Goal: Task Accomplishment & Management: Use online tool/utility

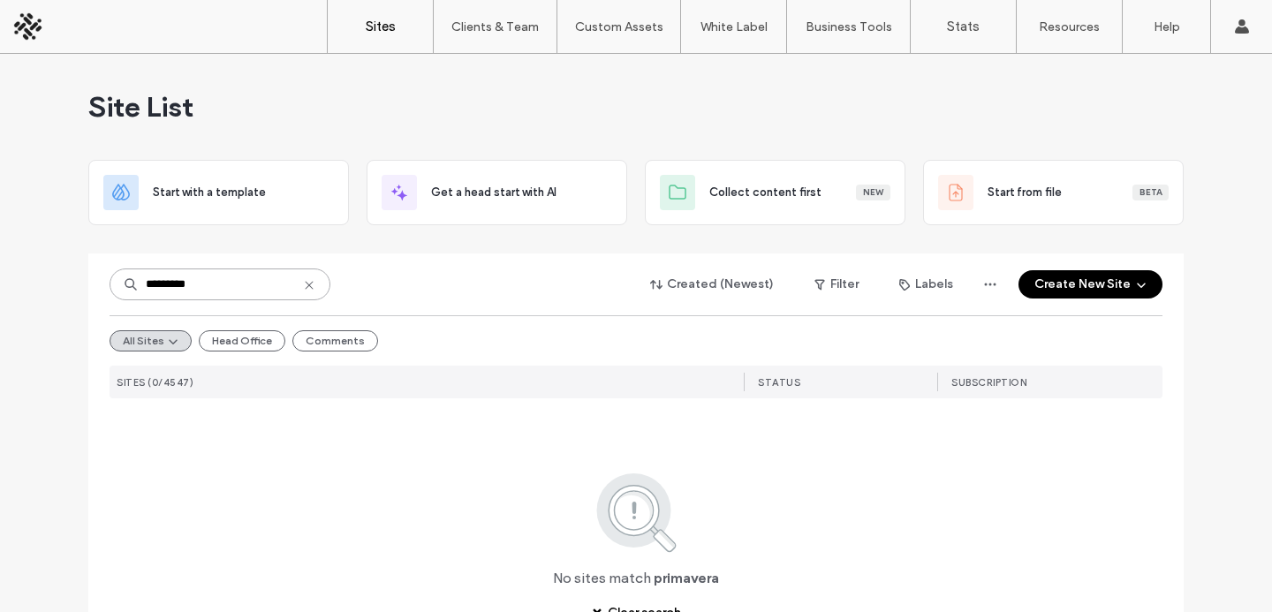
click at [244, 282] on input "*********" at bounding box center [219, 284] width 221 height 32
type input "*****"
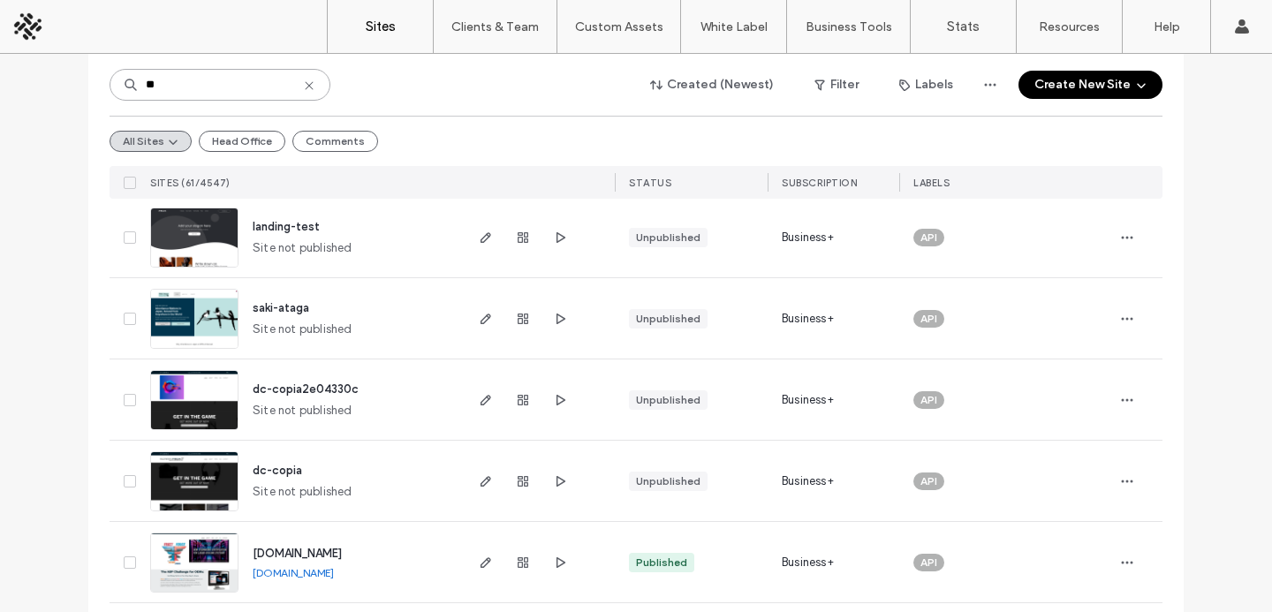
scroll to position [953, 0]
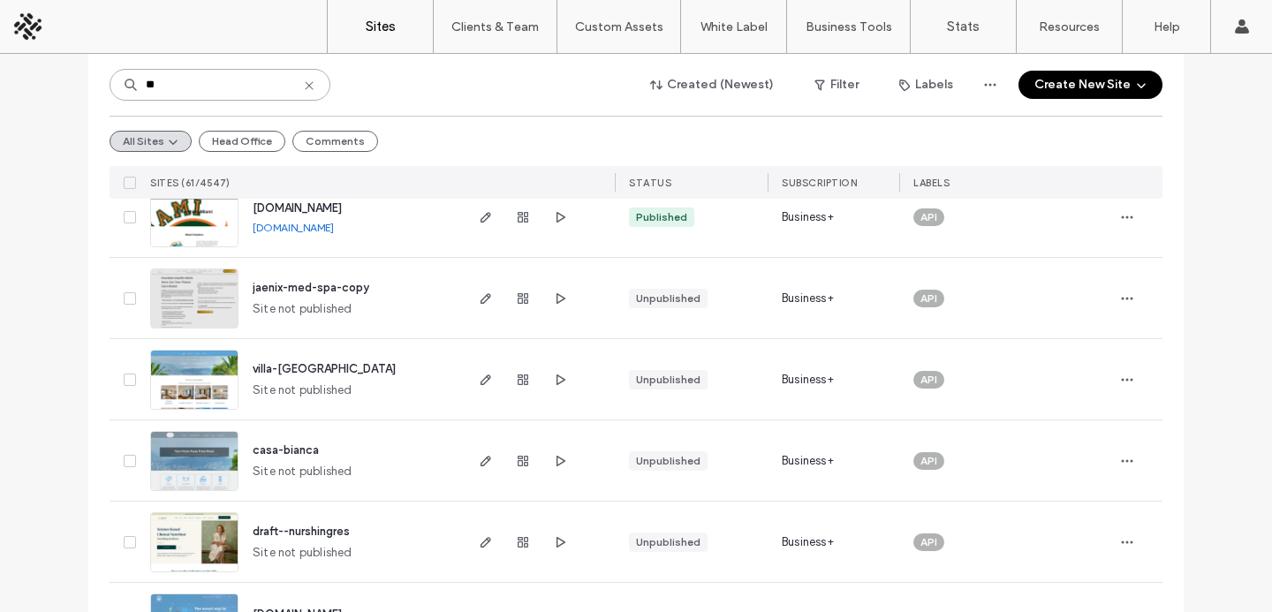
type input "**"
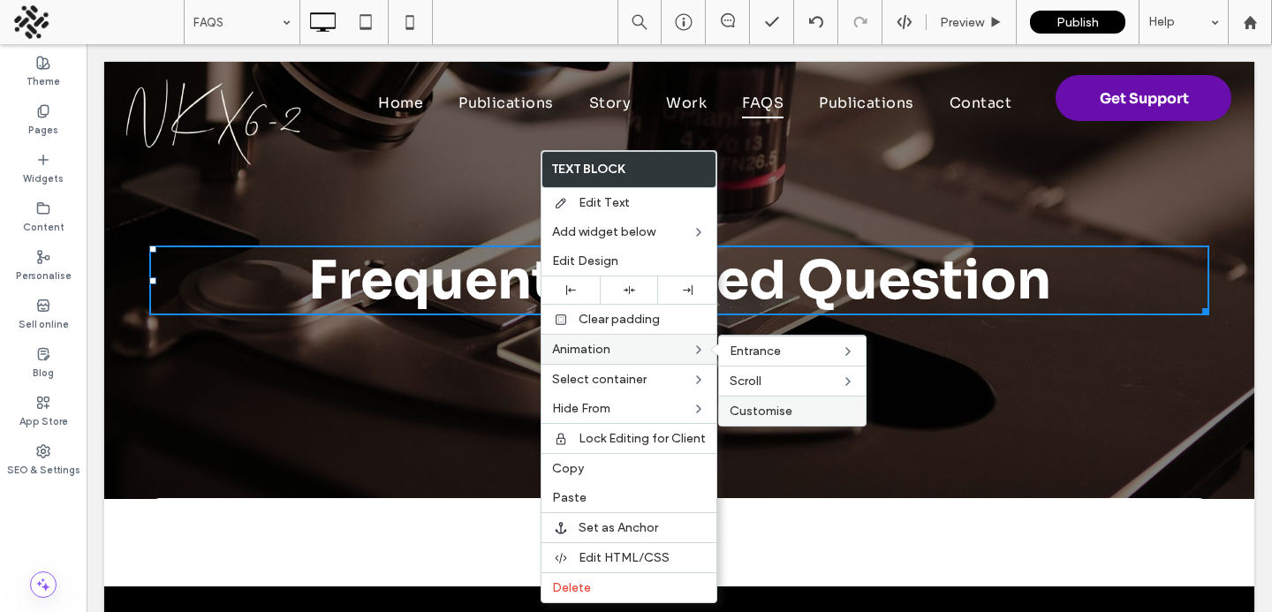
click at [778, 412] on span "Customise" at bounding box center [760, 411] width 63 height 15
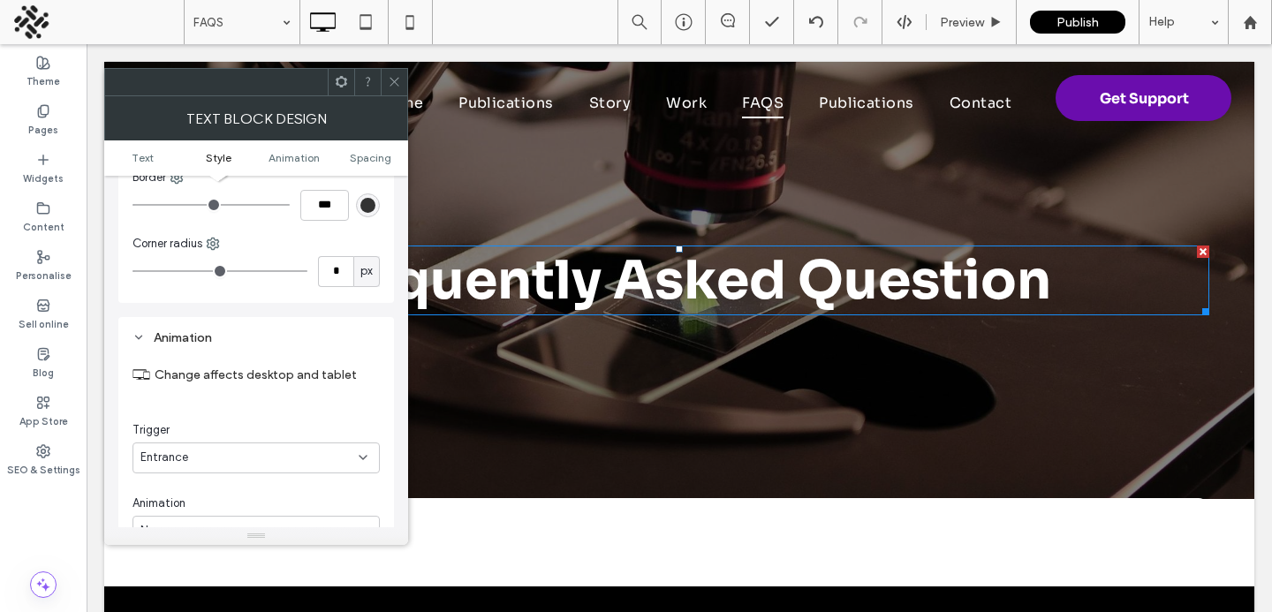
scroll to position [442, 0]
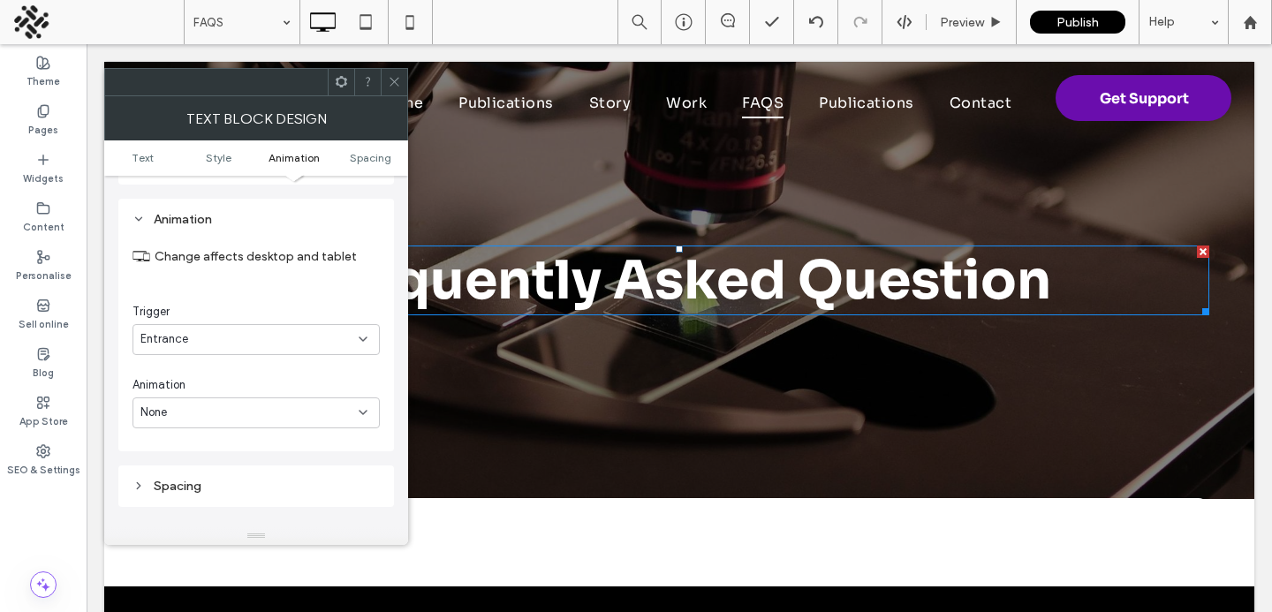
click at [222, 335] on div "Entrance" at bounding box center [249, 339] width 218 height 18
click at [394, 83] on icon at bounding box center [394, 81] width 13 height 13
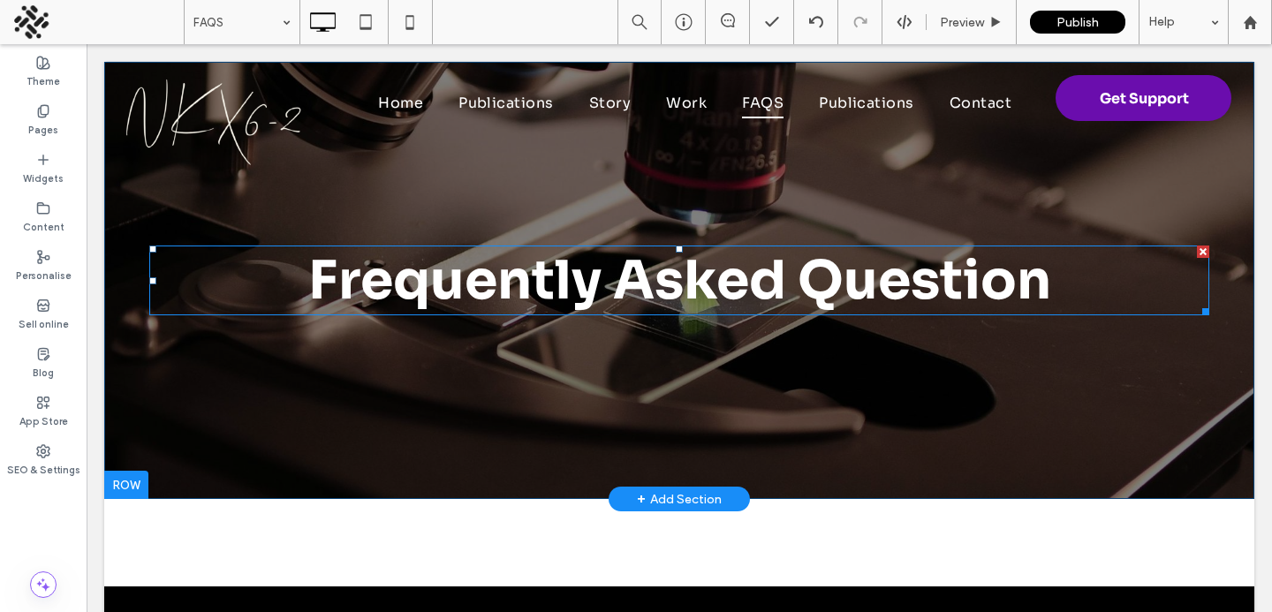
click at [1041, 307] on span "Frequently Asked Question" at bounding box center [679, 280] width 743 height 66
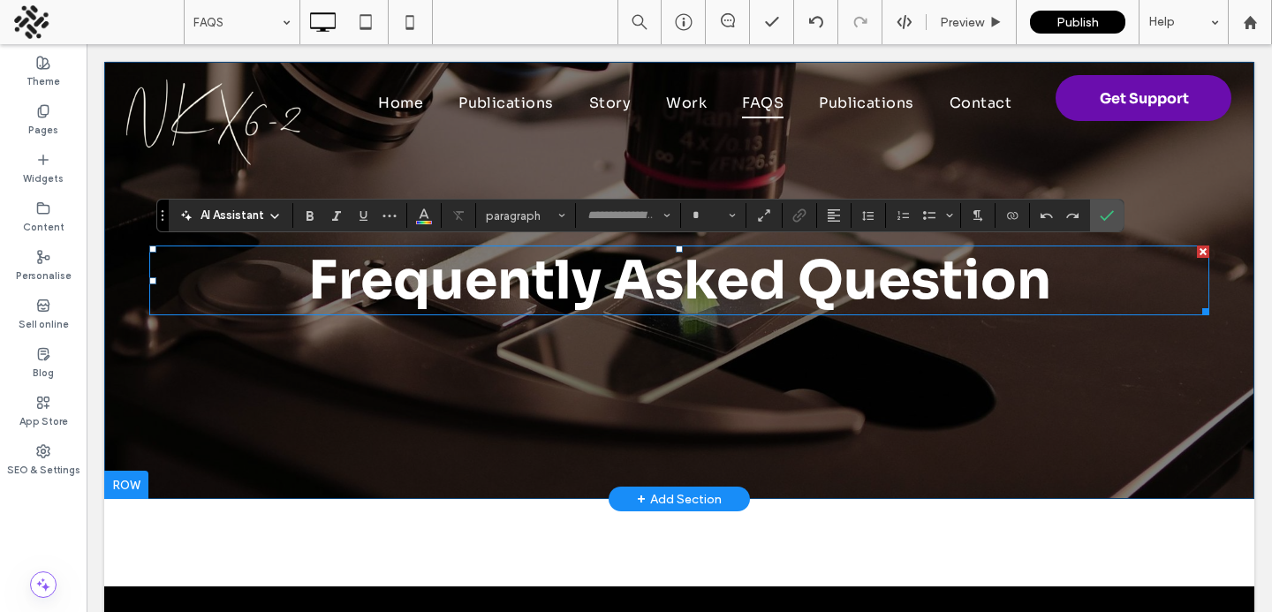
type input "****"
type input "**"
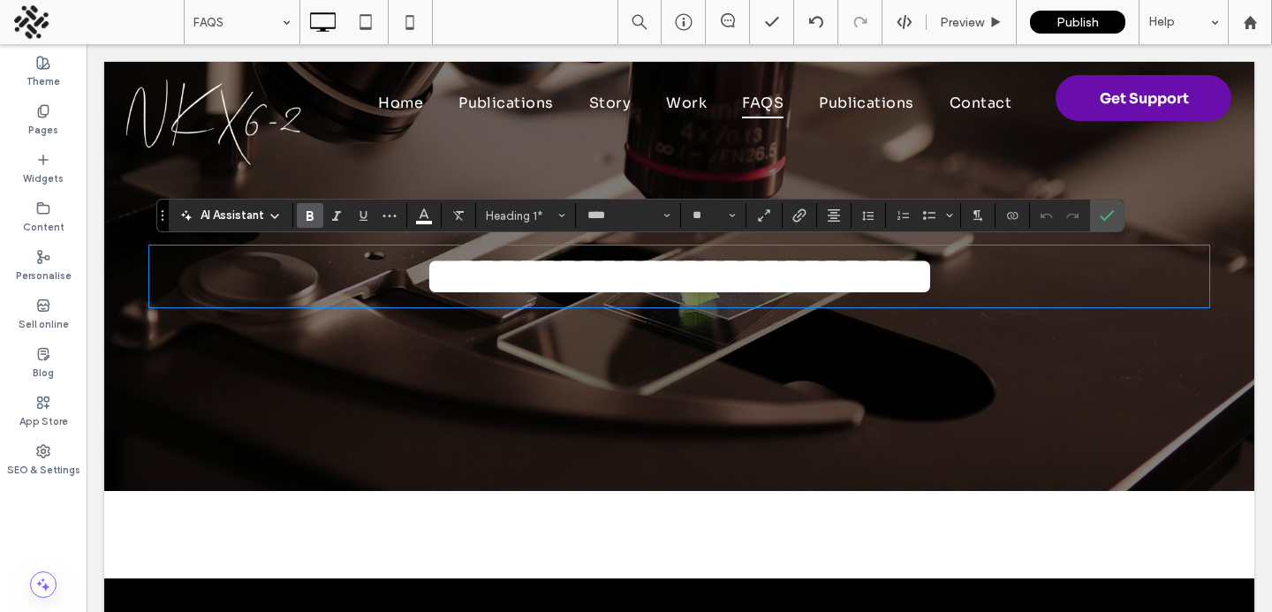
click at [1055, 285] on h1 "**********" at bounding box center [679, 276] width 1060 height 58
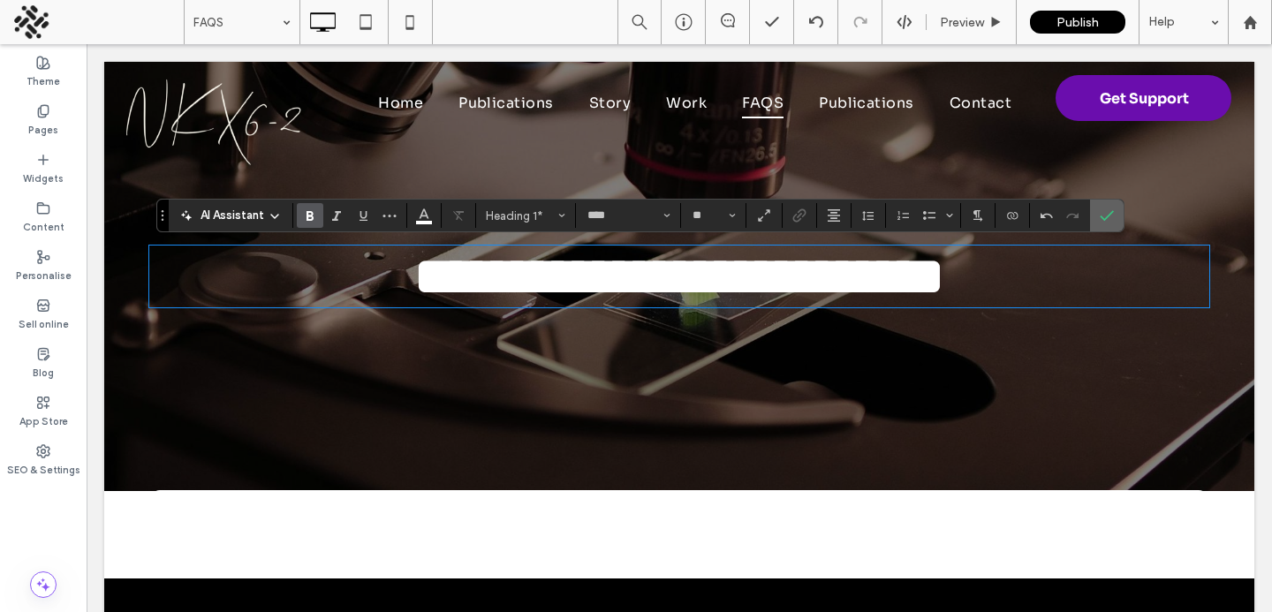
click at [1102, 226] on span "Confirm" at bounding box center [1103, 216] width 8 height 32
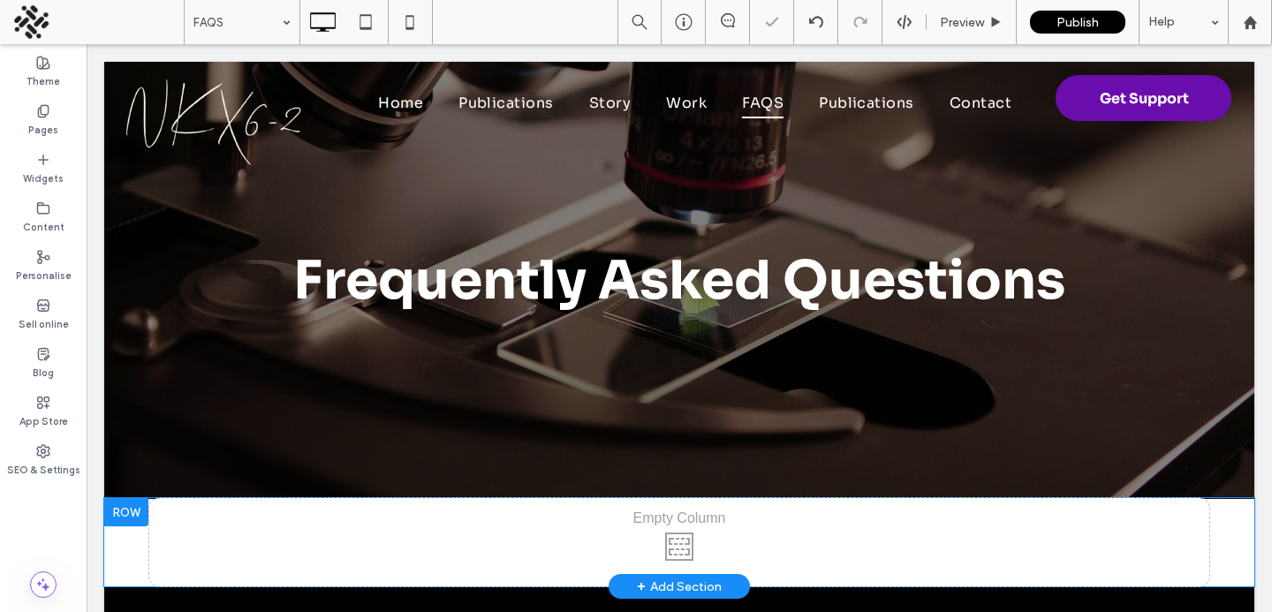
click at [589, 517] on div "Click To Paste Click To Paste" at bounding box center [679, 542] width 1060 height 88
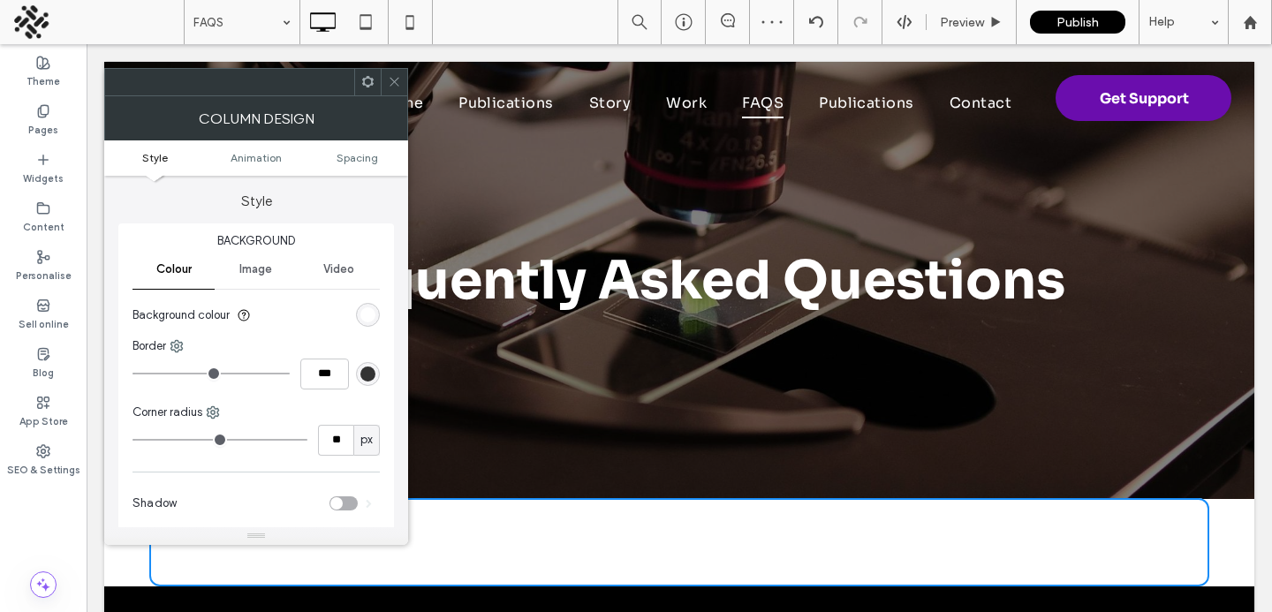
click at [396, 79] on use at bounding box center [393, 82] width 9 height 9
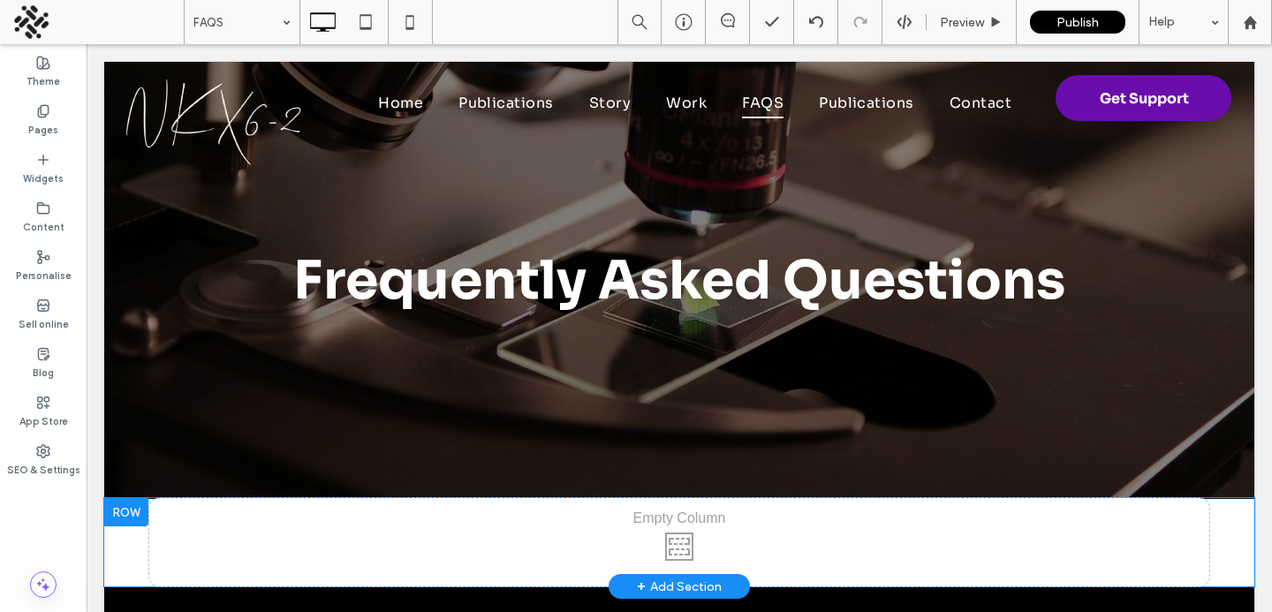
click at [127, 509] on div at bounding box center [126, 512] width 44 height 28
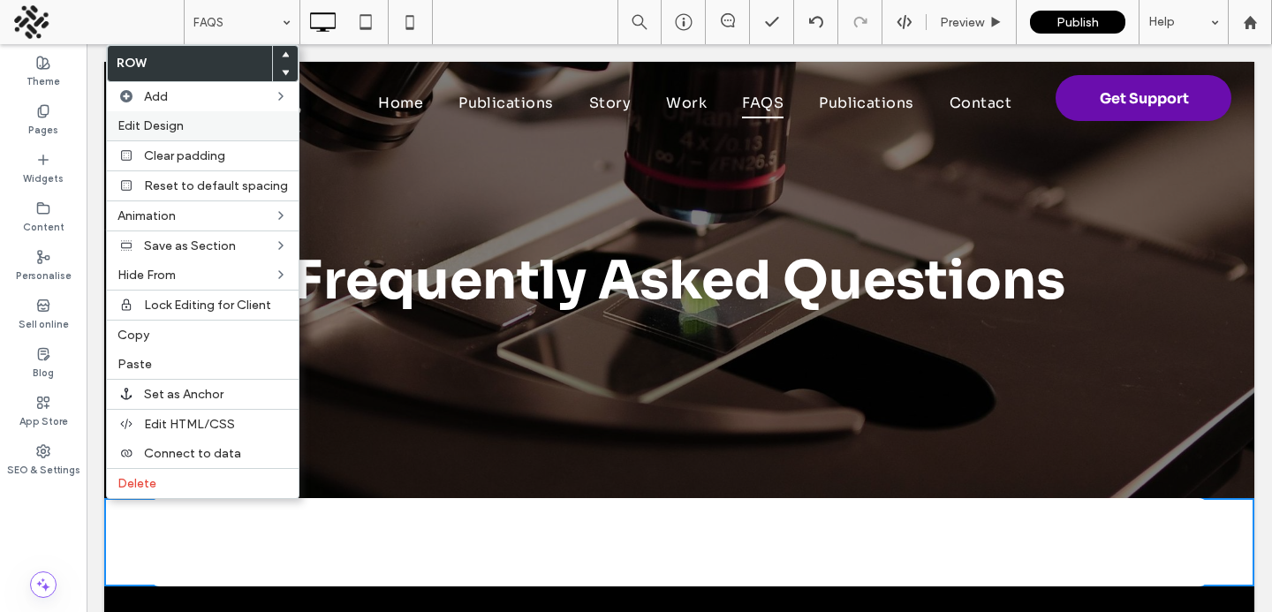
click at [152, 130] on span "Edit Design" at bounding box center [150, 125] width 66 height 15
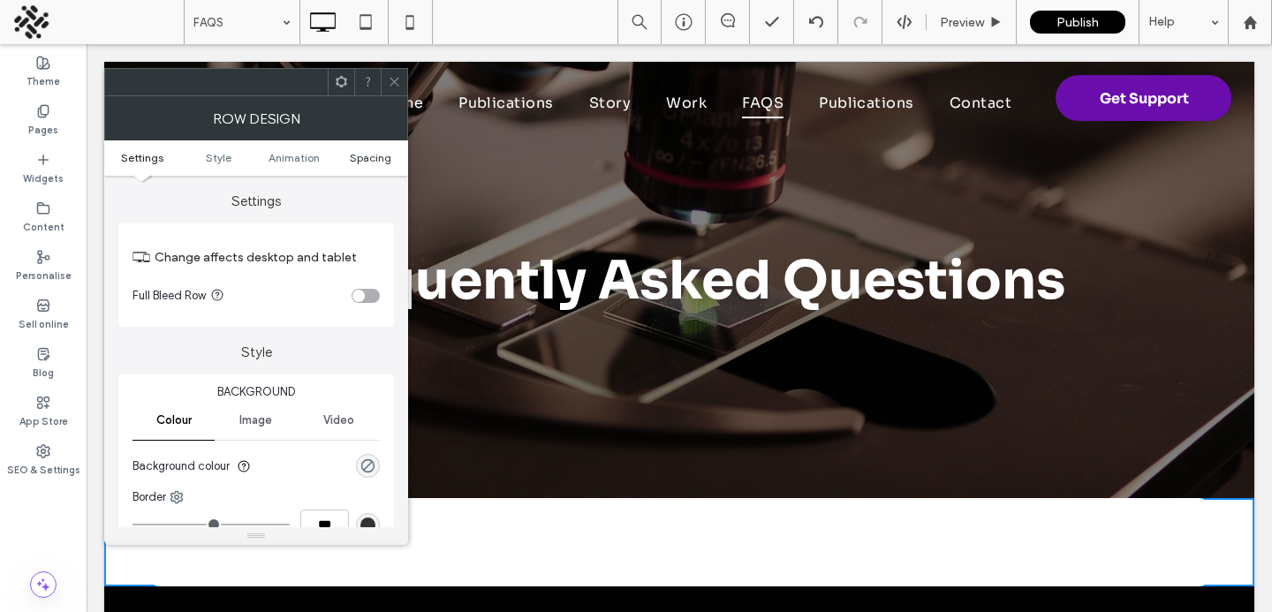
click at [374, 155] on span "Spacing" at bounding box center [371, 157] width 42 height 13
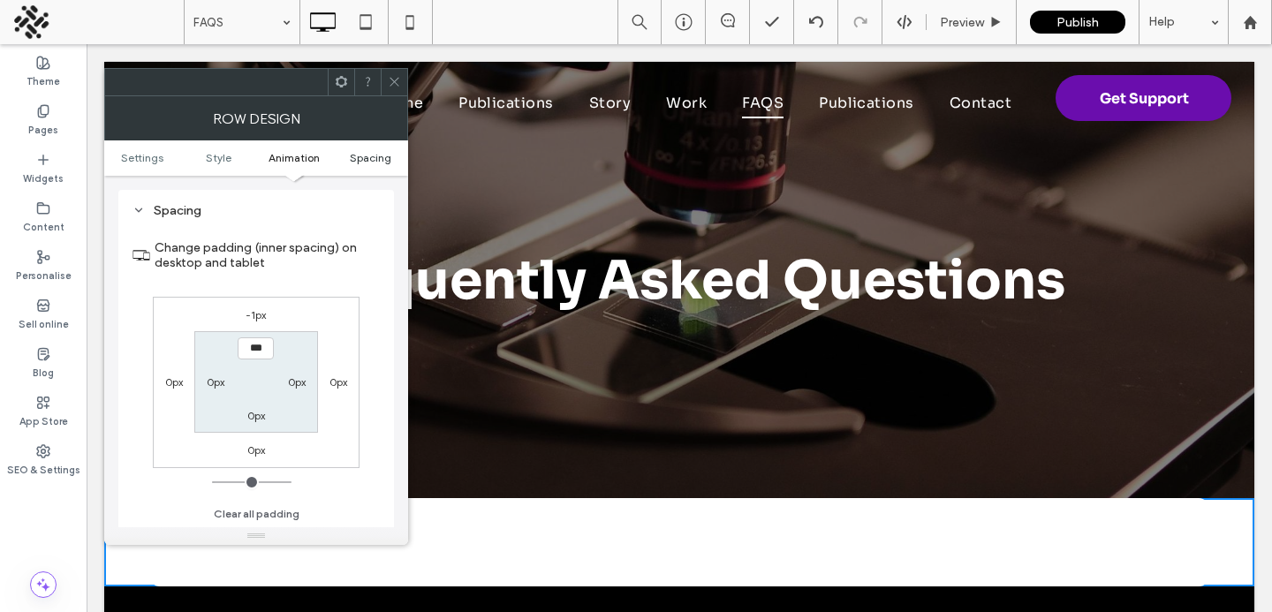
scroll to position [500, 0]
click at [253, 312] on label "-1px" at bounding box center [255, 313] width 20 height 13
type input "*"
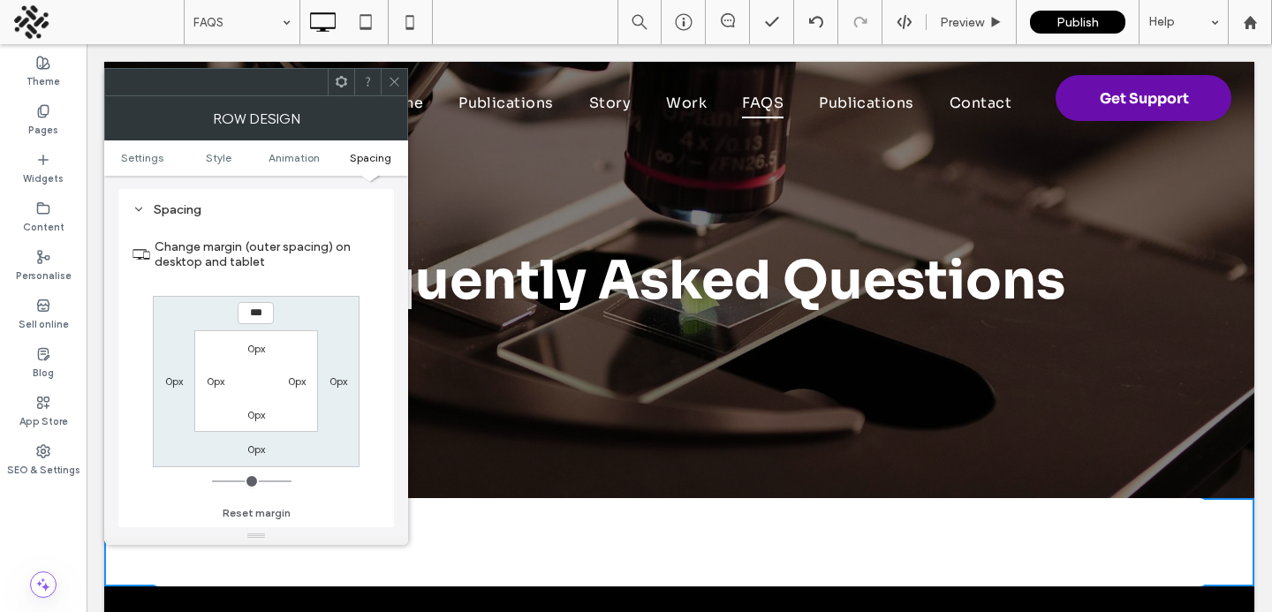
type input "***"
type input "*"
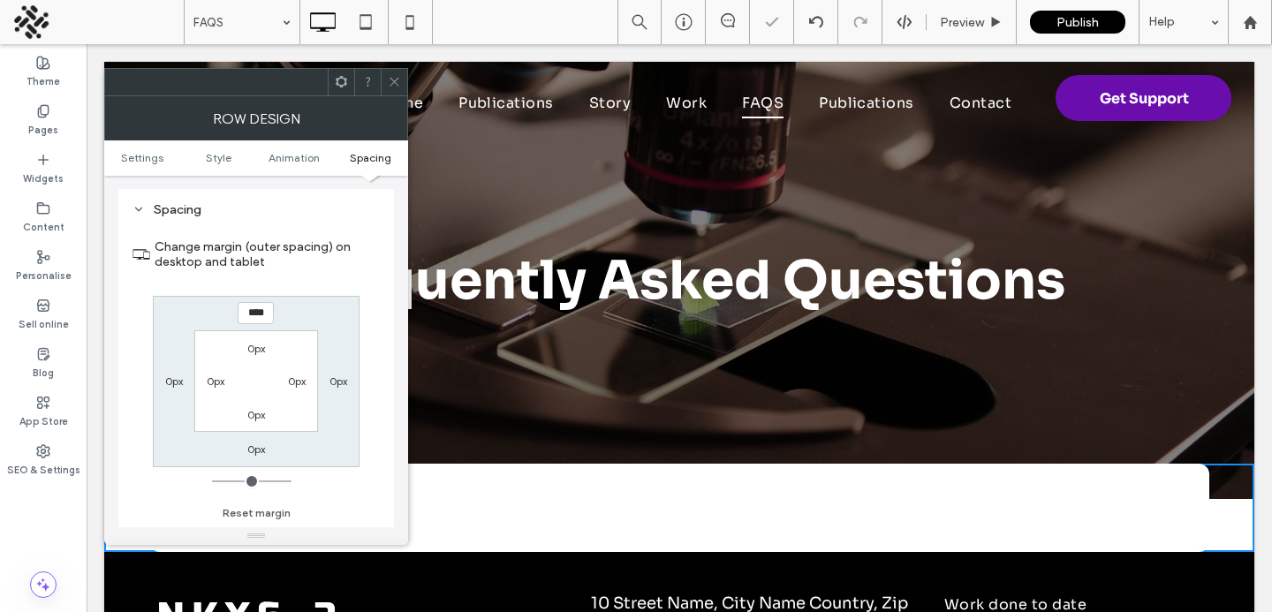
type input "****"
type input "*"
type input "******"
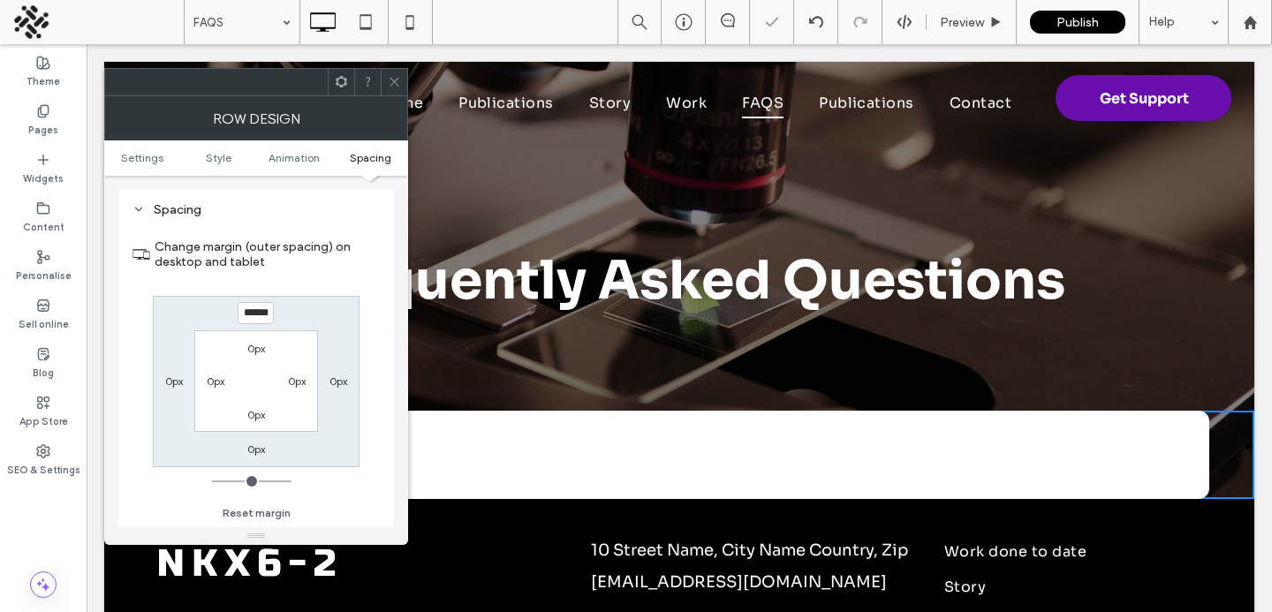
click at [395, 85] on icon at bounding box center [394, 81] width 13 height 13
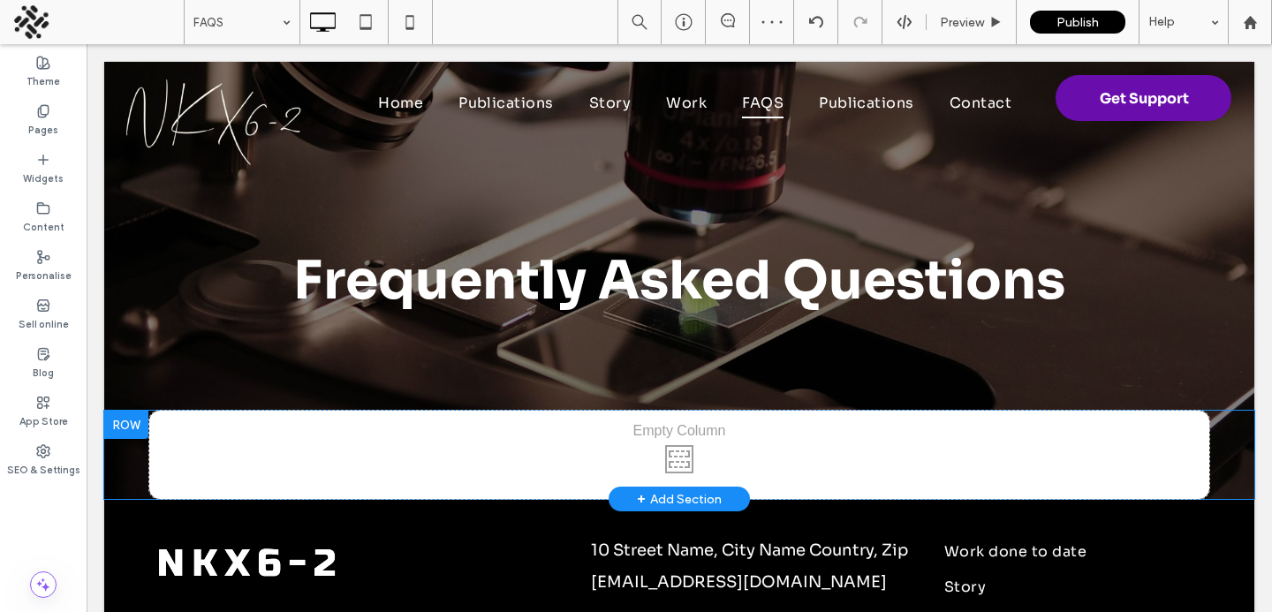
click at [179, 449] on div "Click To Paste Click To Paste" at bounding box center [679, 455] width 1060 height 88
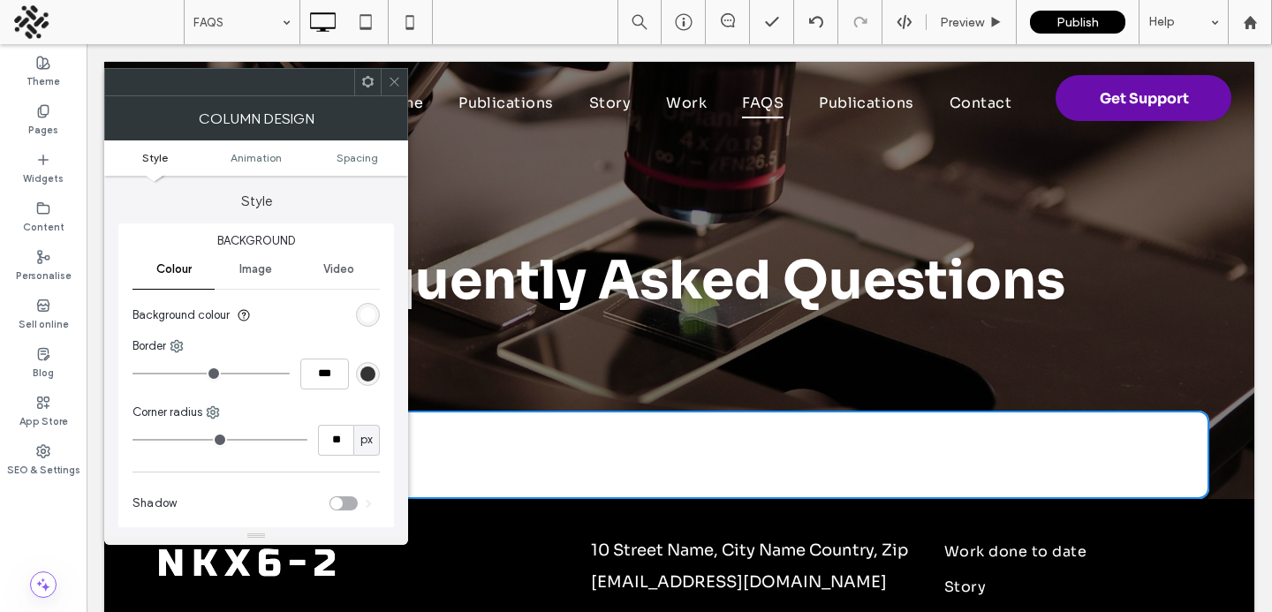
click at [389, 84] on icon at bounding box center [394, 81] width 13 height 13
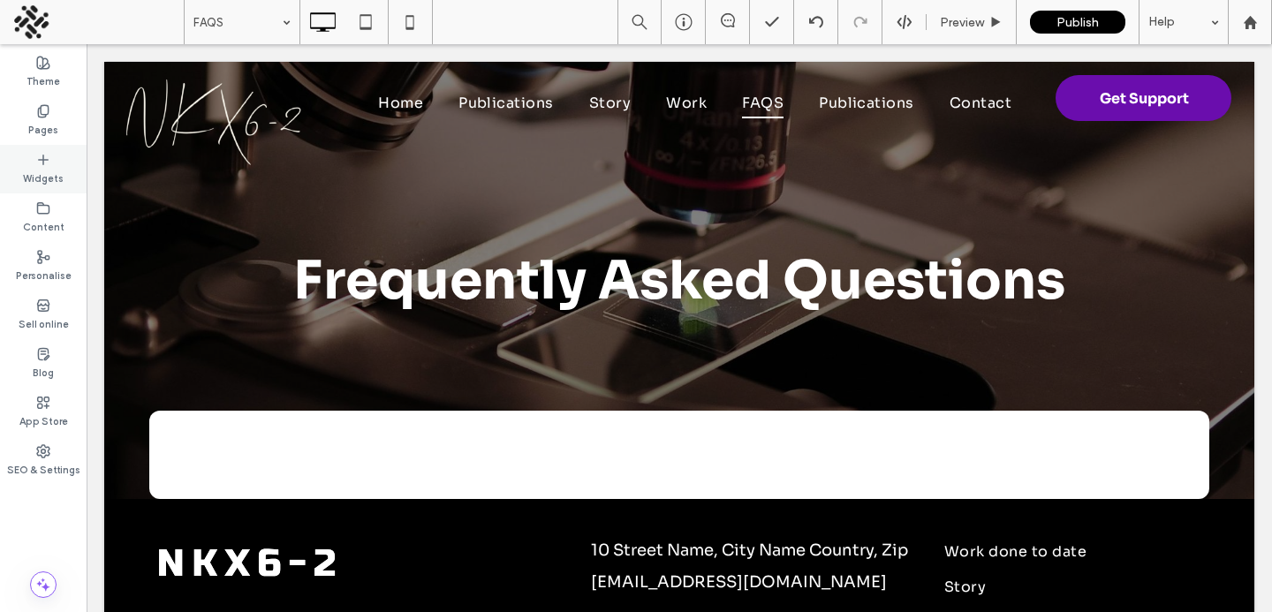
click at [41, 147] on div "Widgets" at bounding box center [43, 169] width 87 height 49
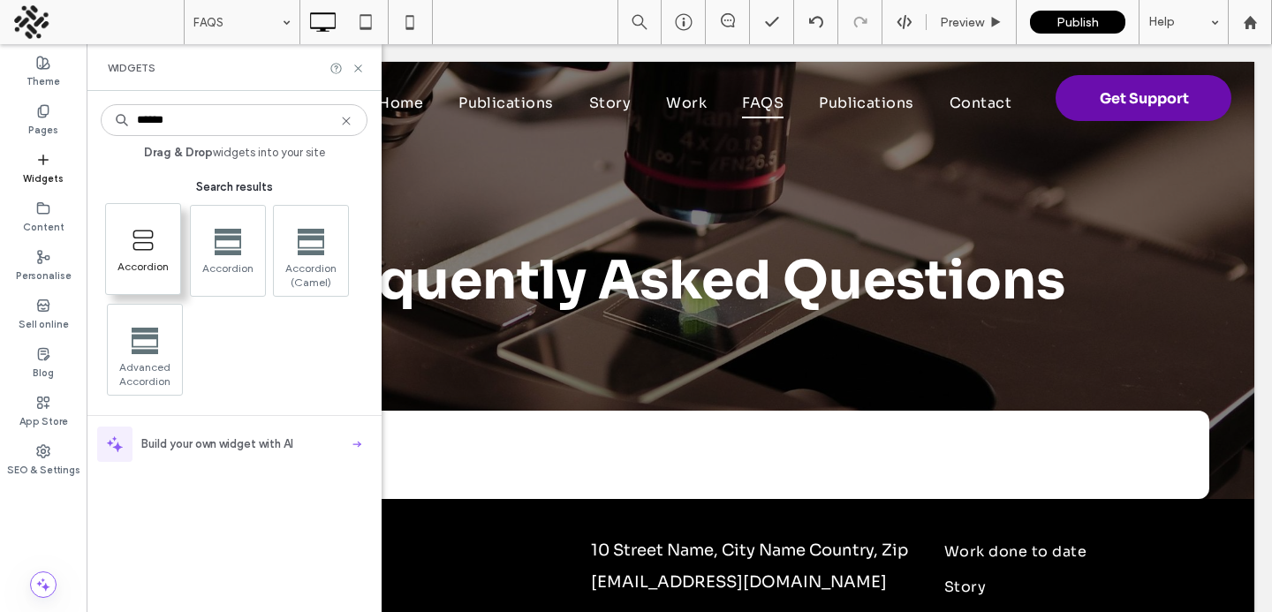
type input "******"
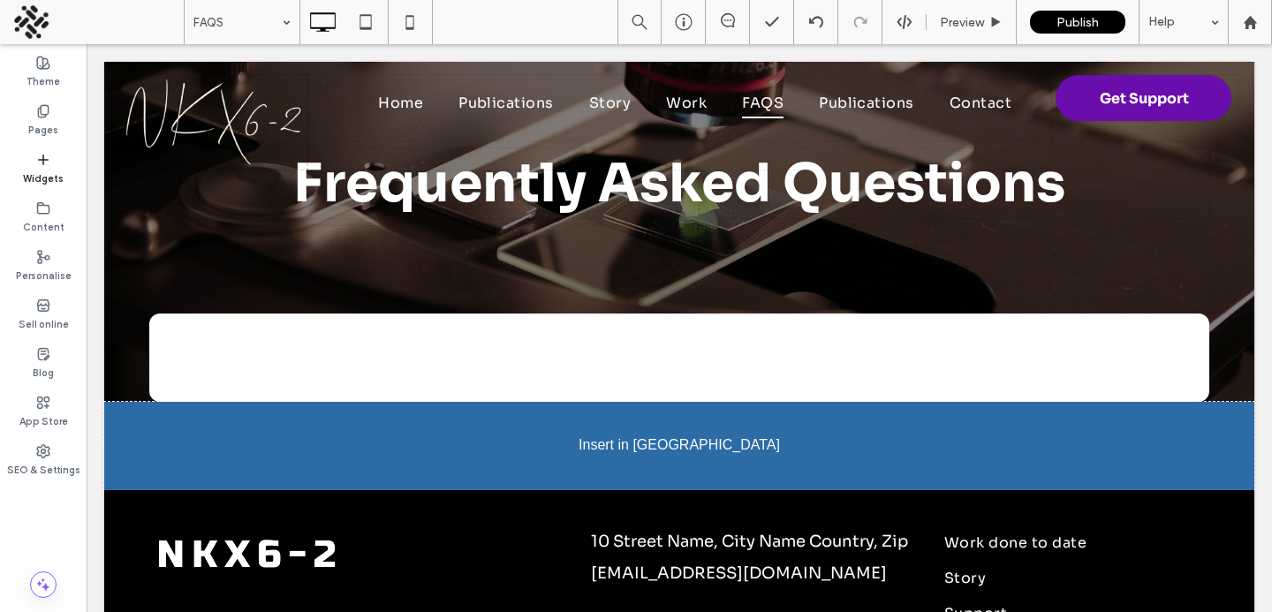
scroll to position [115, 0]
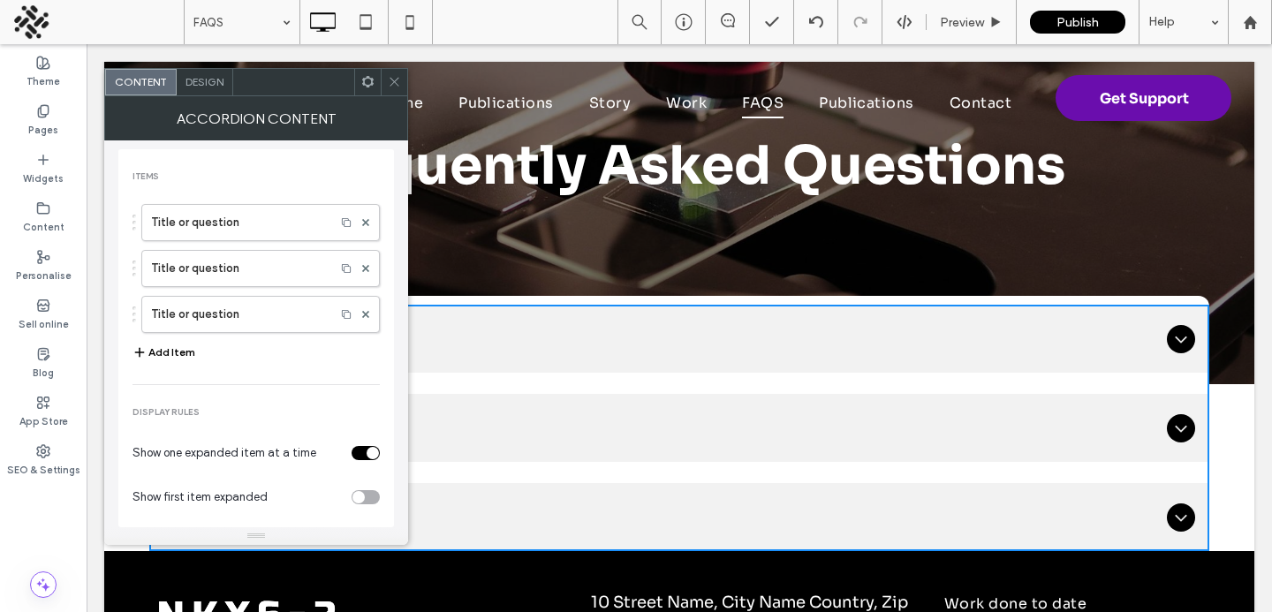
click at [384, 78] on div at bounding box center [394, 82] width 26 height 26
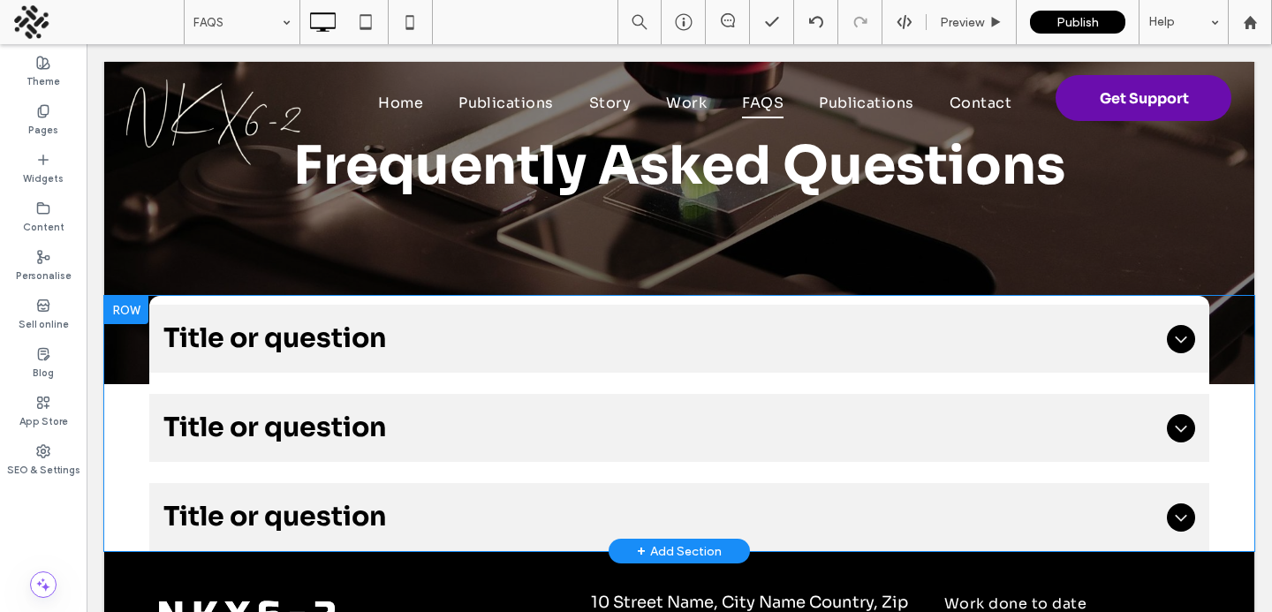
click at [257, 297] on div "Click To Paste Click To Paste Title or question Describe the item or answer the…" at bounding box center [679, 423] width 1060 height 255
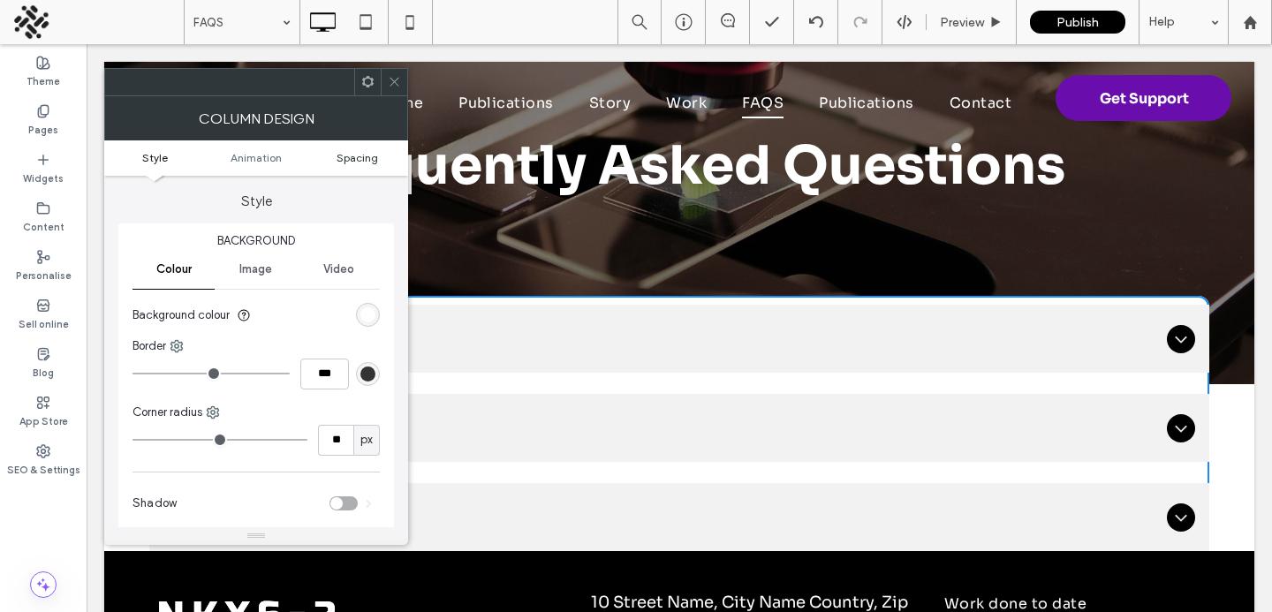
click at [361, 161] on span "Spacing" at bounding box center [357, 157] width 42 height 13
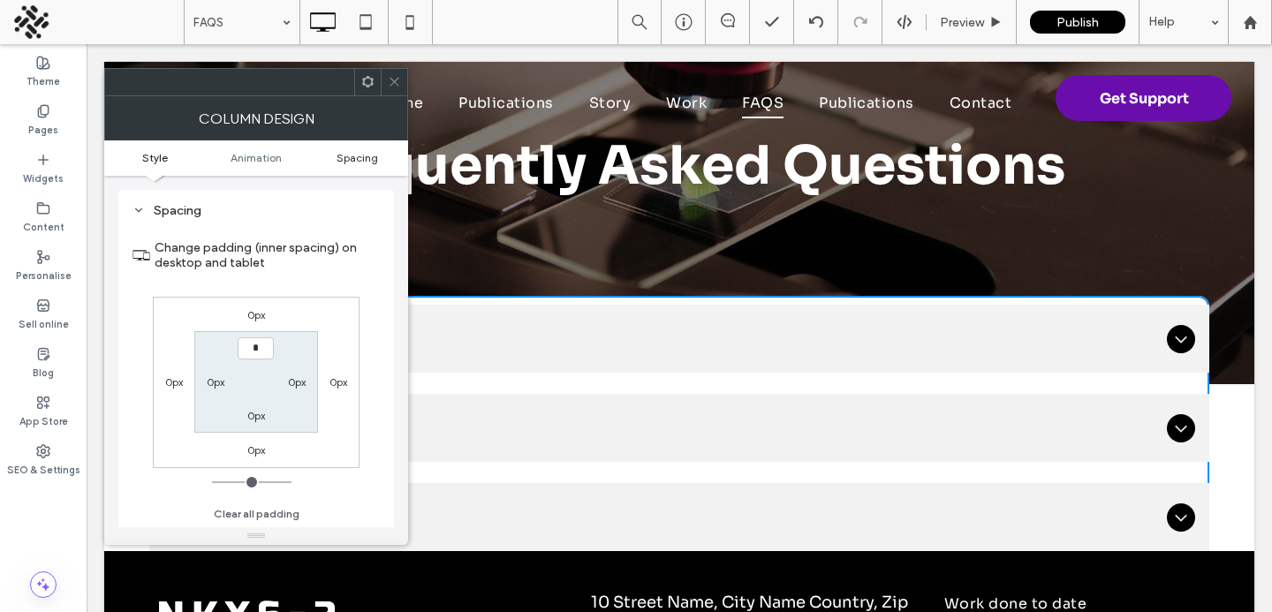
scroll to position [414, 0]
type input "**"
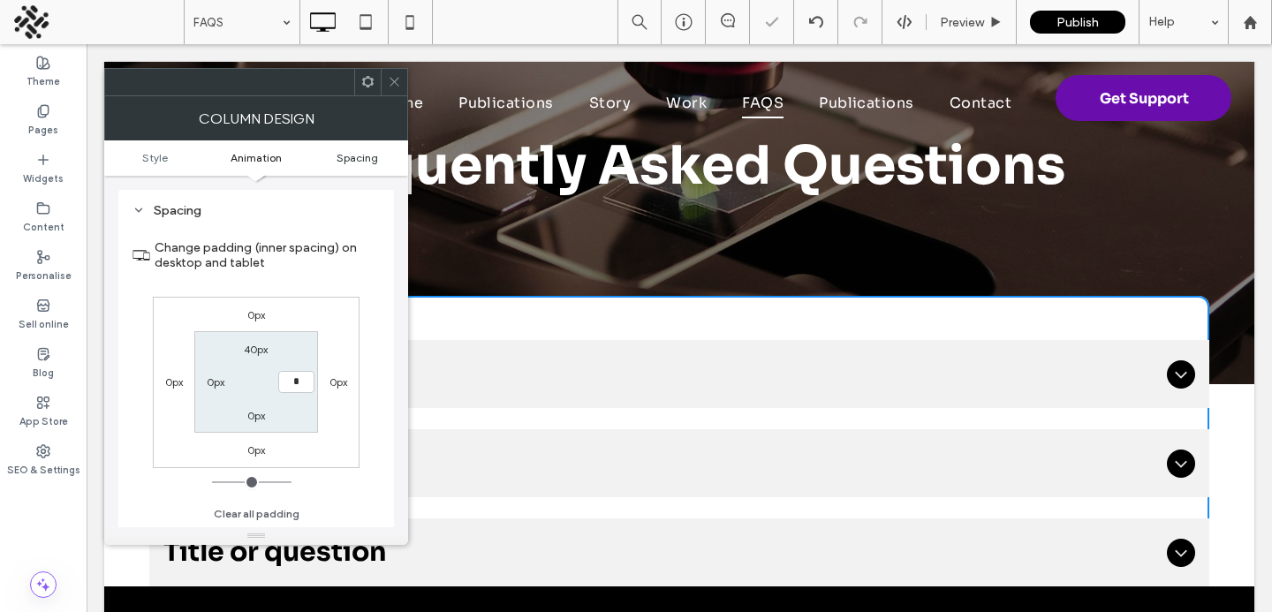
type input "**"
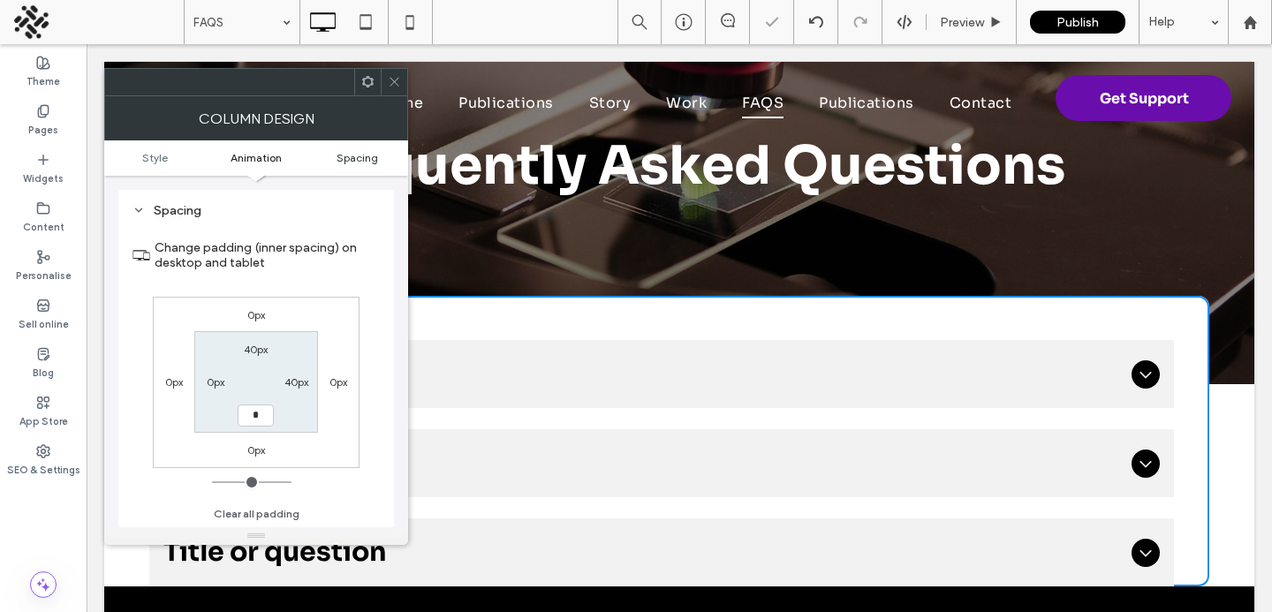
type input "**"
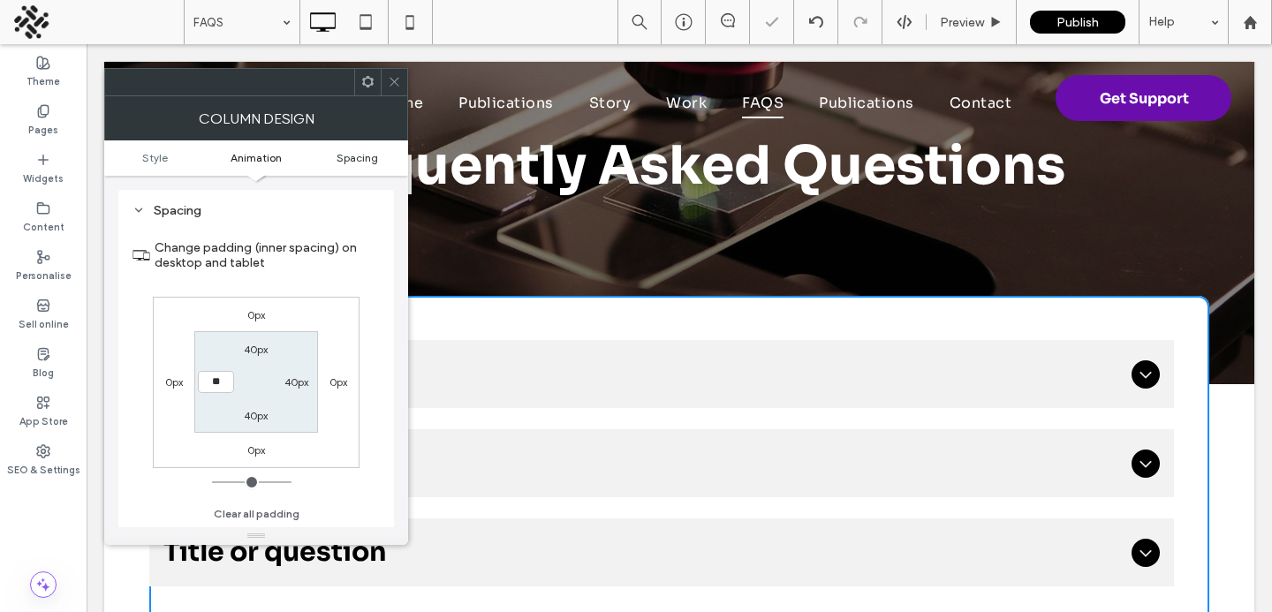
type input "**"
type input "****"
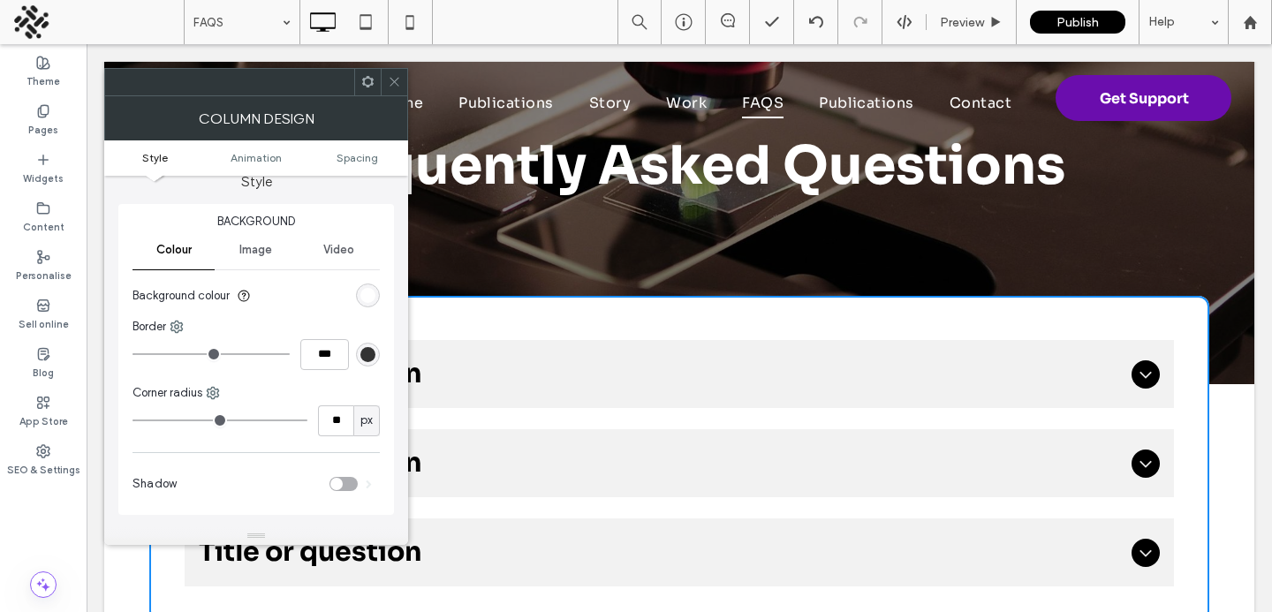
scroll to position [0, 0]
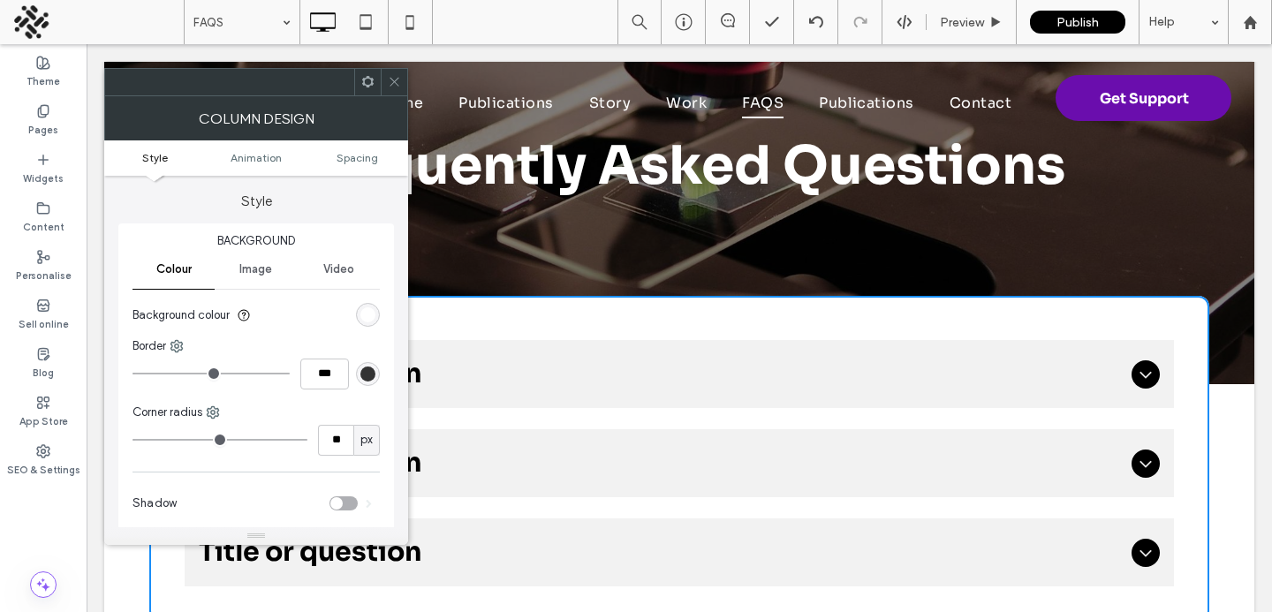
click at [386, 87] on div at bounding box center [394, 82] width 26 height 26
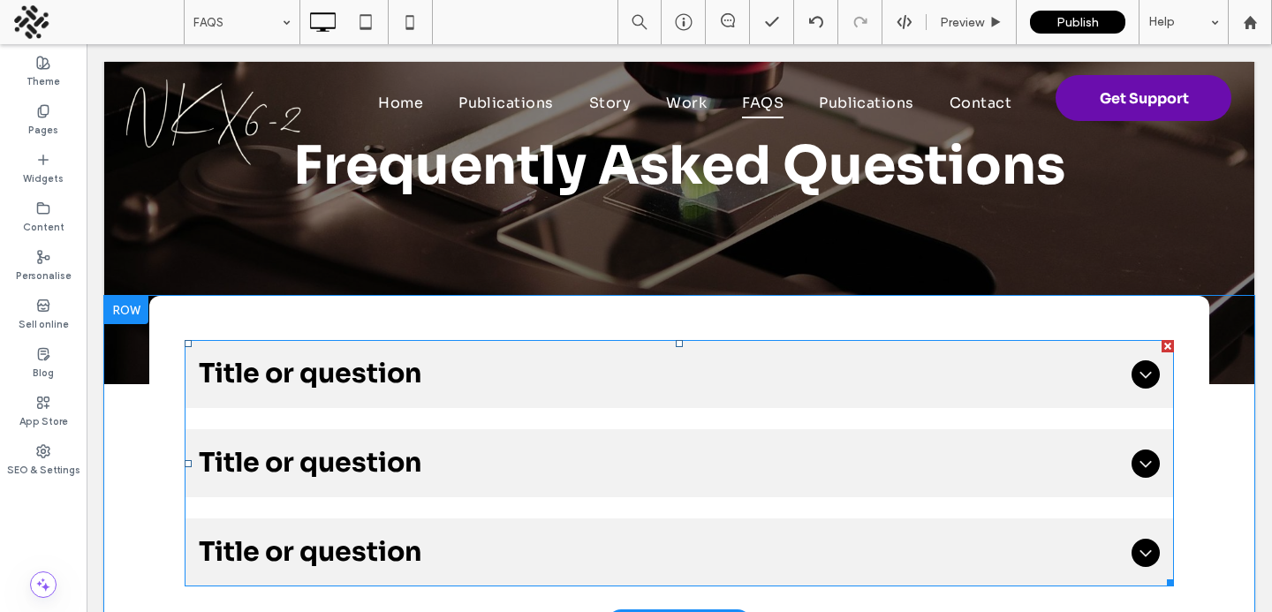
click at [411, 478] on span "Title or question" at bounding box center [661, 463] width 925 height 40
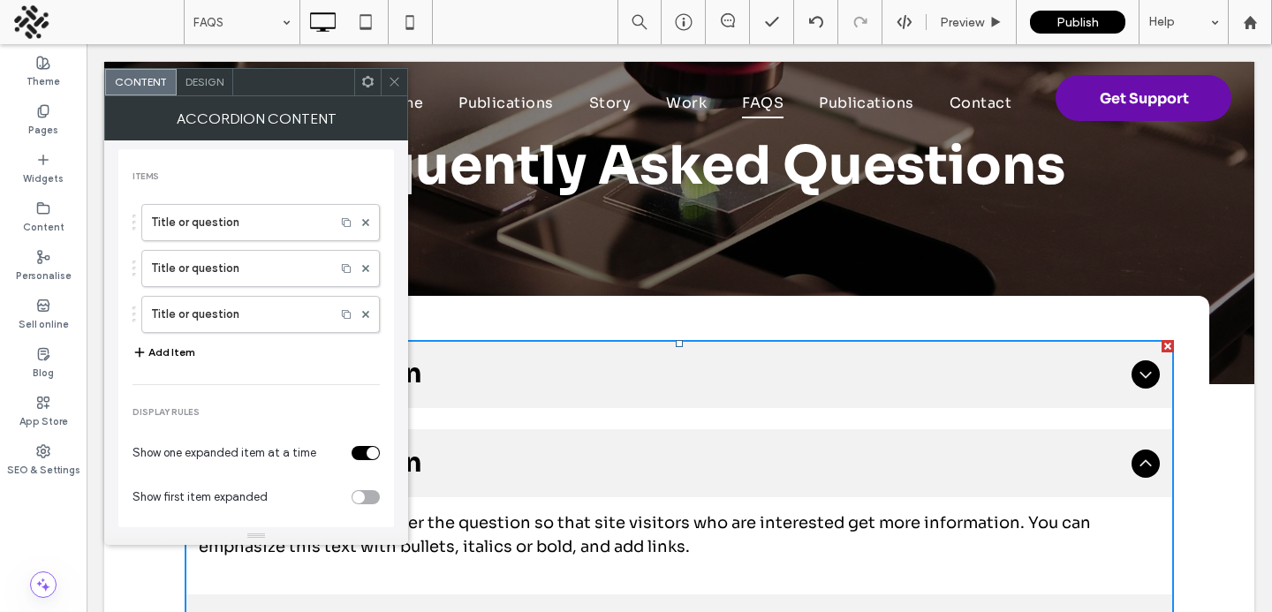
click at [192, 90] on div "Design" at bounding box center [205, 82] width 57 height 26
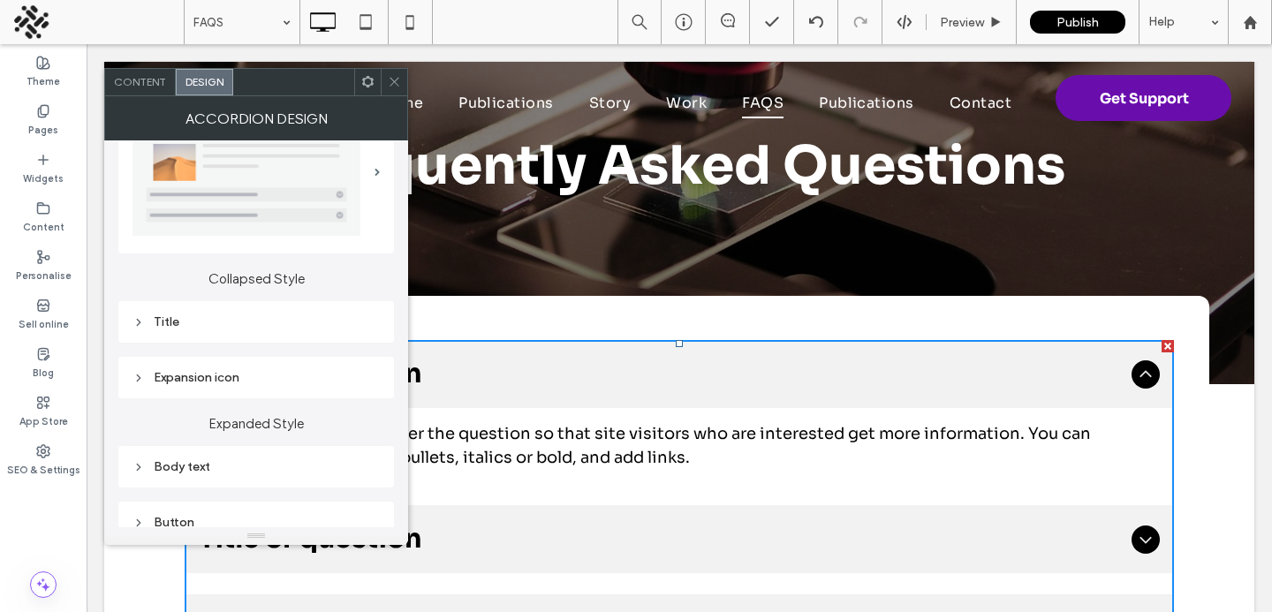
scroll to position [87, 0]
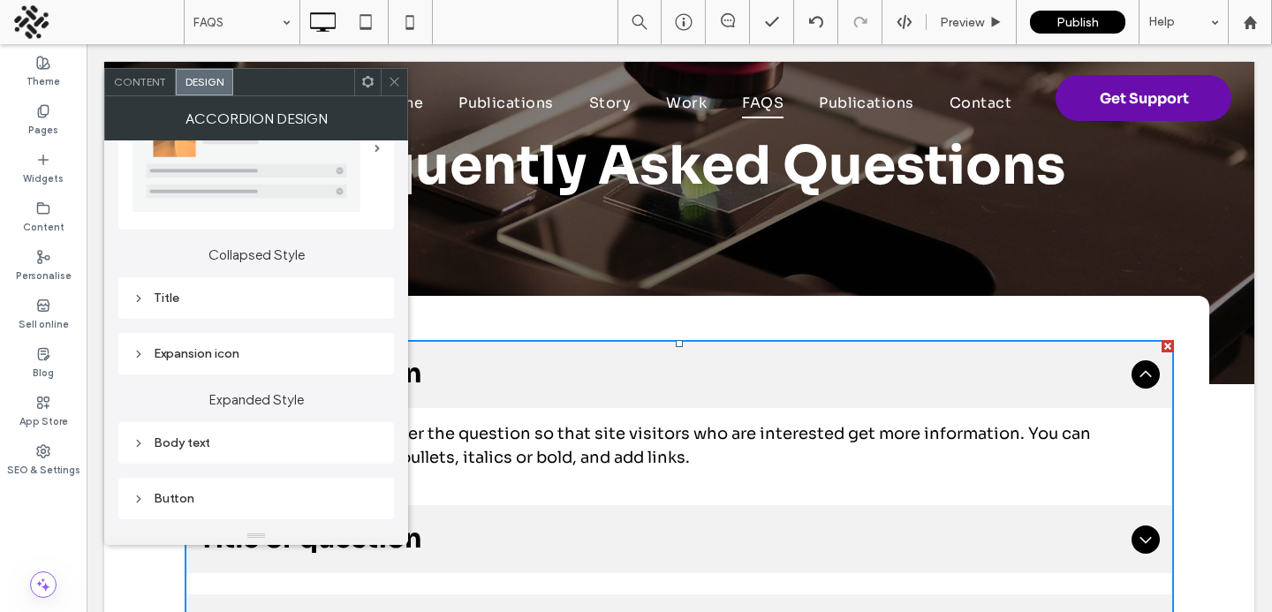
click at [248, 344] on div "Expansion icon" at bounding box center [255, 354] width 247 height 24
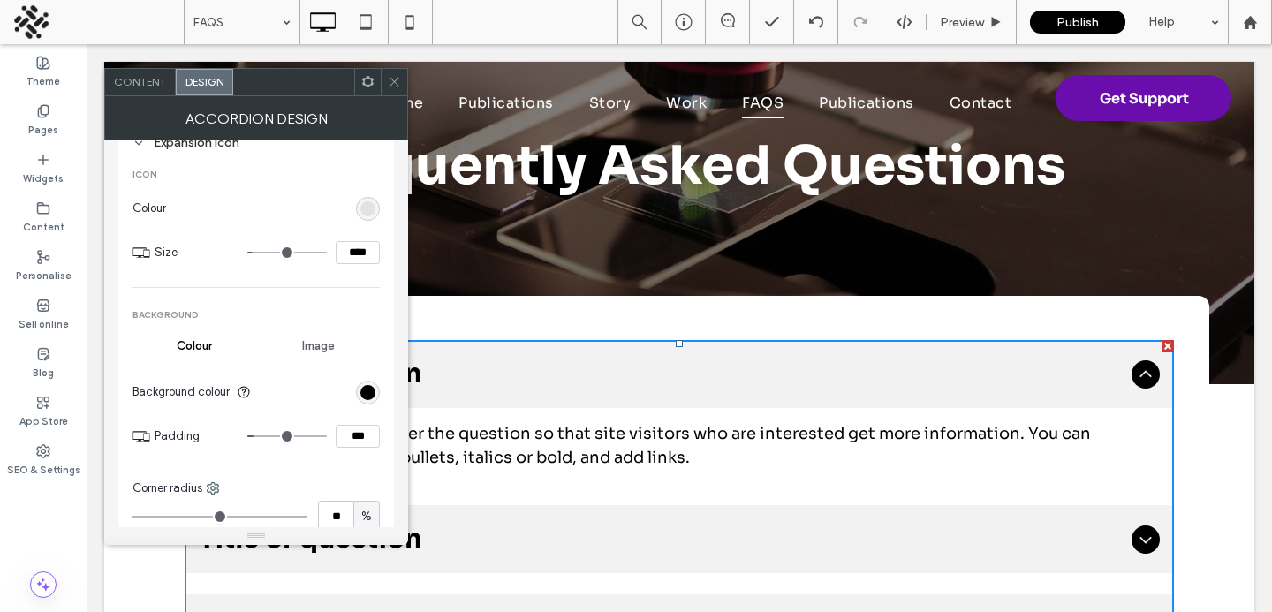
scroll to position [301, 0]
click at [363, 389] on div "rgb(0, 0, 0)" at bounding box center [367, 388] width 15 height 15
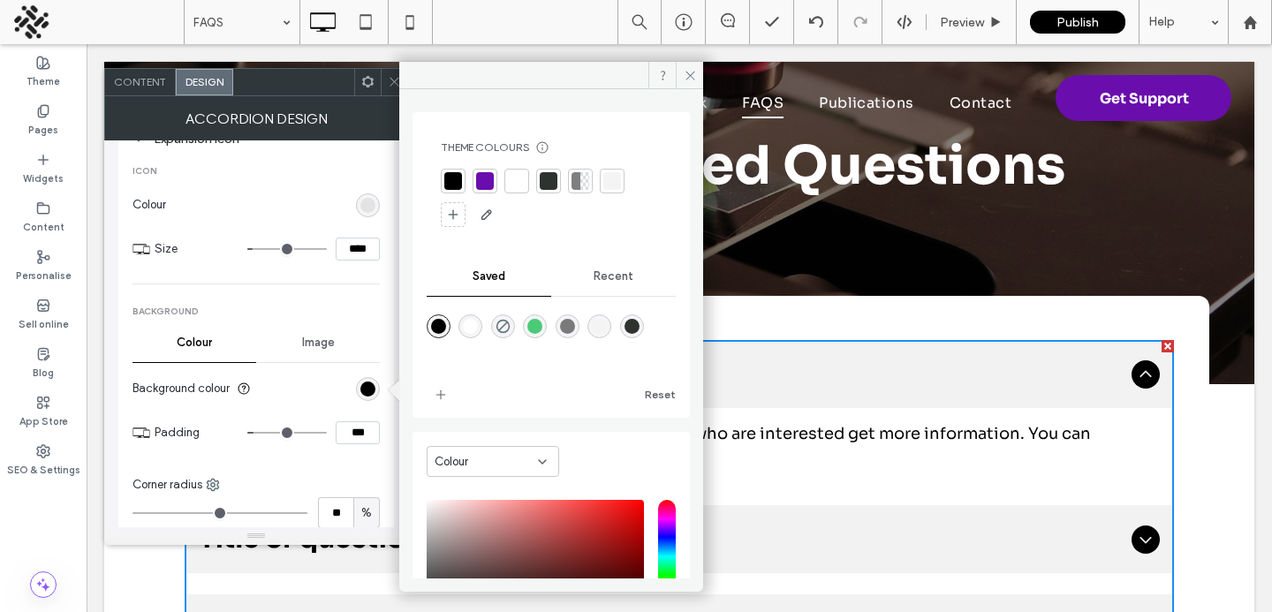
click at [336, 389] on section "Background colour" at bounding box center [255, 388] width 247 height 44
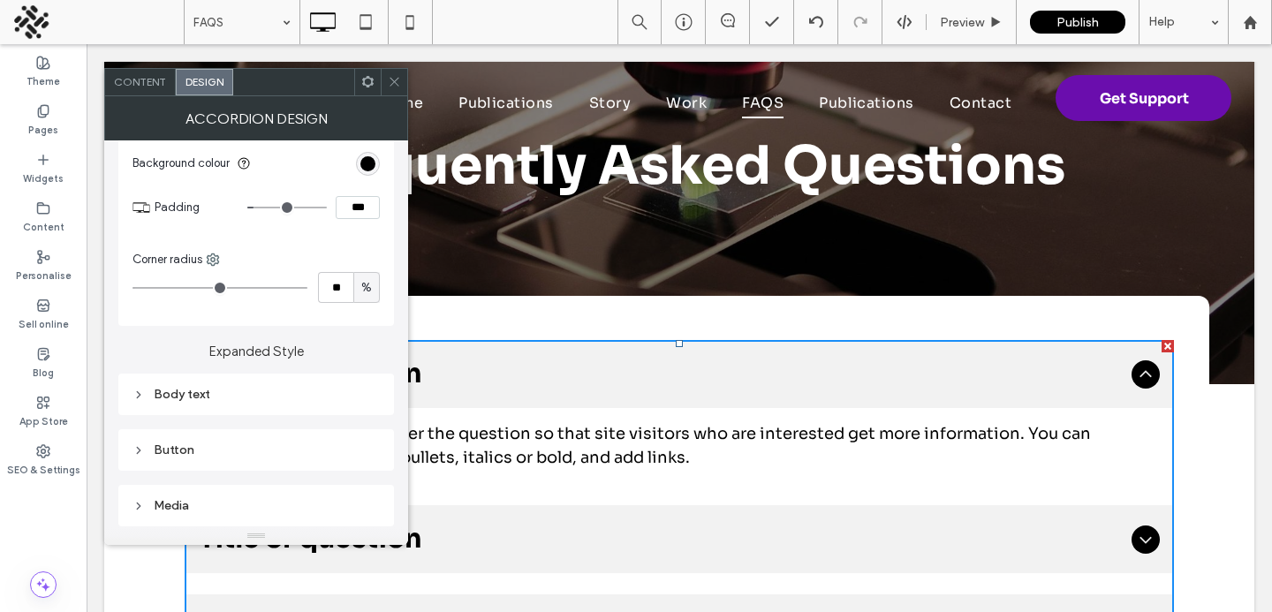
scroll to position [590, 0]
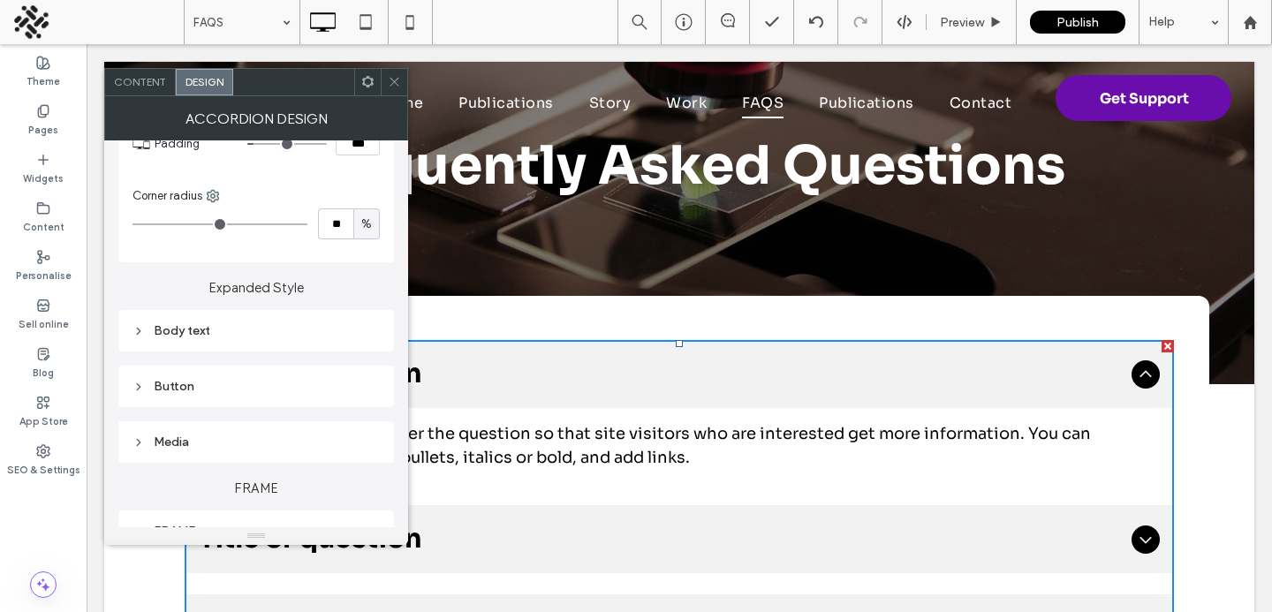
click at [336, 389] on div "Button" at bounding box center [255, 386] width 247 height 15
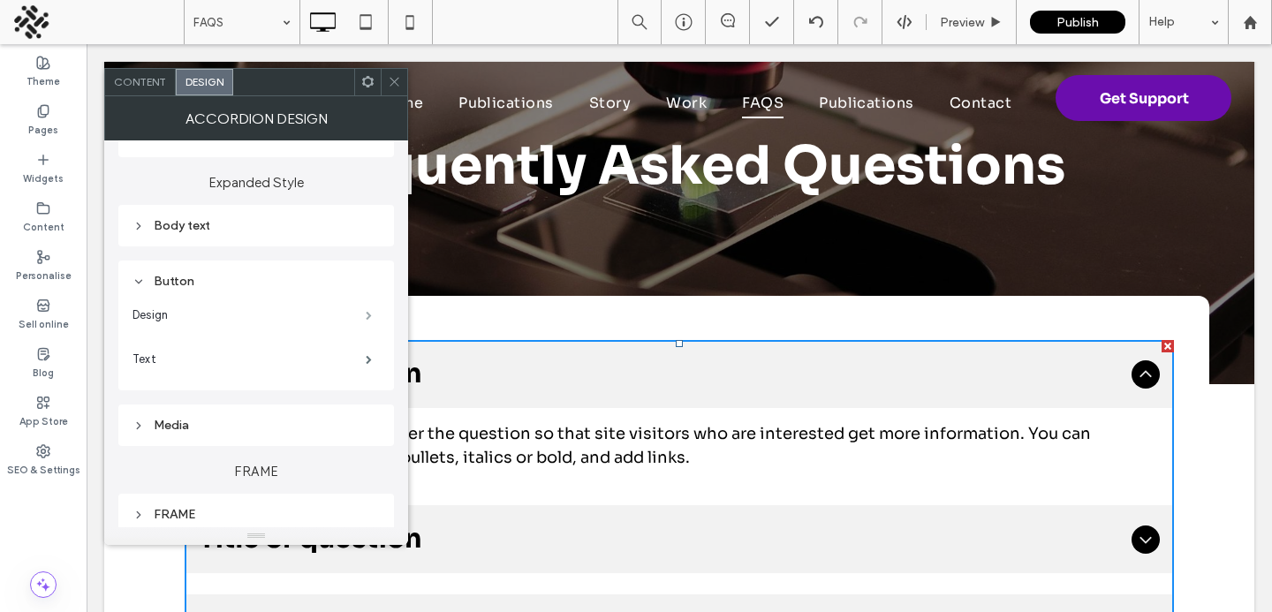
click at [366, 314] on span at bounding box center [369, 315] width 6 height 9
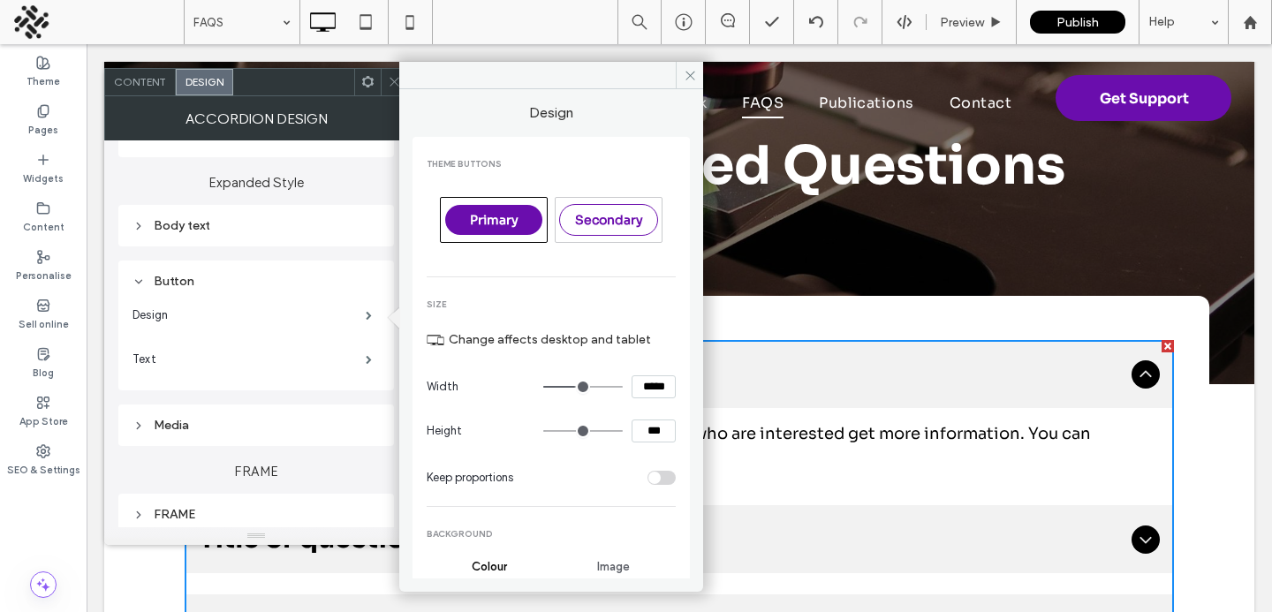
click at [334, 336] on div "Design" at bounding box center [255, 315] width 247 height 44
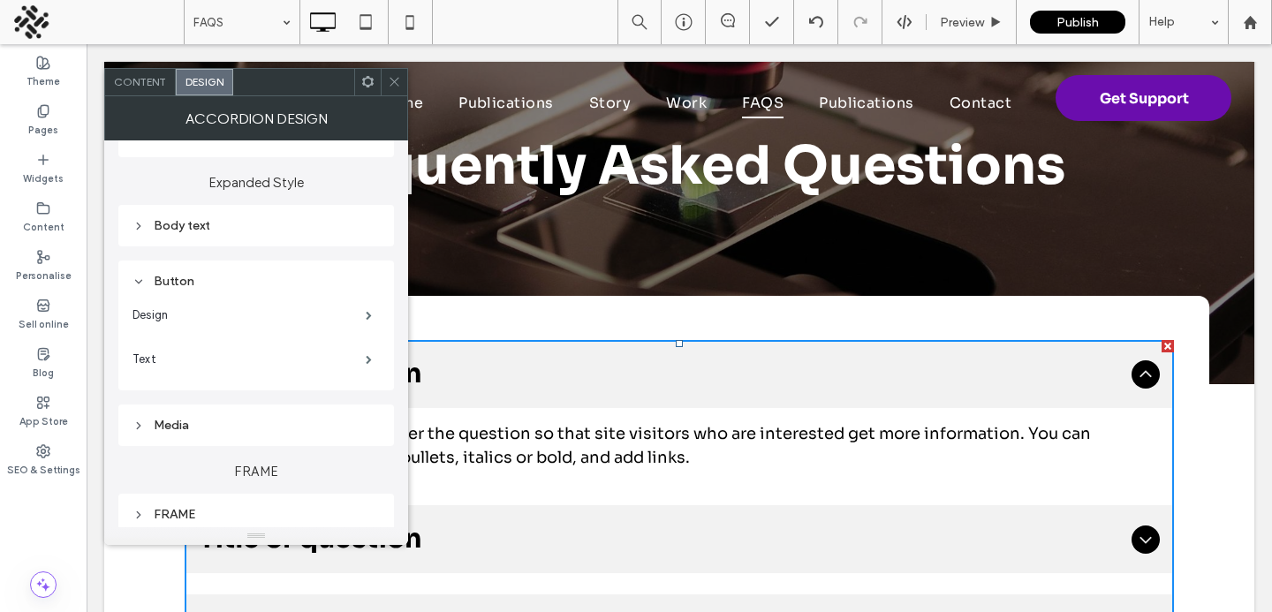
scroll to position [816, 0]
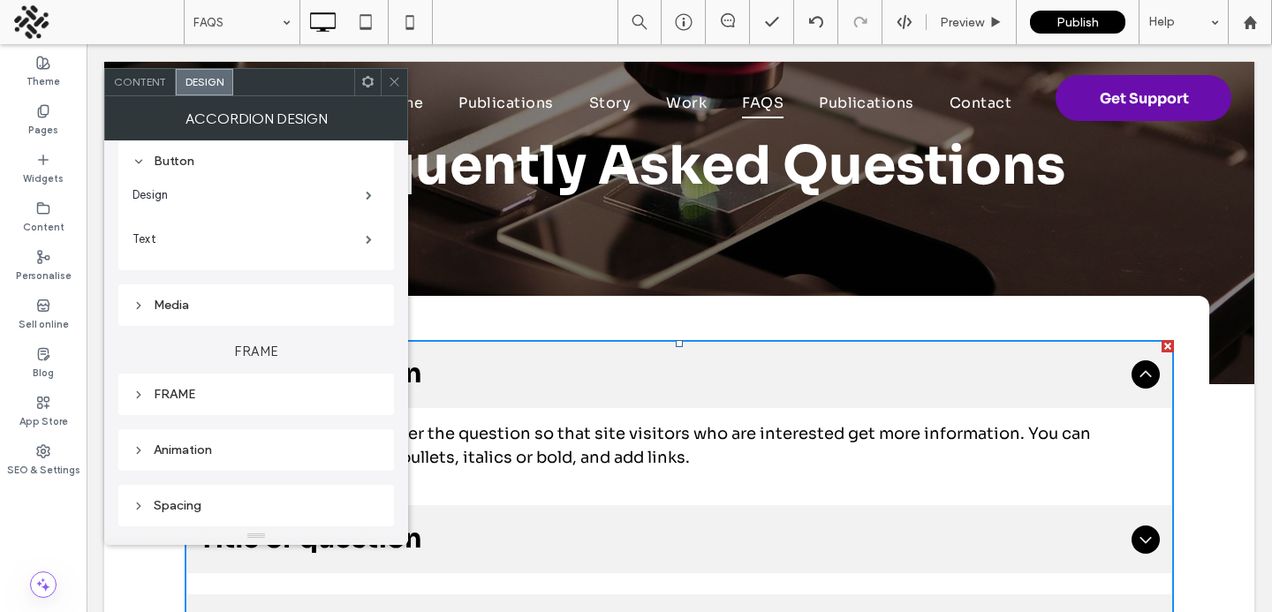
click at [344, 392] on div "FRAME" at bounding box center [255, 394] width 247 height 15
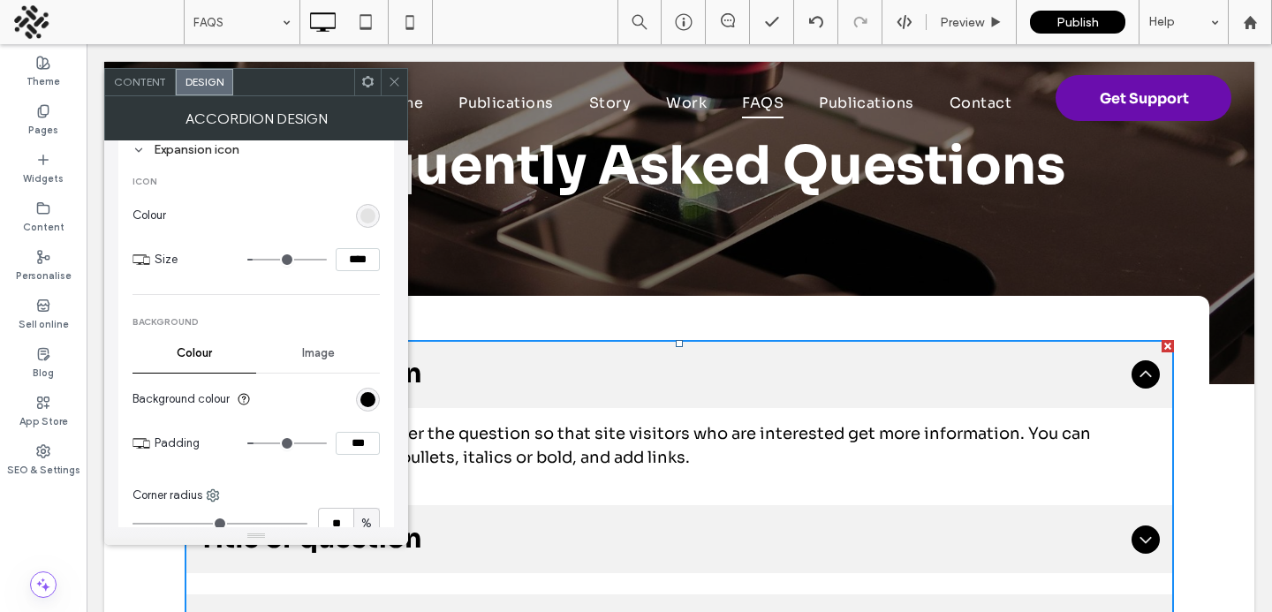
scroll to position [0, 0]
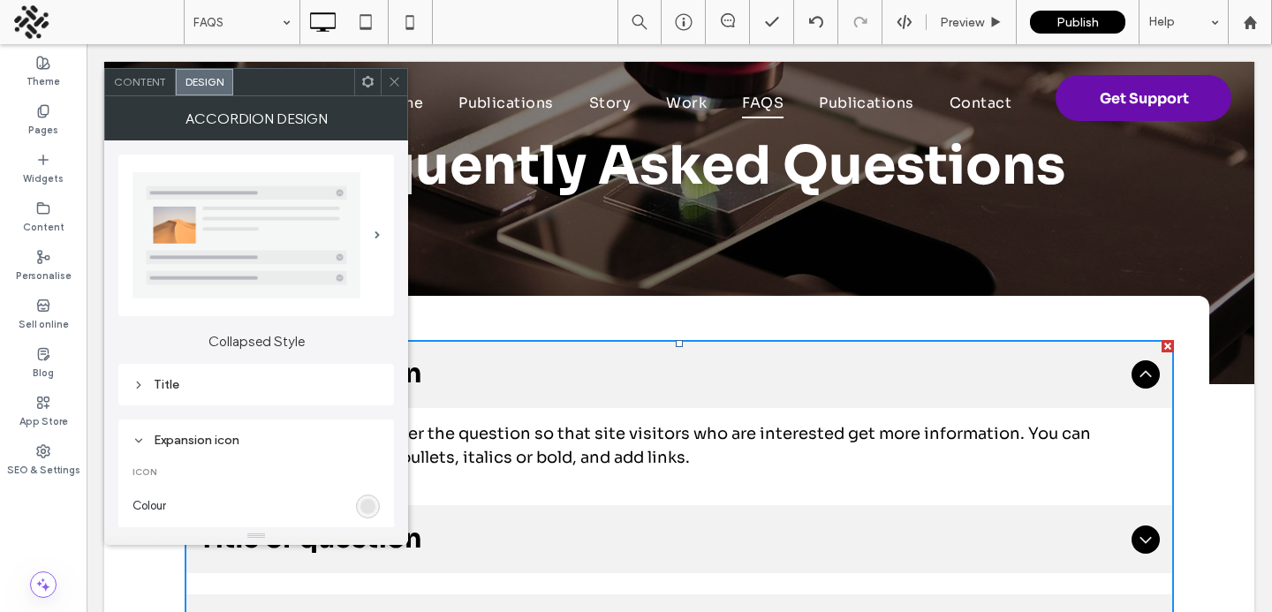
click at [344, 392] on div "Title" at bounding box center [255, 385] width 247 height 24
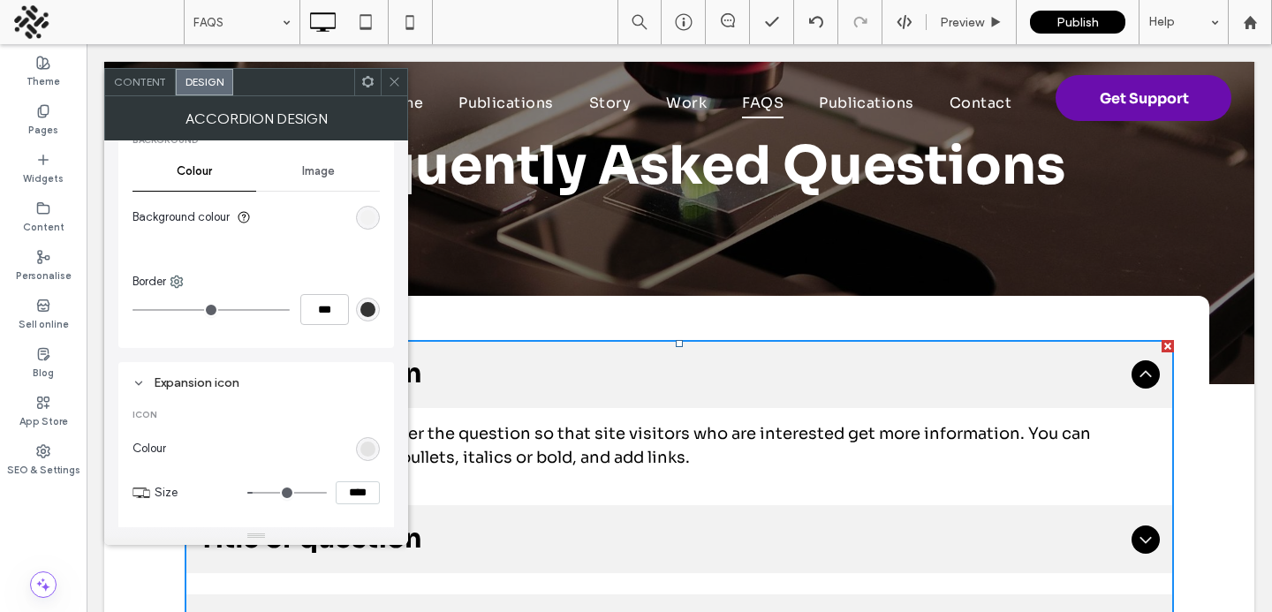
scroll to position [781, 0]
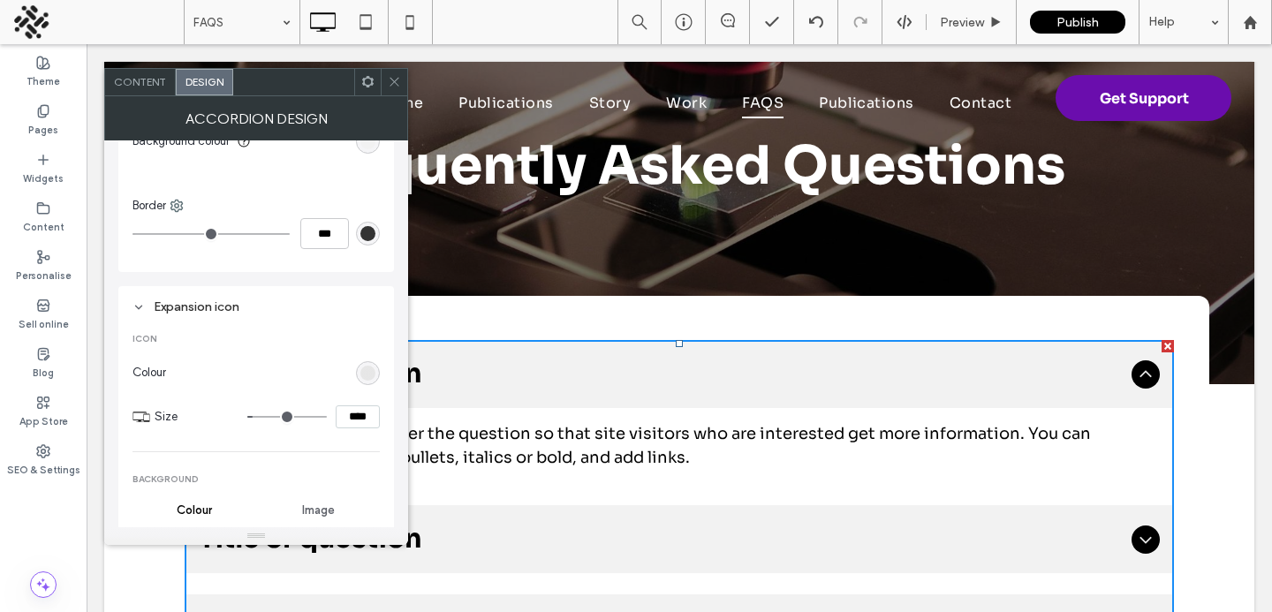
click at [373, 369] on div "rgb(227, 227, 227)" at bounding box center [367, 373] width 15 height 15
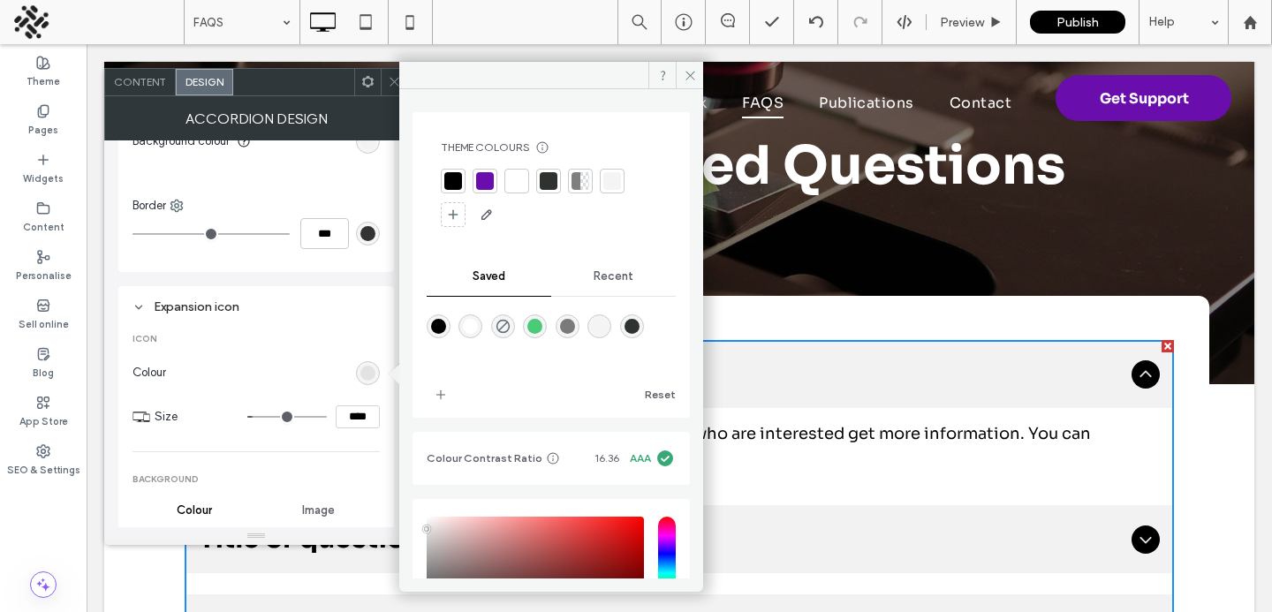
click at [484, 181] on div at bounding box center [485, 181] width 18 height 18
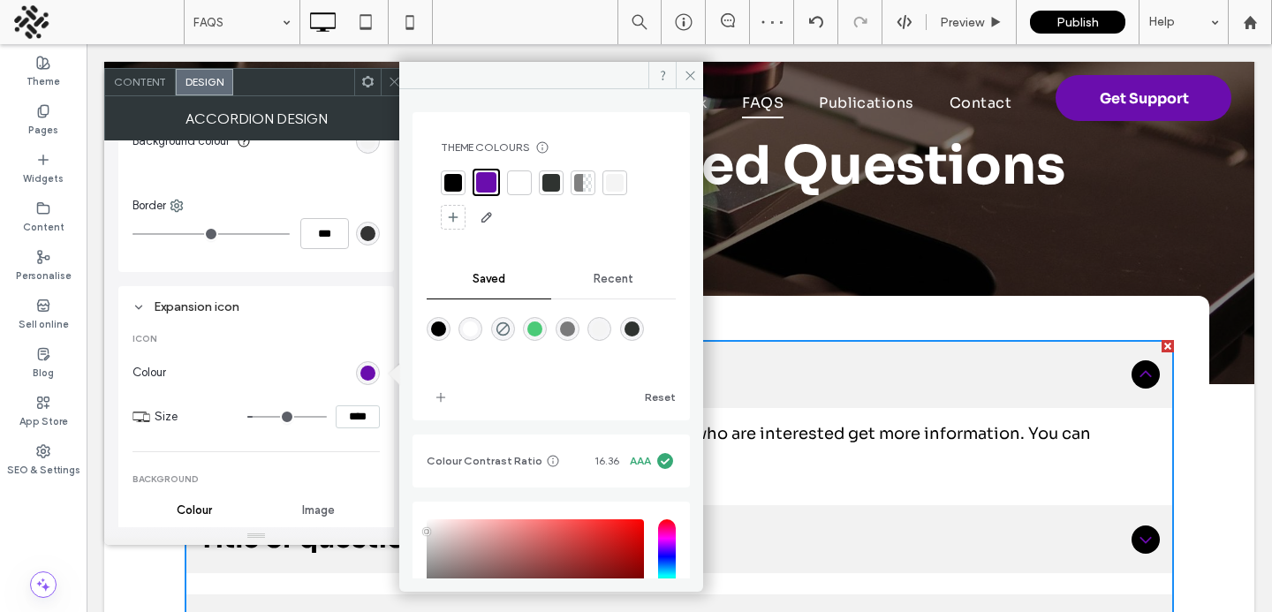
click at [298, 334] on span "Icon" at bounding box center [255, 339] width 247 height 12
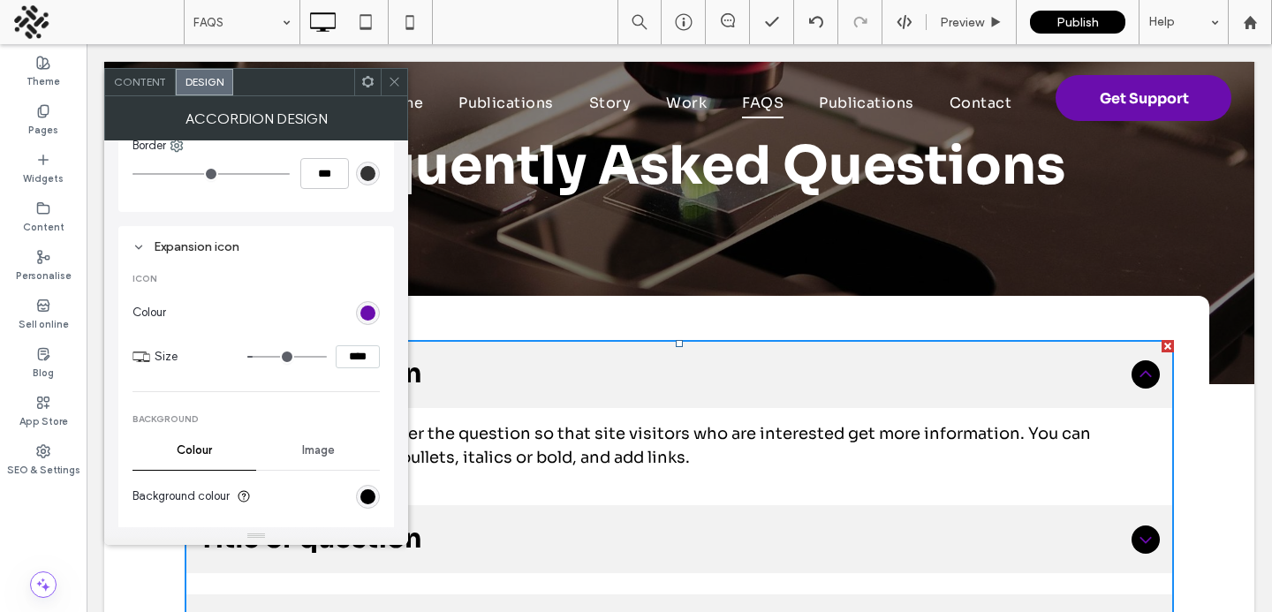
scroll to position [928, 0]
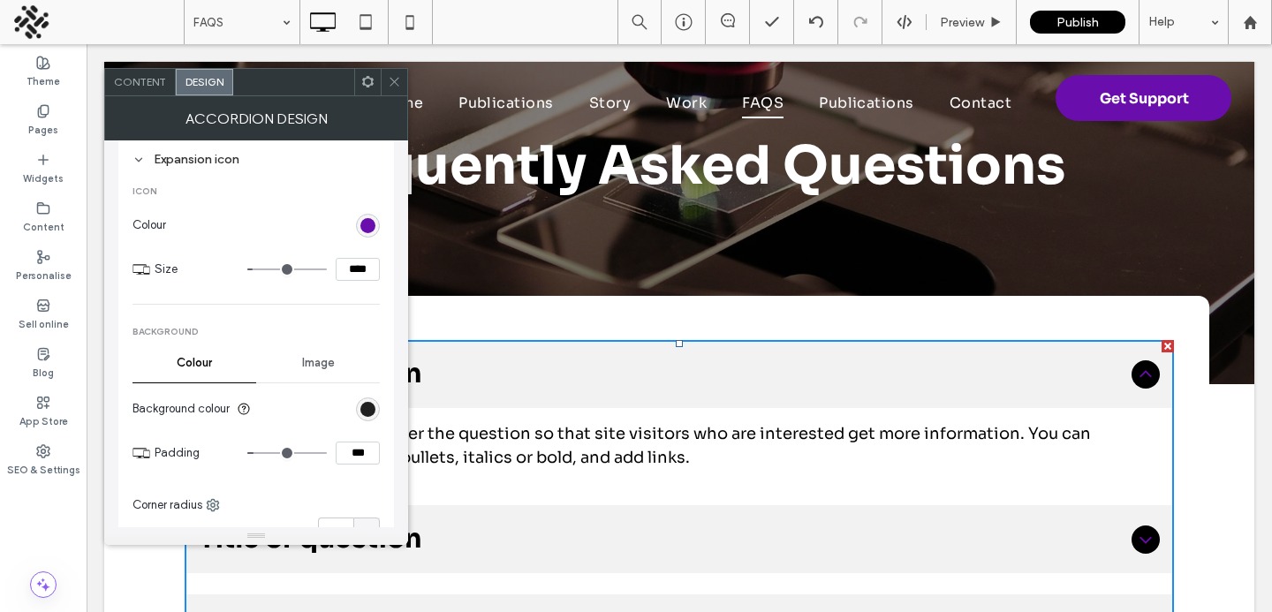
click at [372, 409] on div "rgb(0, 0, 0)" at bounding box center [367, 409] width 15 height 15
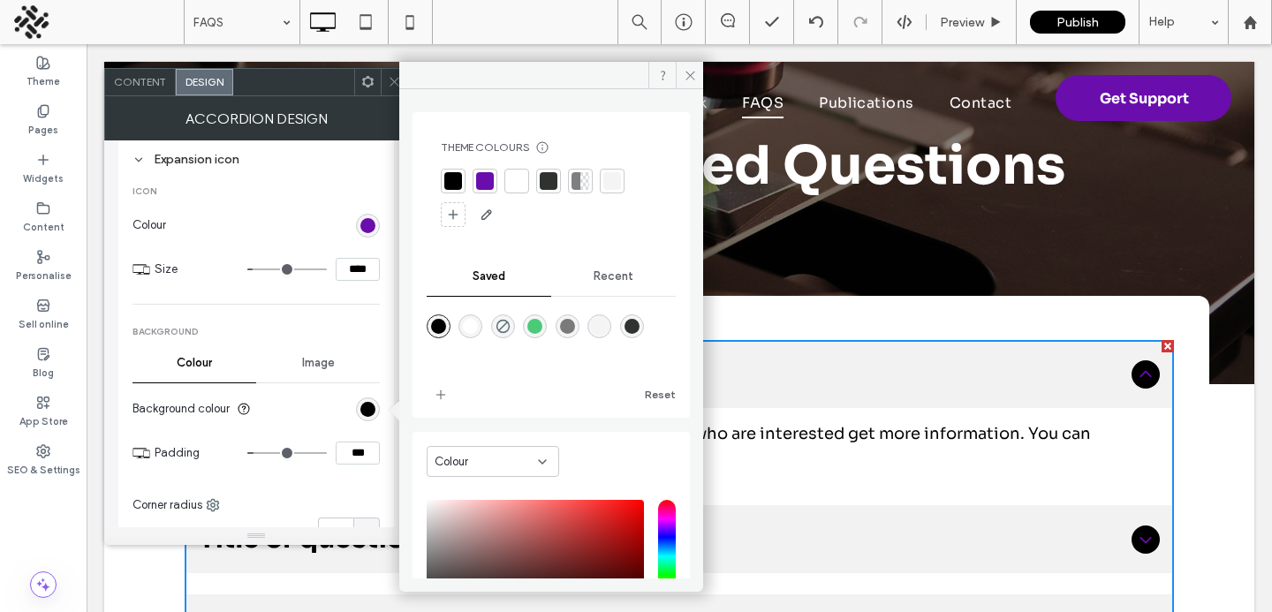
click at [473, 189] on div at bounding box center [484, 181] width 25 height 25
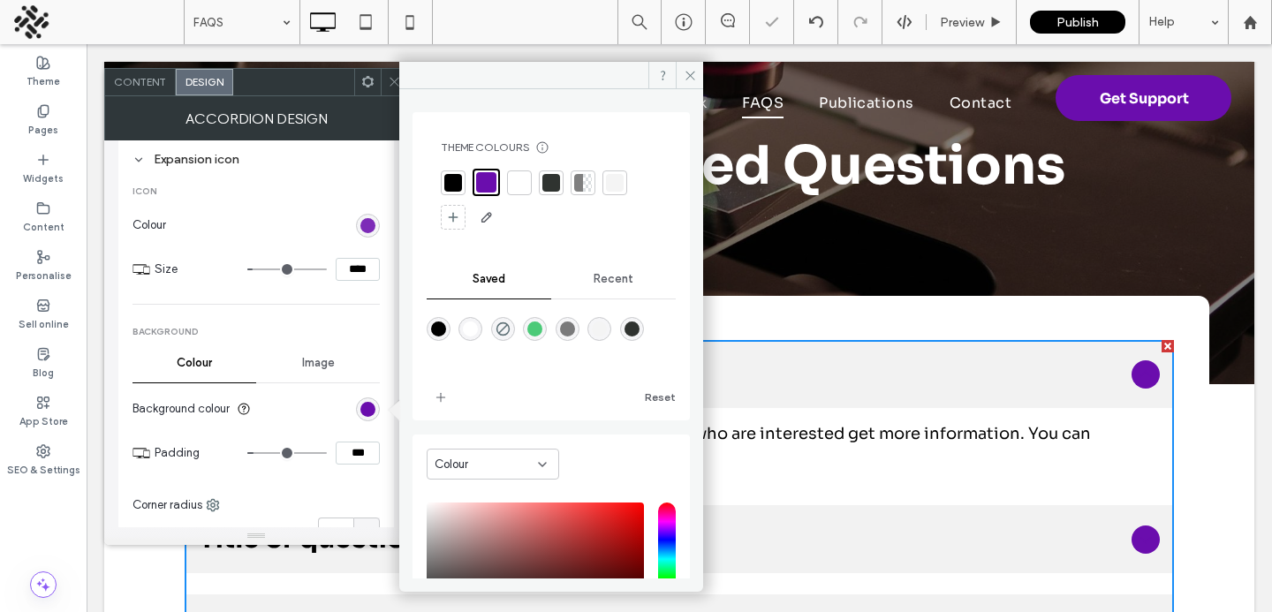
click at [363, 230] on div "rgb(106, 13, 173)" at bounding box center [367, 225] width 15 height 15
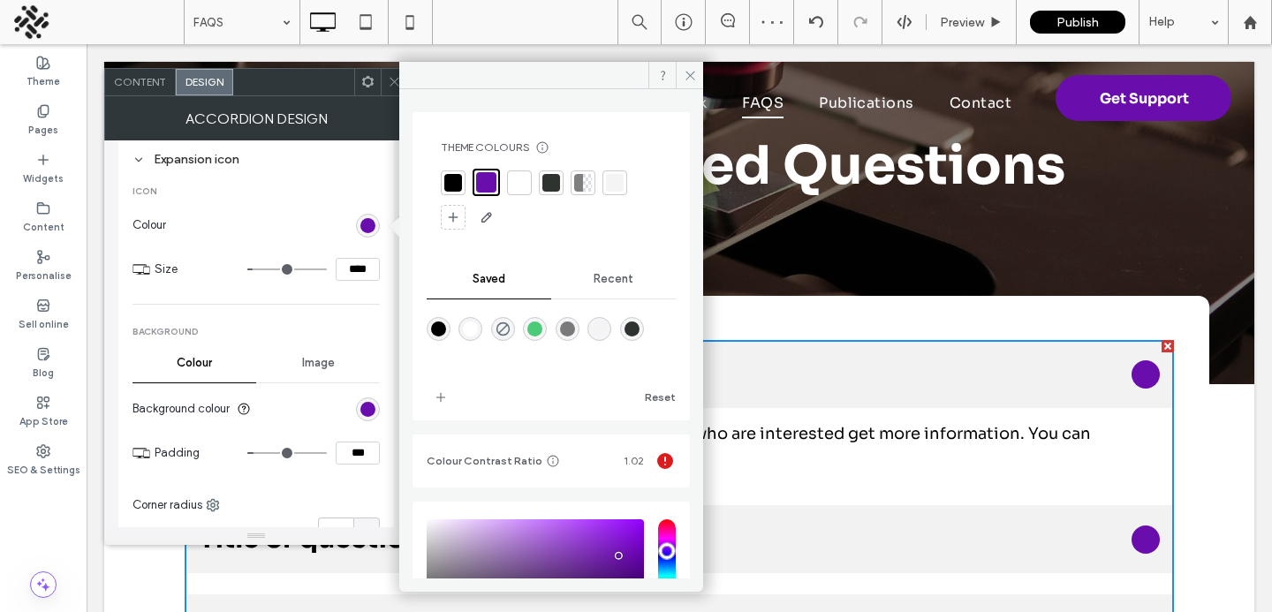
click at [513, 184] on div at bounding box center [519, 183] width 18 height 18
click at [381, 76] on div at bounding box center [394, 82] width 26 height 26
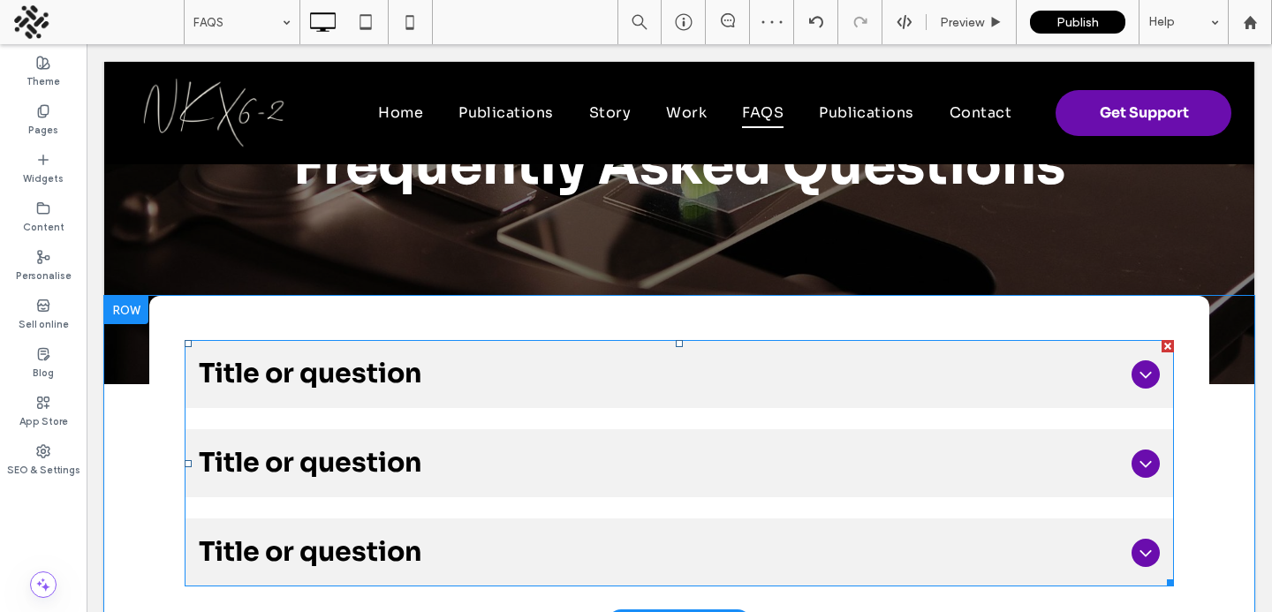
scroll to position [341, 0]
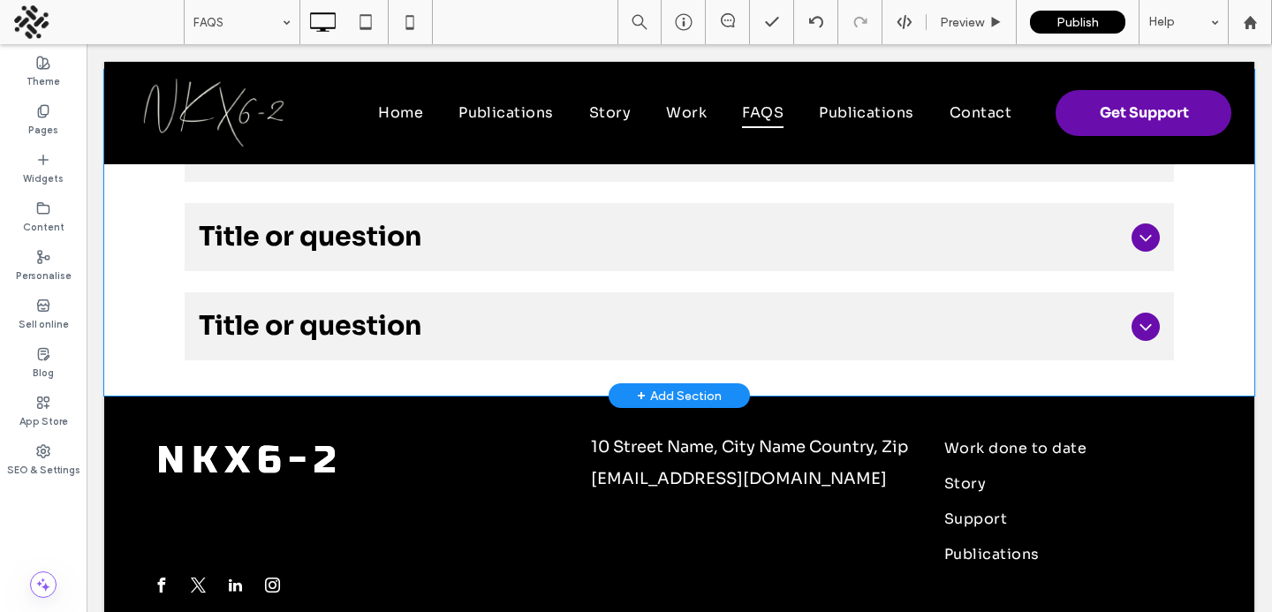
click at [635, 399] on div "+ Add Section" at bounding box center [678, 395] width 141 height 25
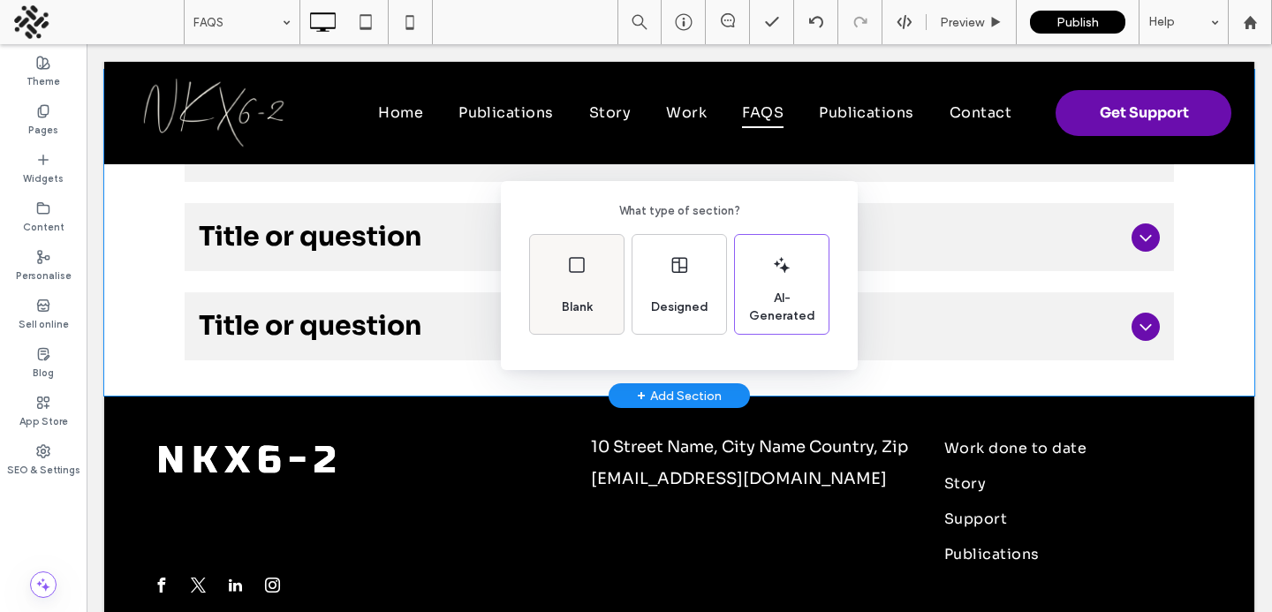
click at [573, 305] on span "Blank" at bounding box center [577, 307] width 45 height 18
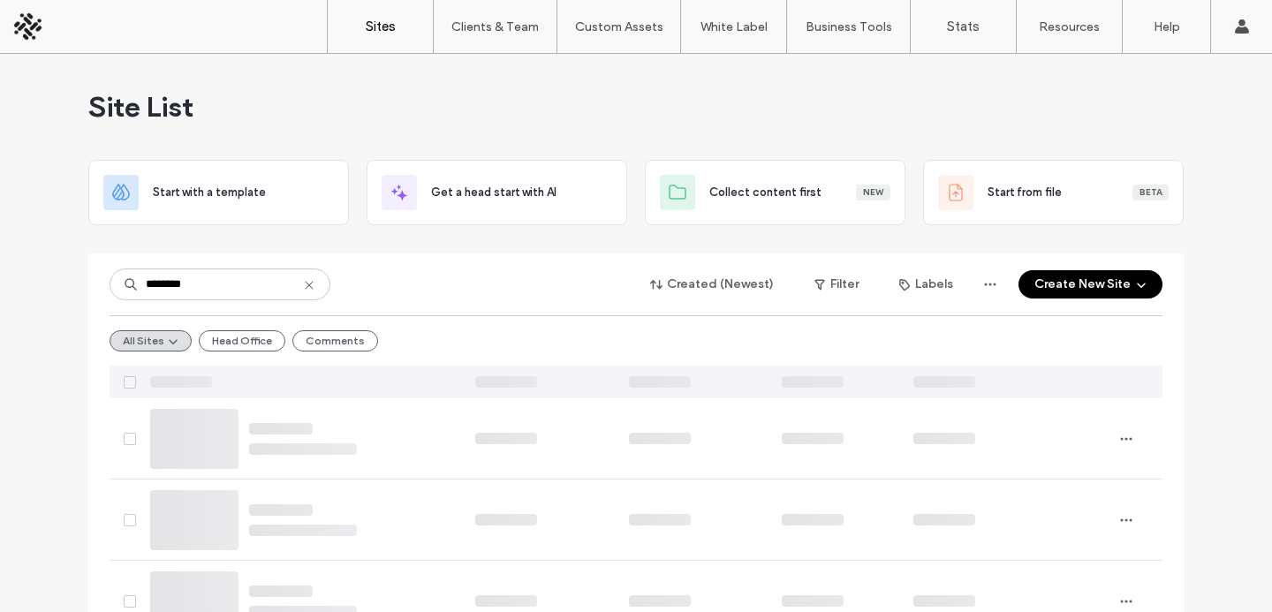
type input "********"
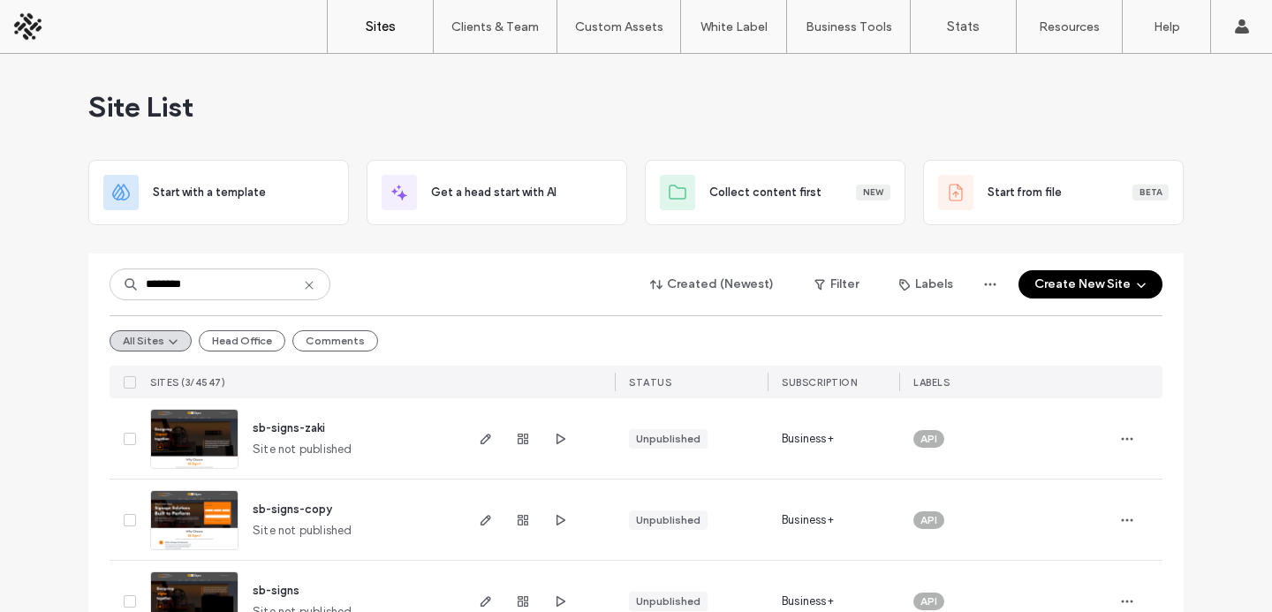
scroll to position [51, 0]
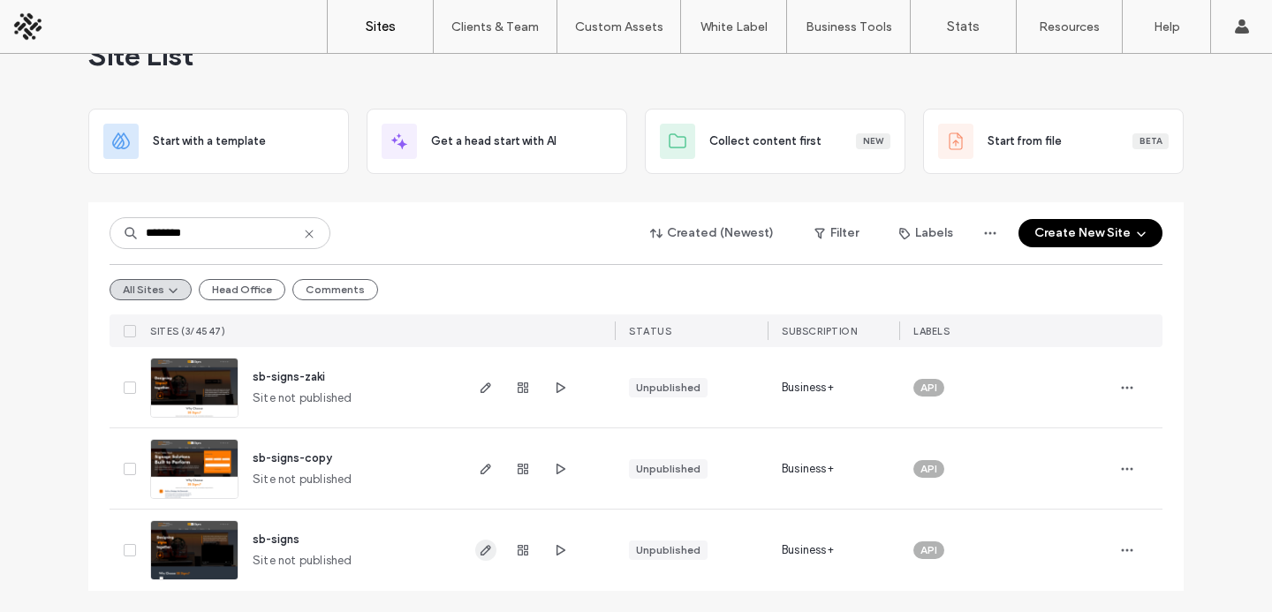
click at [475, 560] on span "button" at bounding box center [485, 550] width 21 height 21
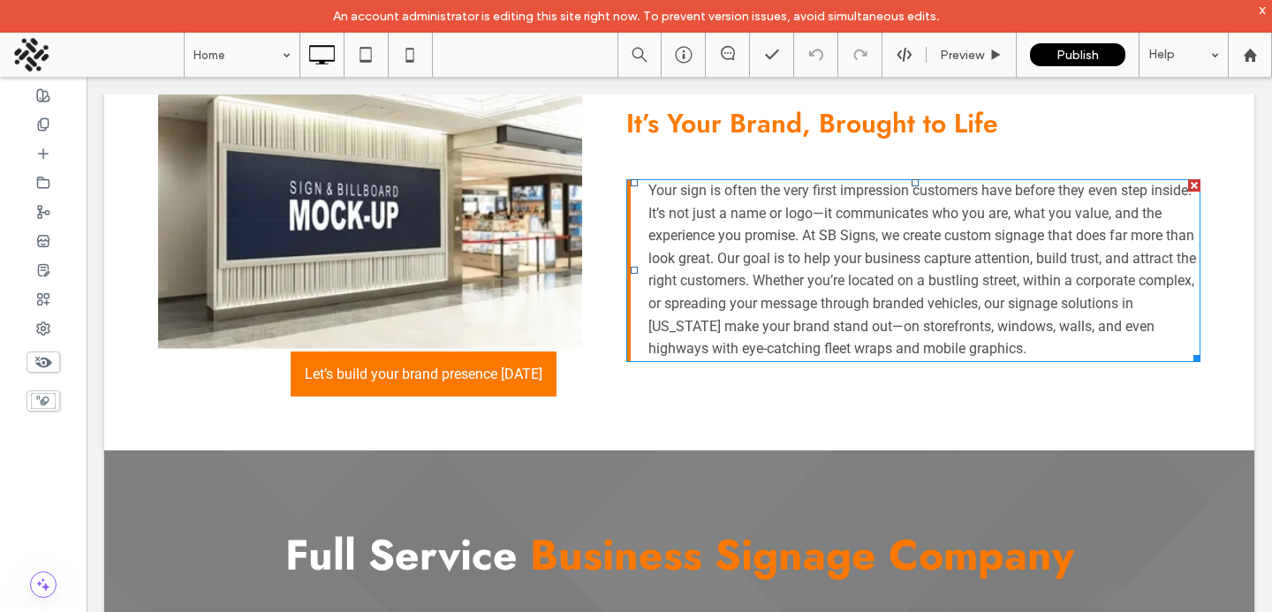
scroll to position [1988, 0]
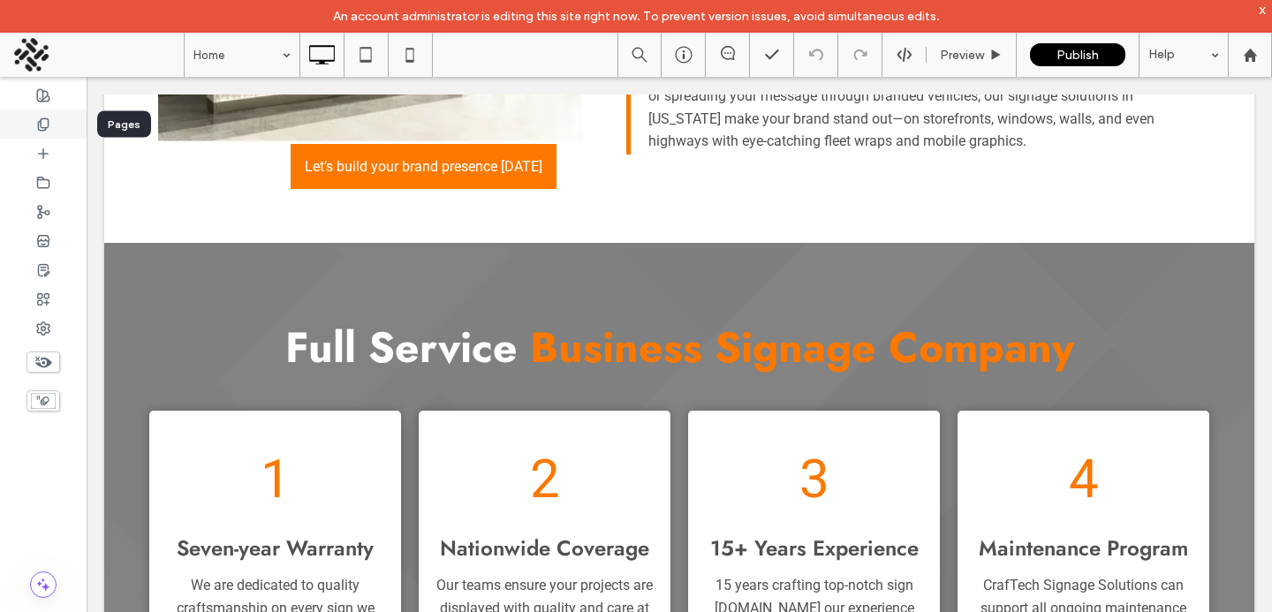
click at [35, 126] on div at bounding box center [43, 123] width 87 height 29
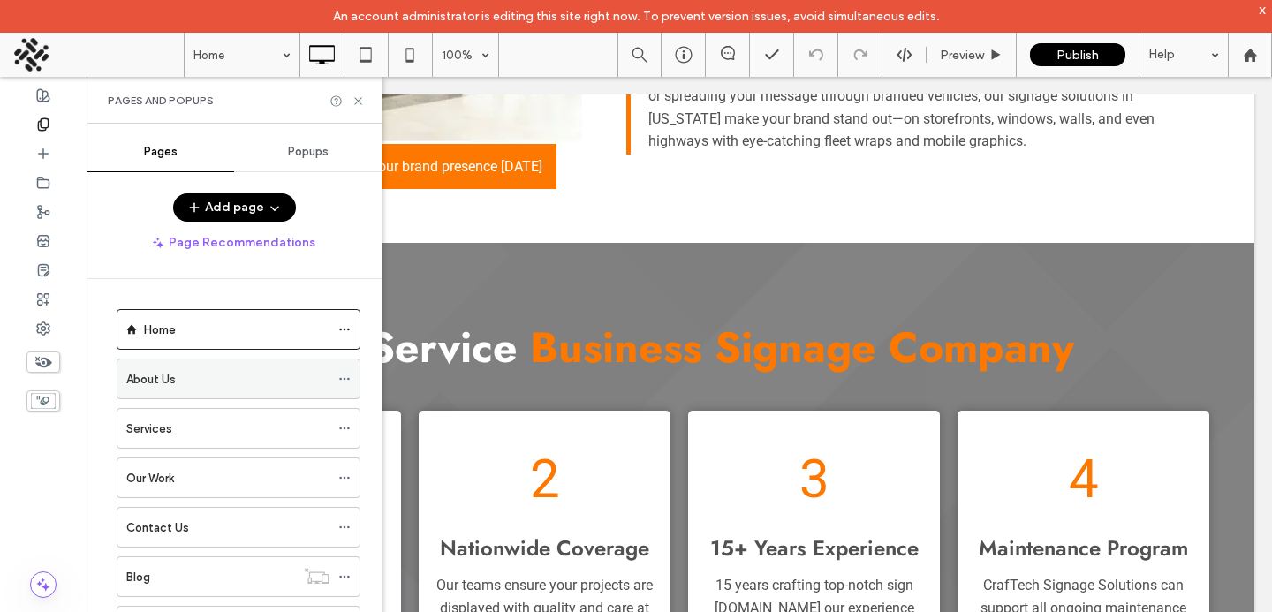
click at [140, 376] on label "About Us" at bounding box center [150, 379] width 49 height 31
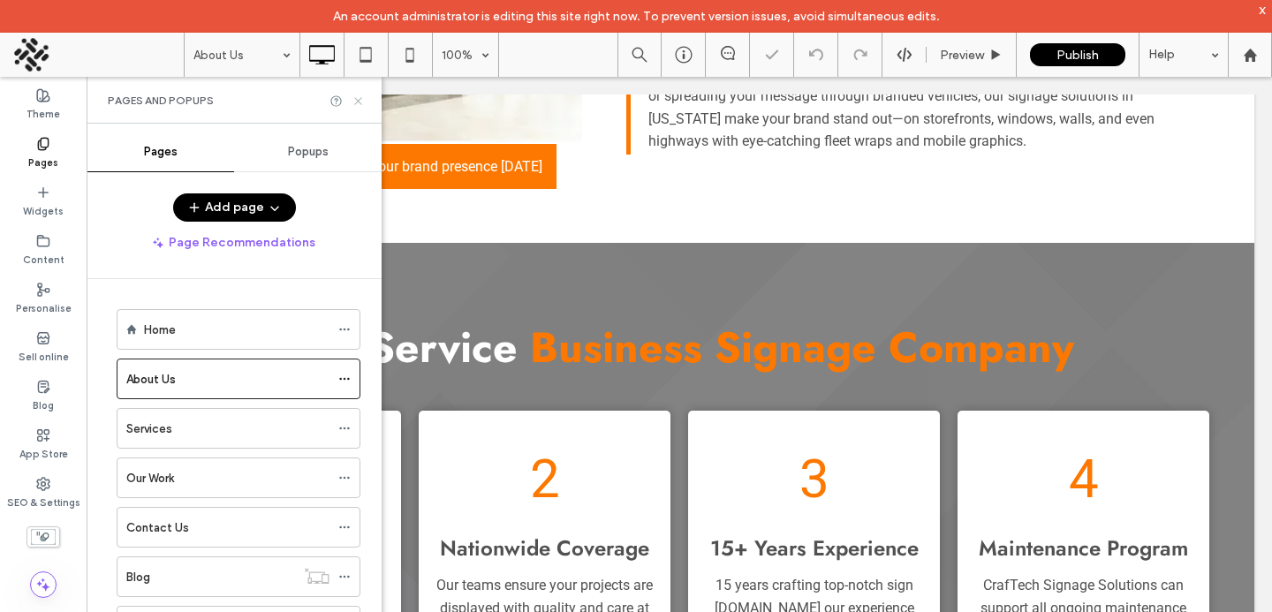
click at [356, 99] on use at bounding box center [357, 100] width 7 height 7
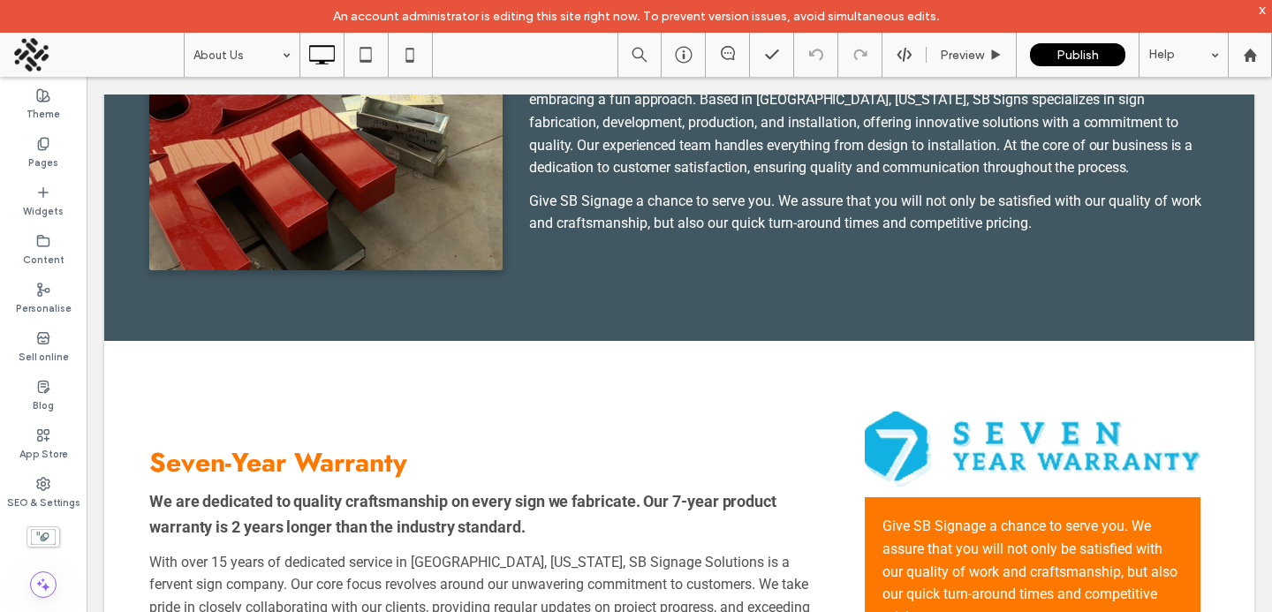
scroll to position [63, 0]
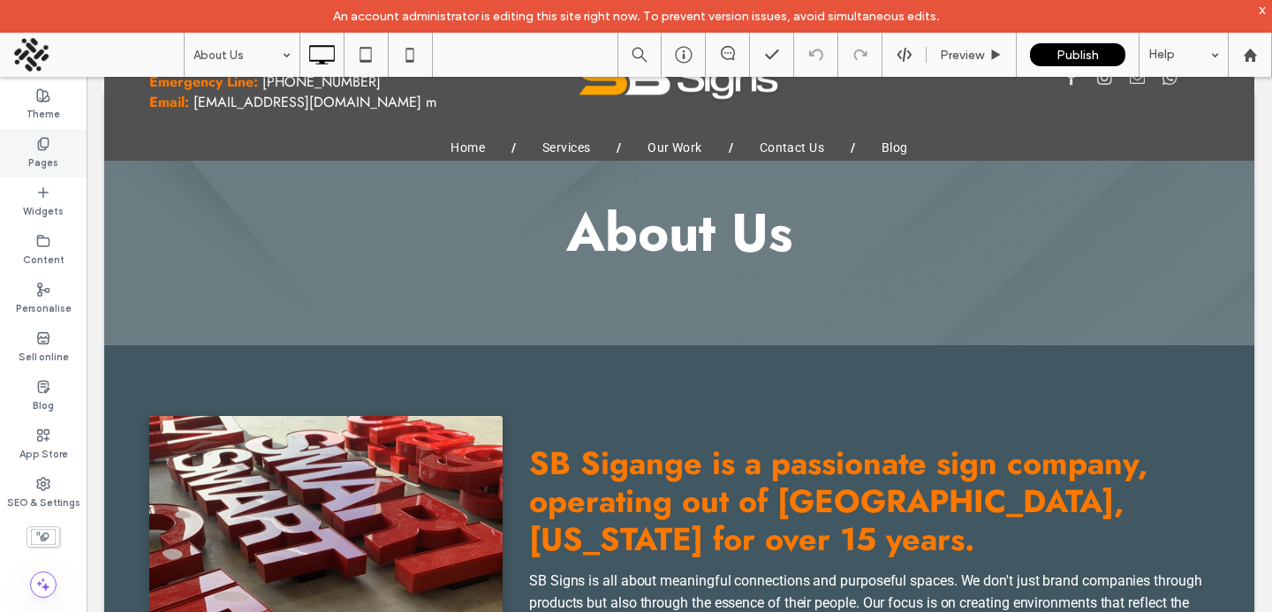
click at [31, 130] on div "Pages" at bounding box center [43, 153] width 87 height 49
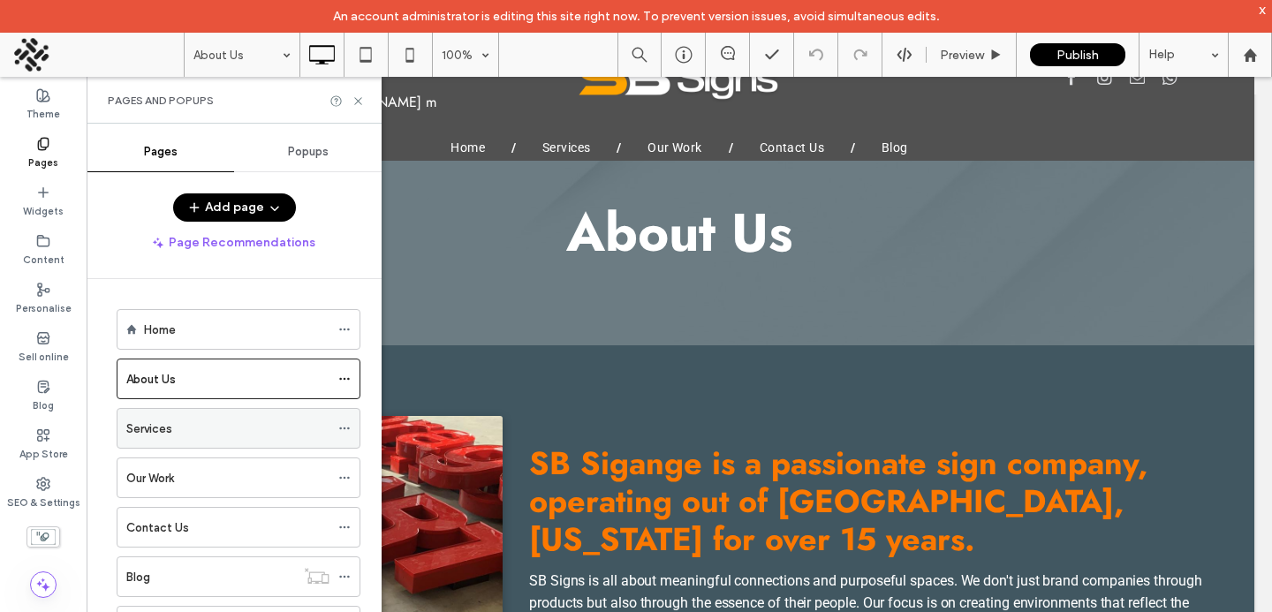
click at [149, 413] on div "Services" at bounding box center [227, 428] width 203 height 39
click at [357, 101] on icon at bounding box center [357, 100] width 13 height 13
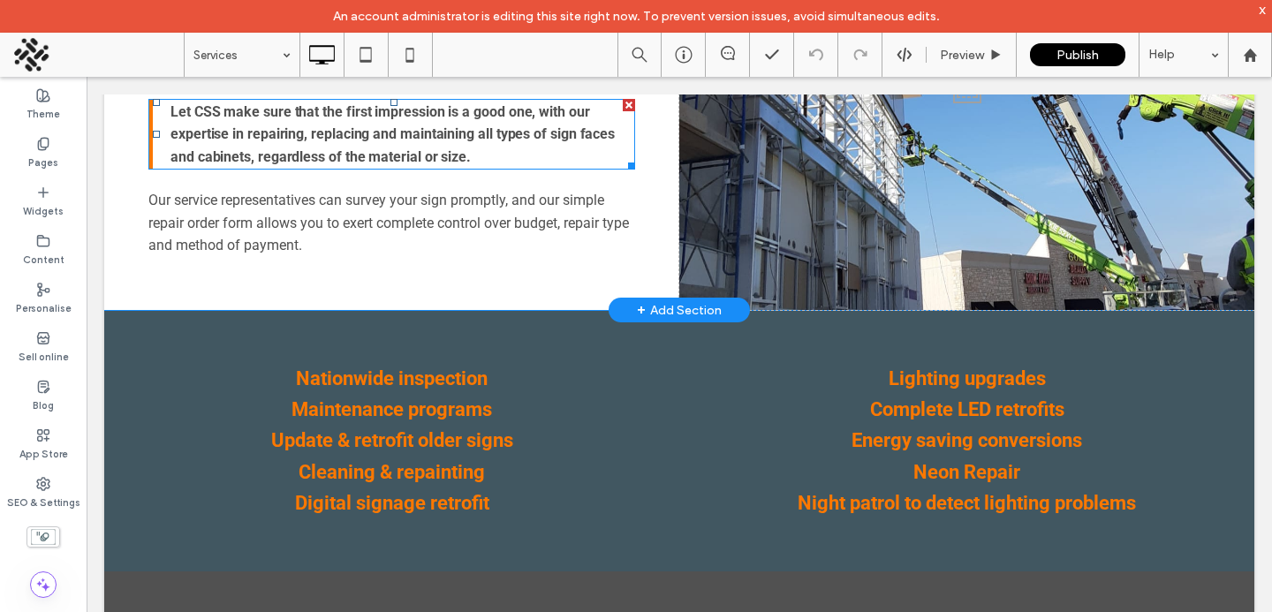
scroll to position [2565, 0]
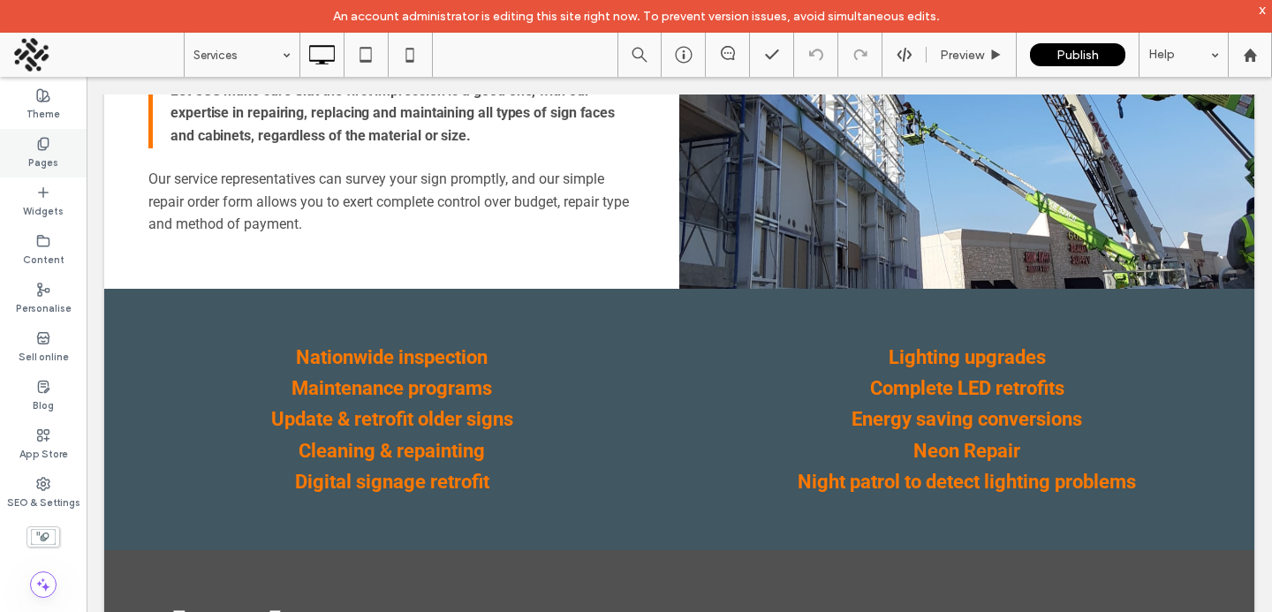
click at [42, 152] on label "Pages" at bounding box center [43, 160] width 30 height 19
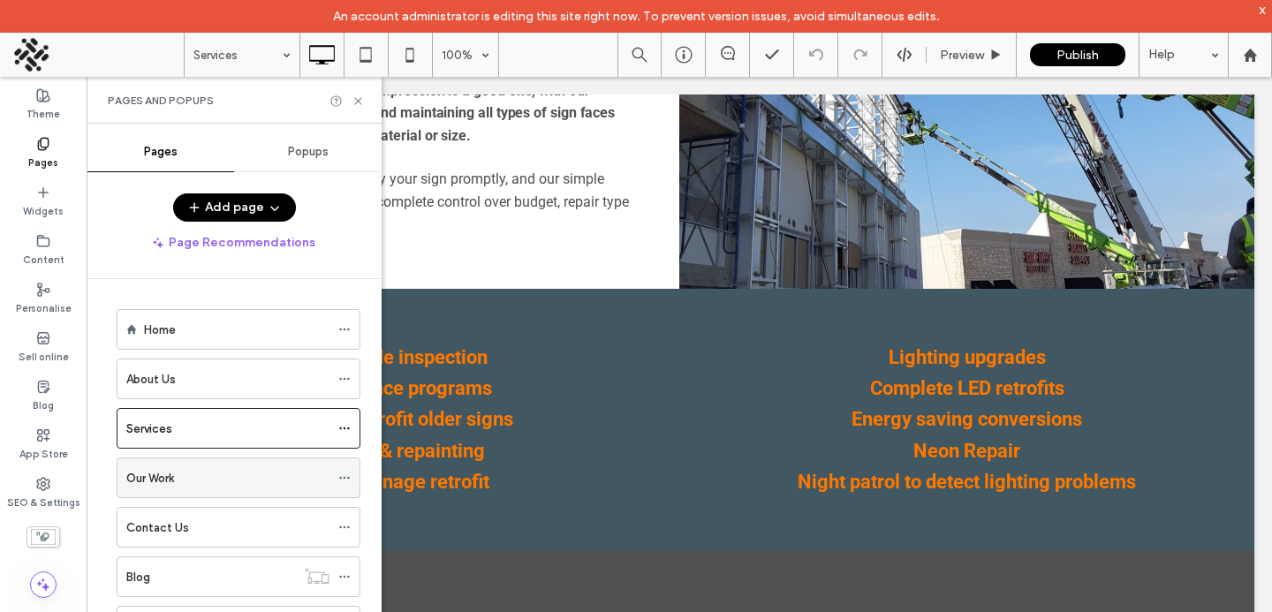
scroll to position [17, 0]
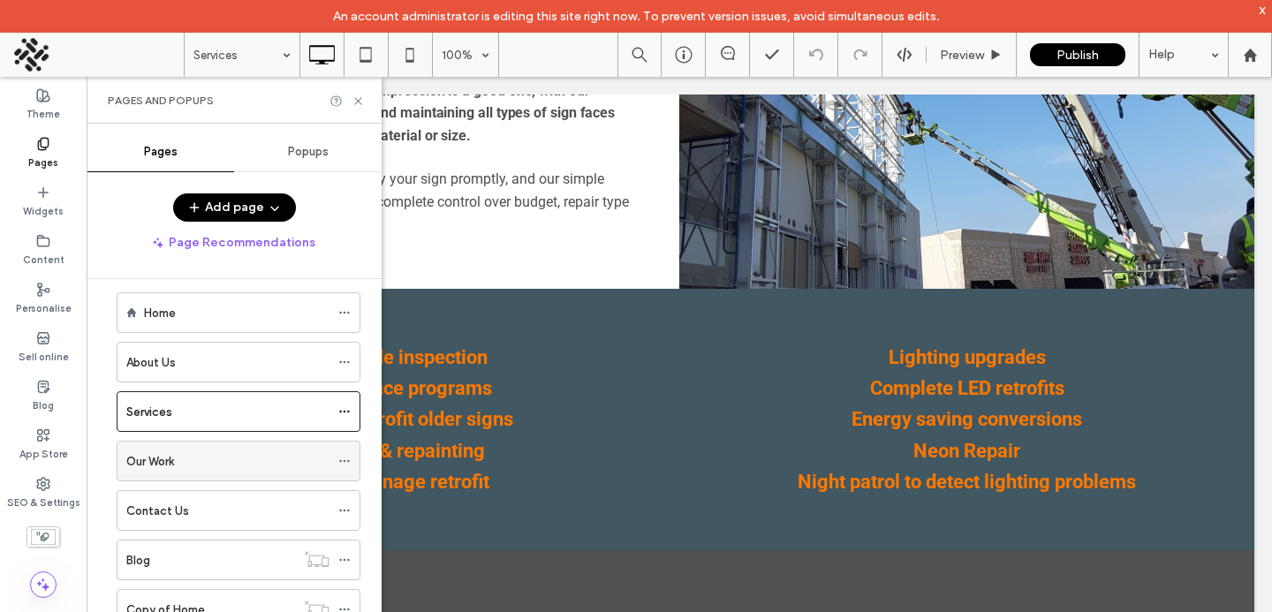
click at [222, 457] on div "Our Work" at bounding box center [227, 461] width 203 height 19
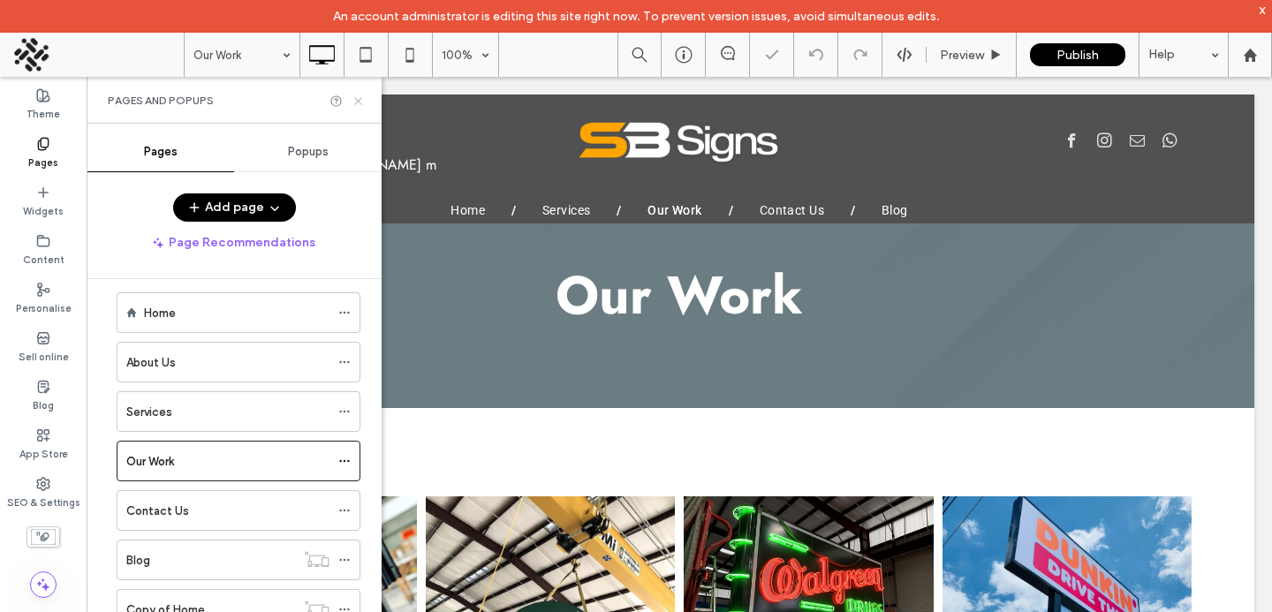
click at [359, 99] on use at bounding box center [357, 100] width 7 height 7
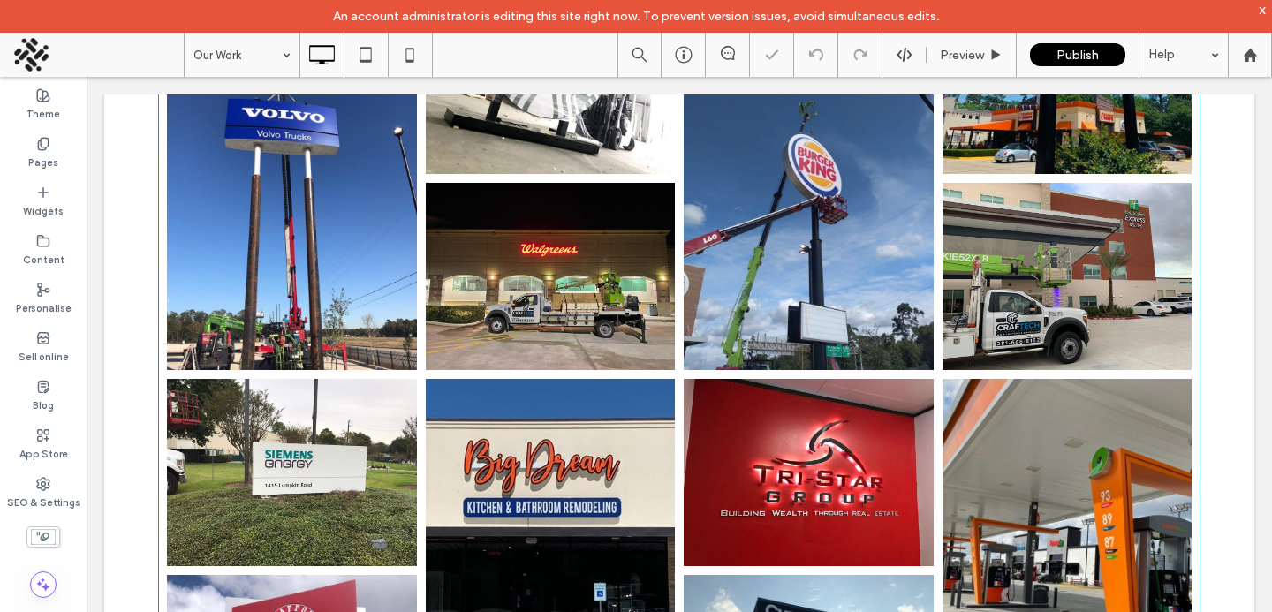
scroll to position [882, 0]
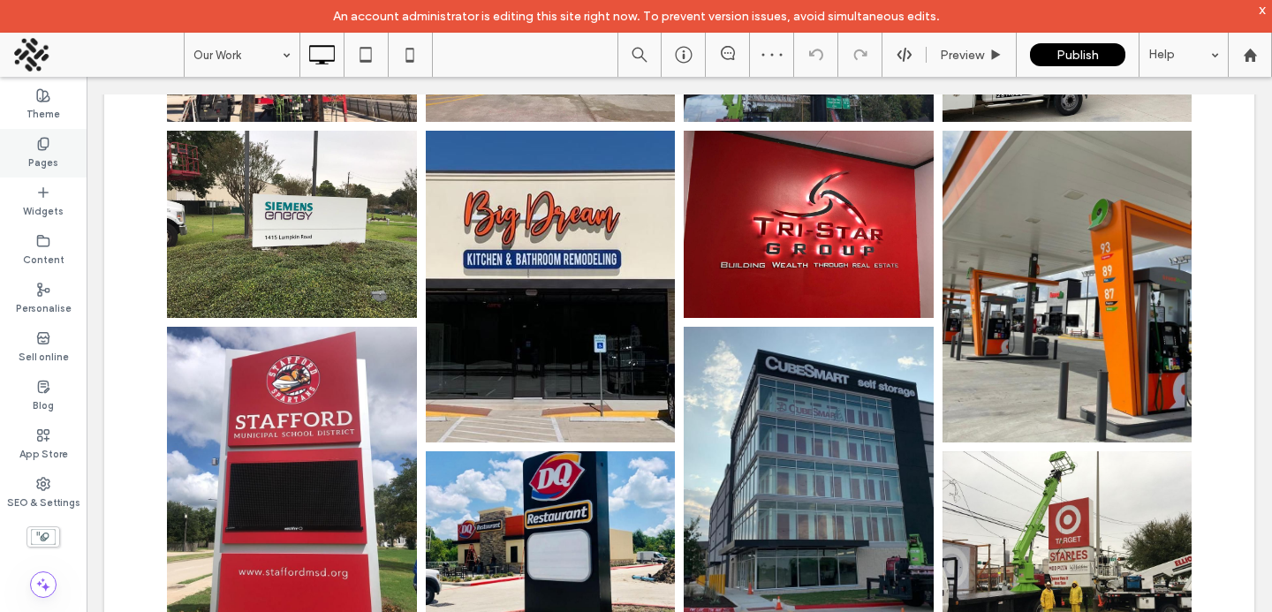
click at [40, 170] on div "Pages" at bounding box center [43, 153] width 87 height 49
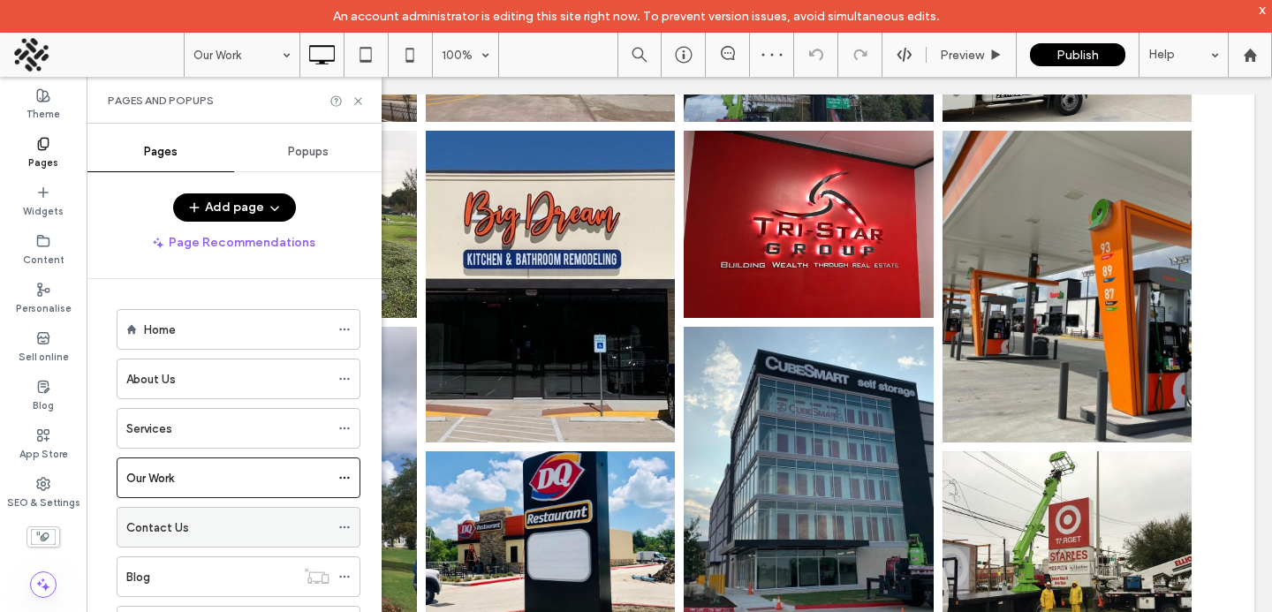
scroll to position [4, 0]
click at [170, 535] on div "Contact Us" at bounding box center [227, 522] width 203 height 39
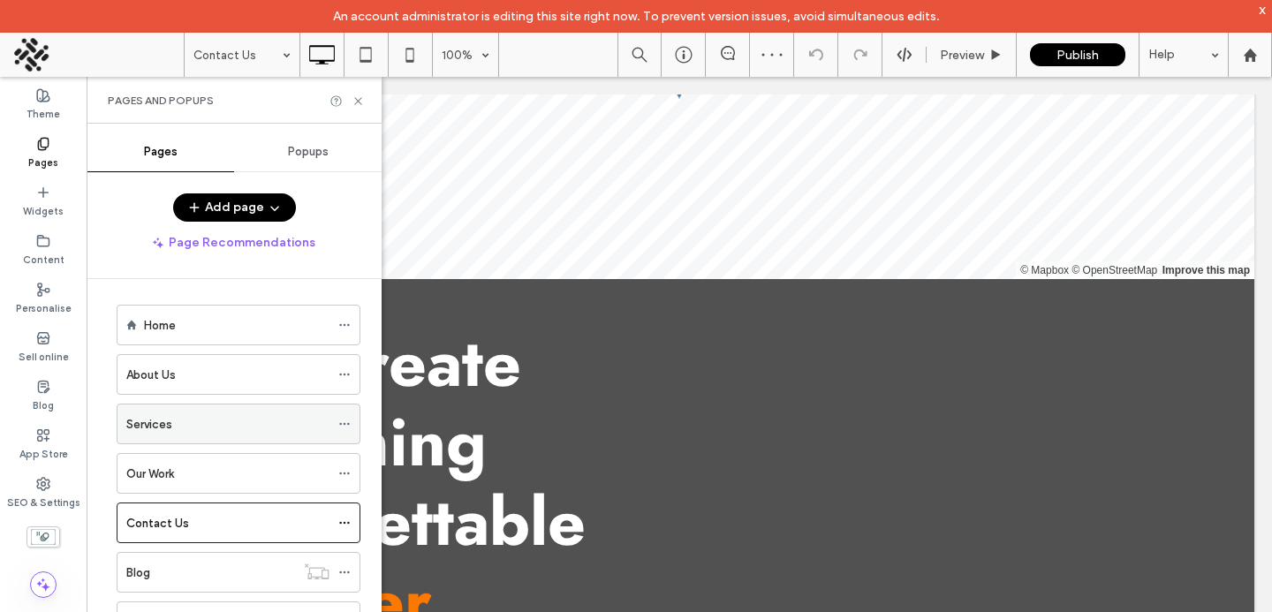
scroll to position [55, 0]
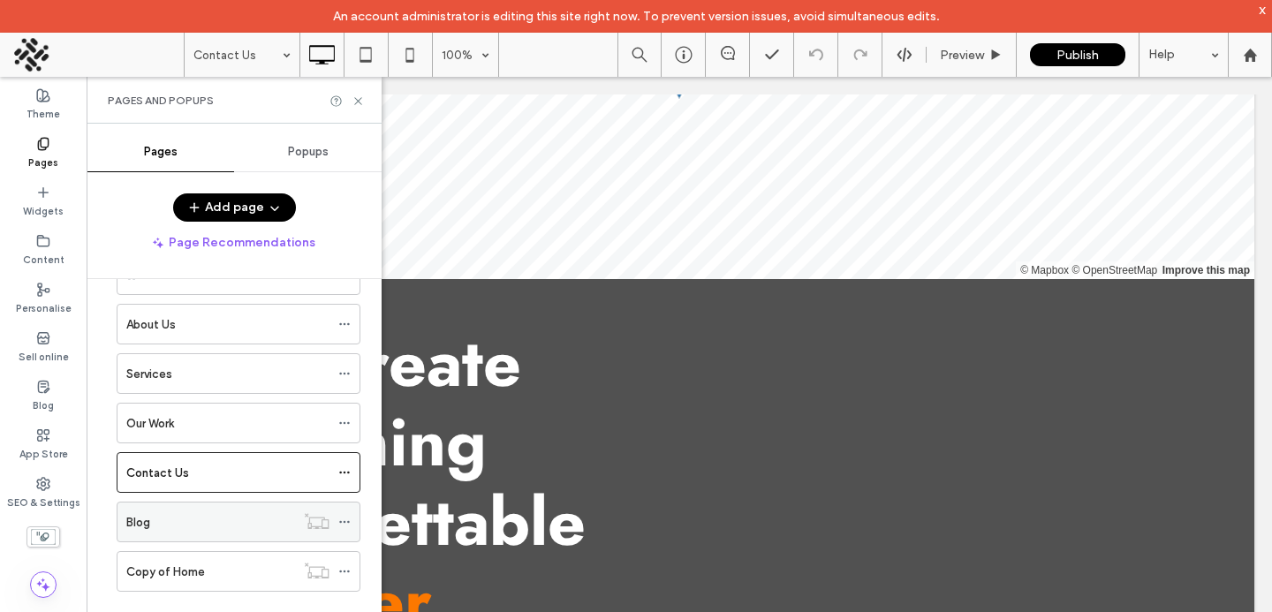
click at [150, 540] on div "Blog" at bounding box center [210, 521] width 169 height 39
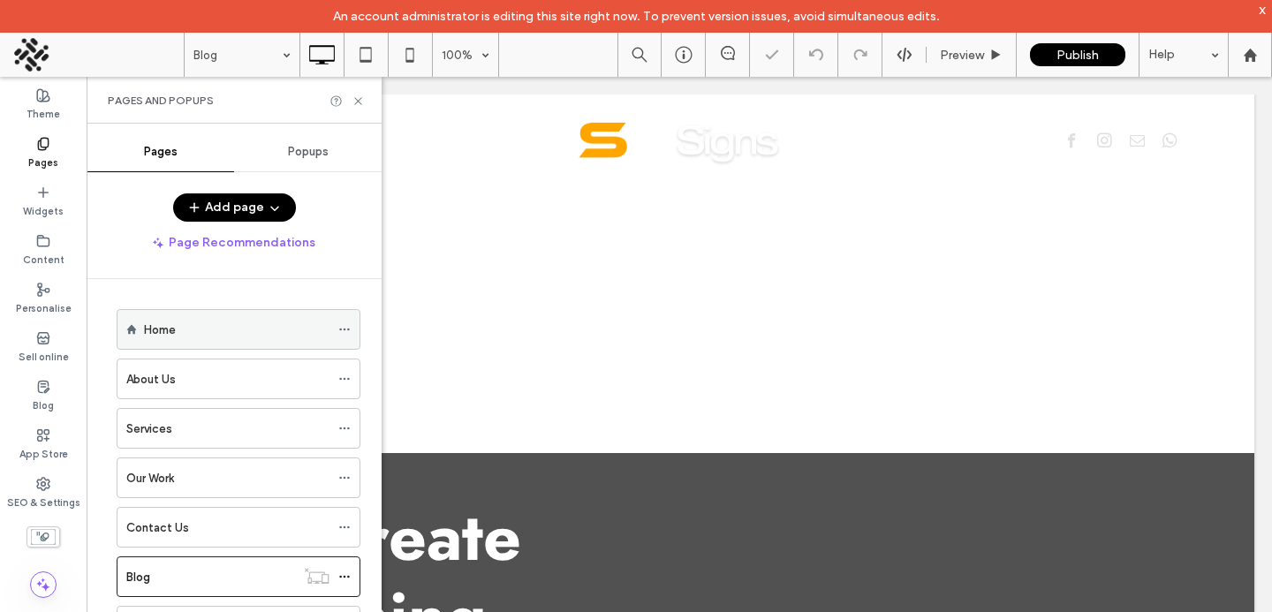
click at [191, 347] on div "Home" at bounding box center [236, 329] width 185 height 39
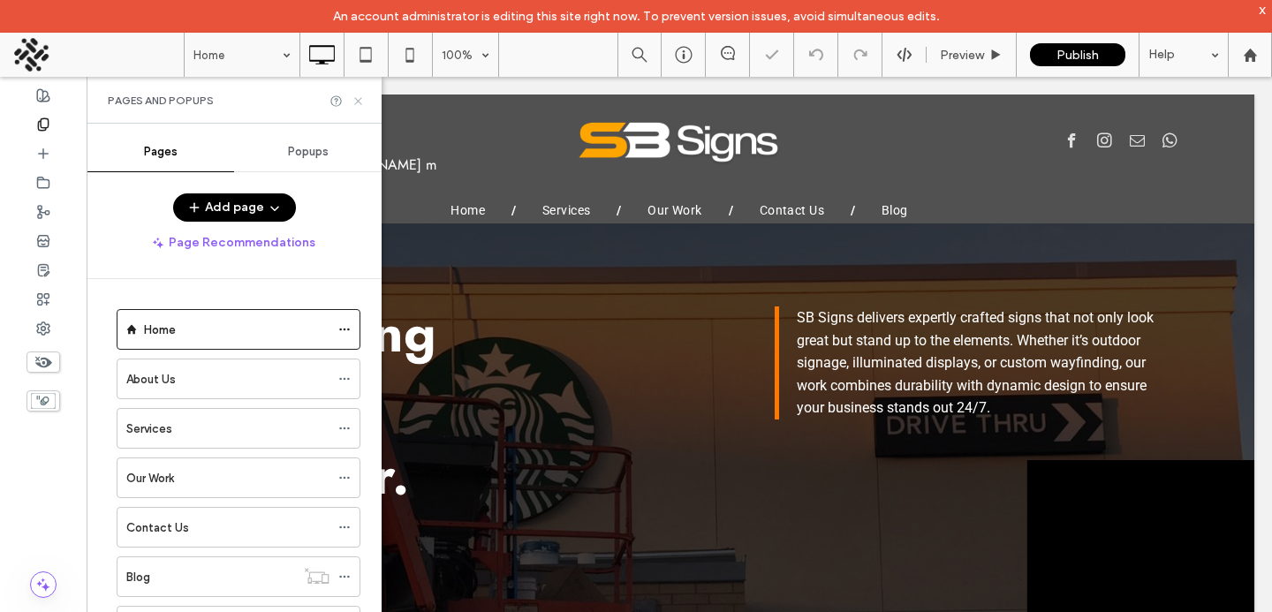
click at [359, 101] on use at bounding box center [357, 100] width 7 height 7
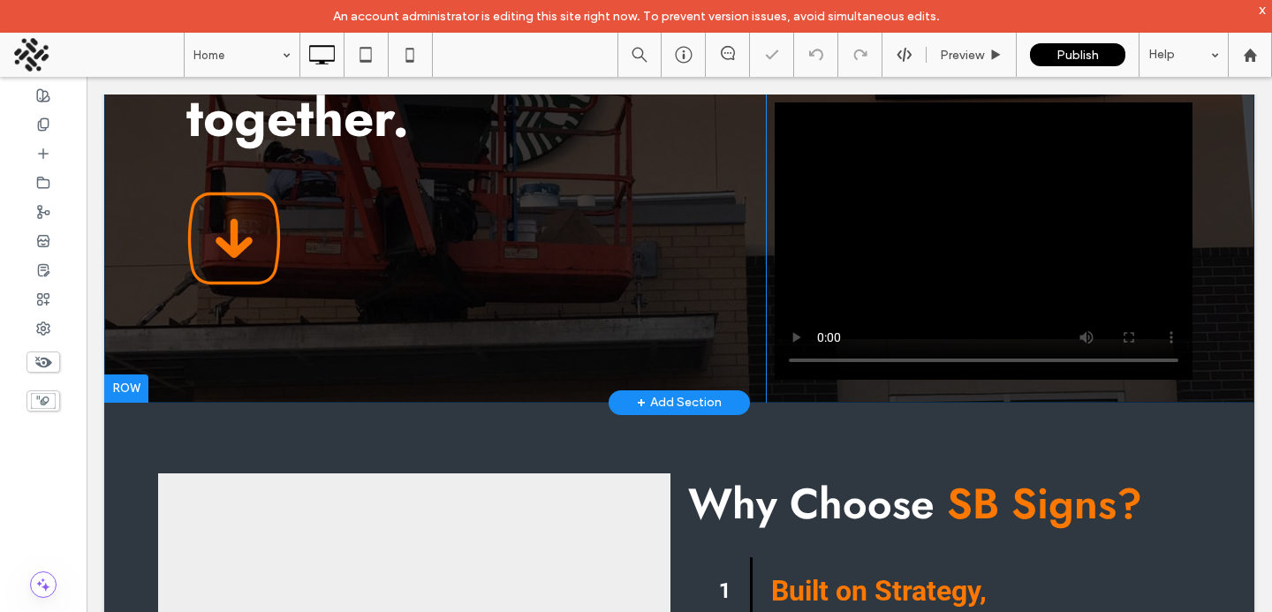
scroll to position [711, 0]
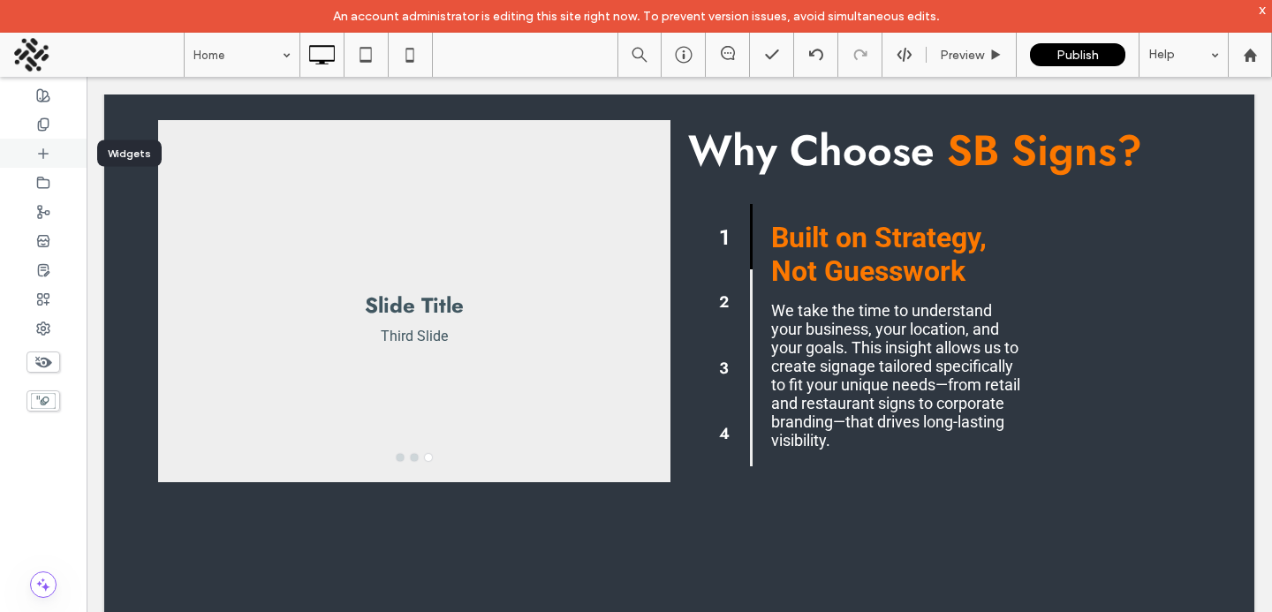
click at [47, 159] on icon at bounding box center [43, 154] width 14 height 14
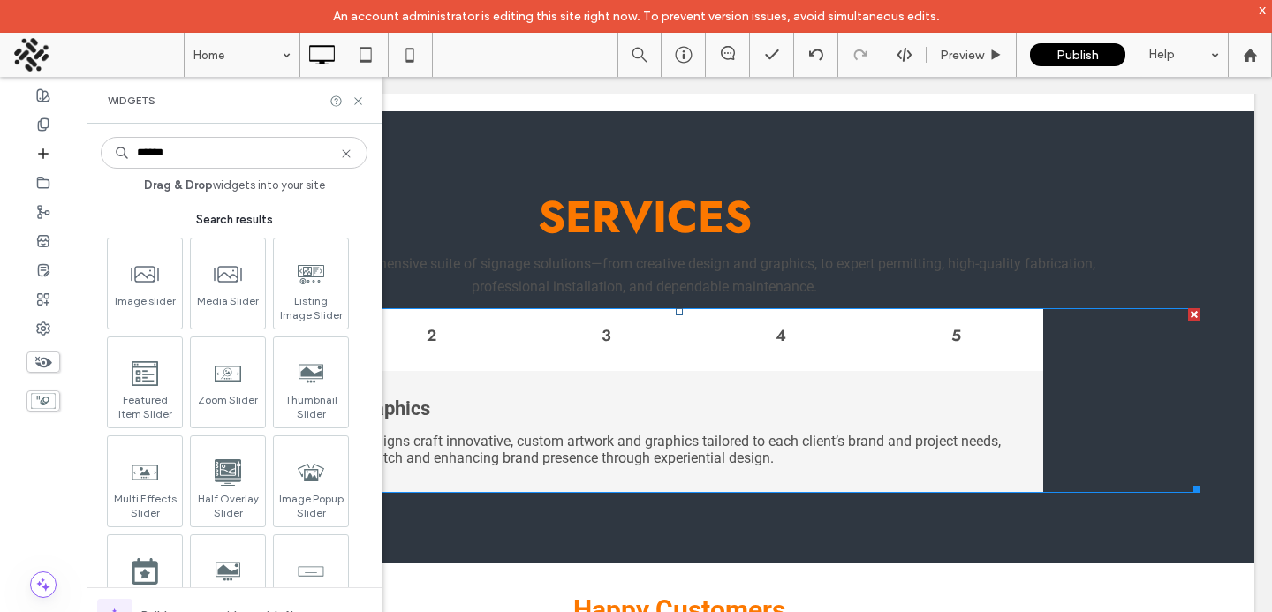
scroll to position [3199, 0]
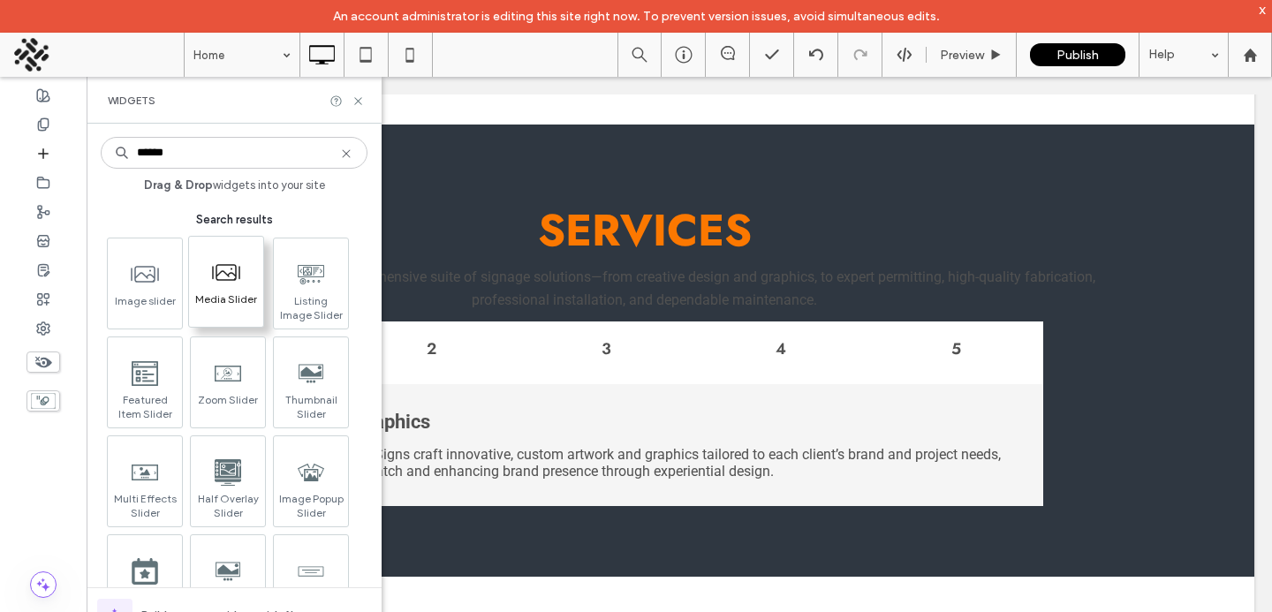
type input "******"
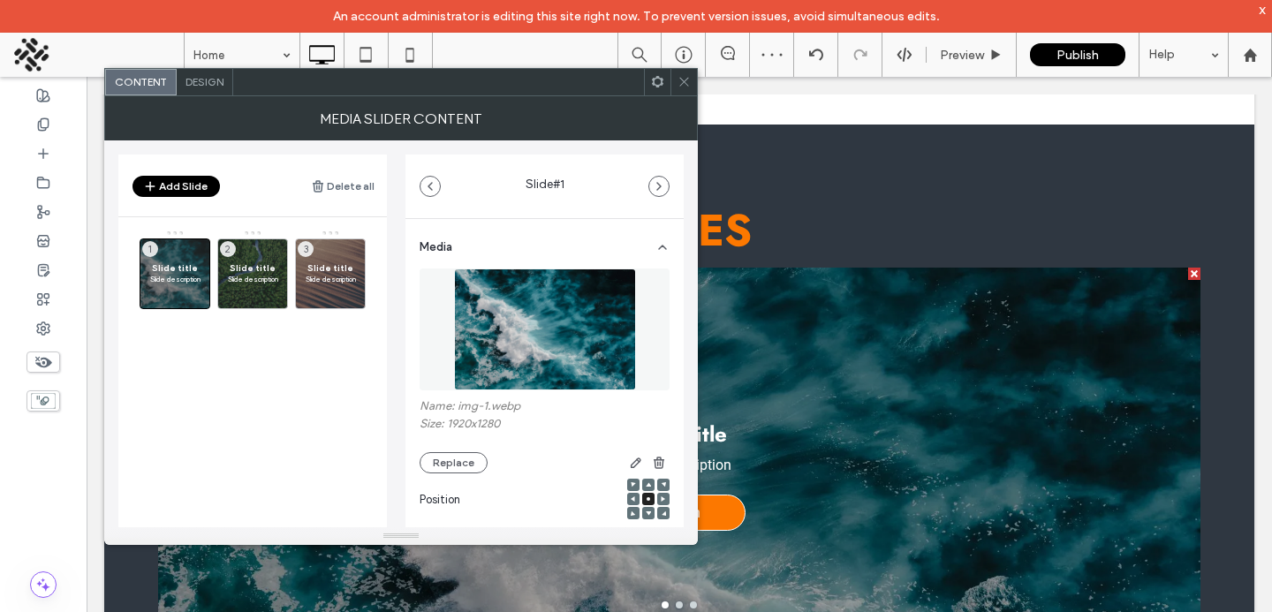
click at [228, 85] on div "Design" at bounding box center [205, 82] width 57 height 26
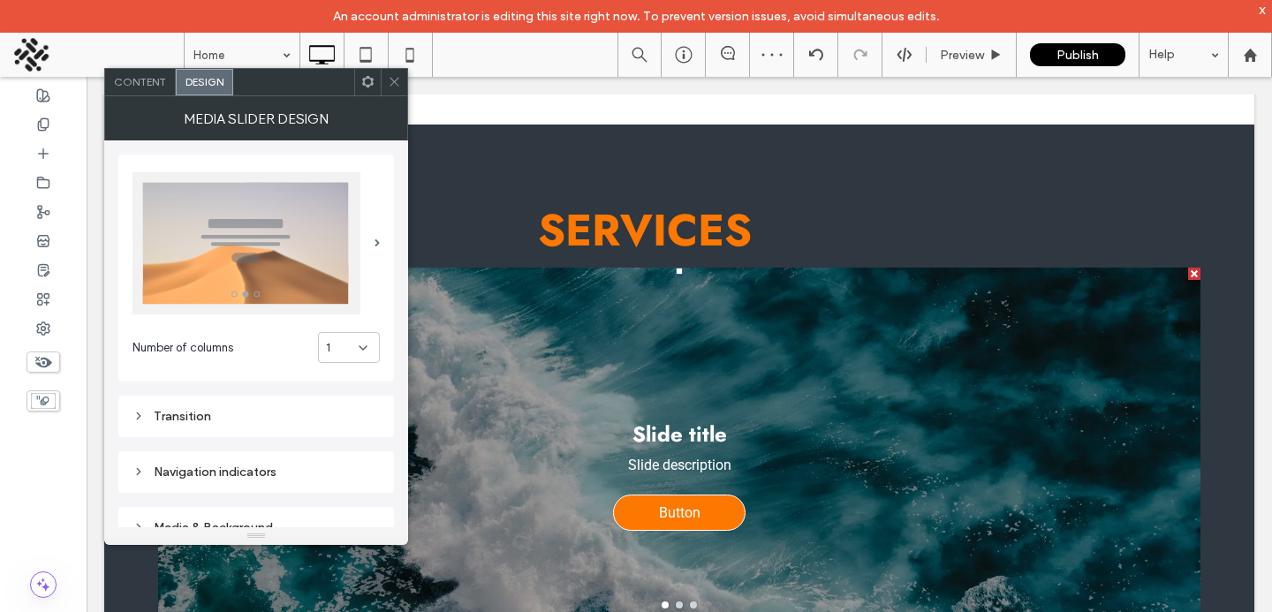
click at [292, 238] on img at bounding box center [246, 243] width 228 height 142
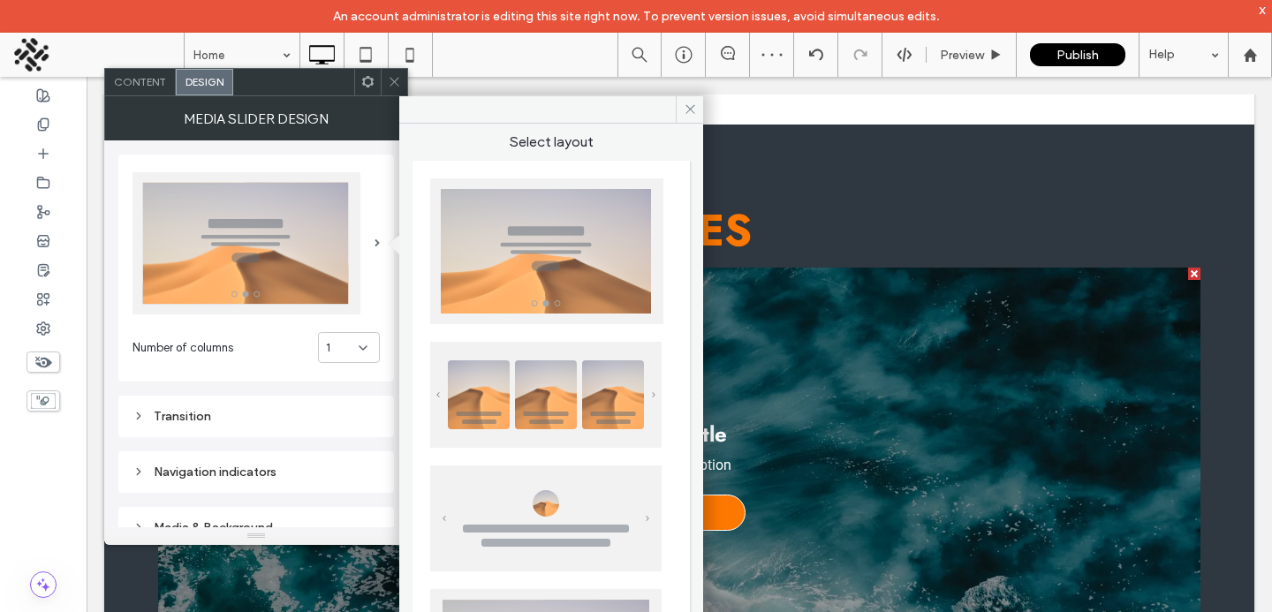
click at [510, 404] on img at bounding box center [545, 395] width 231 height 106
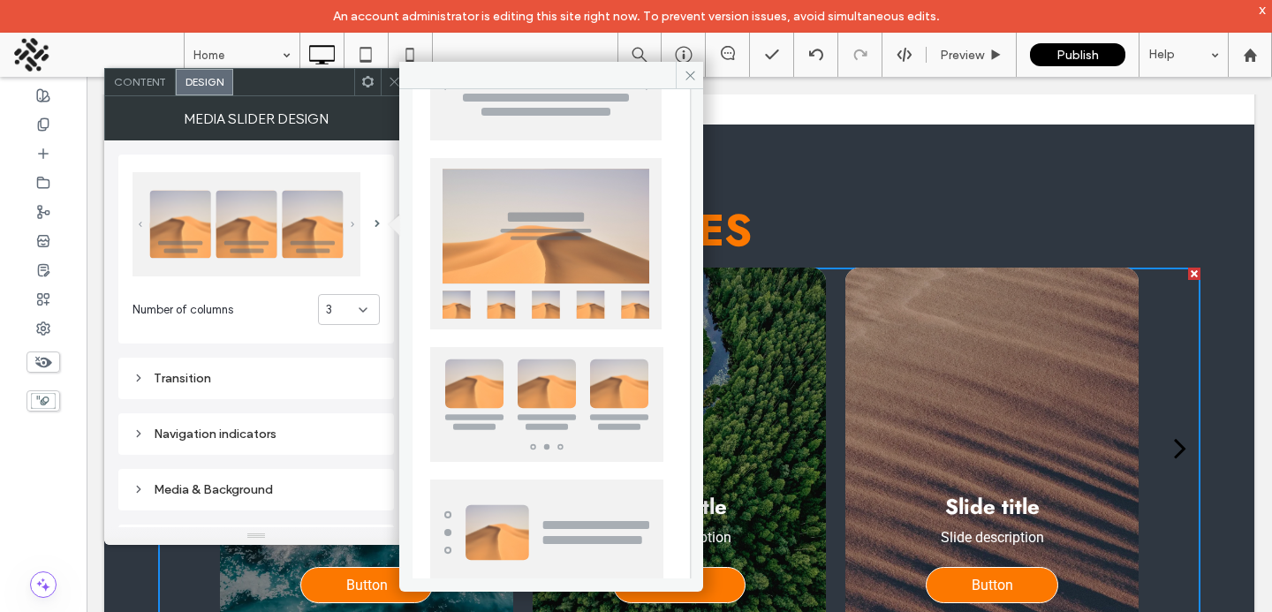
scroll to position [429, 0]
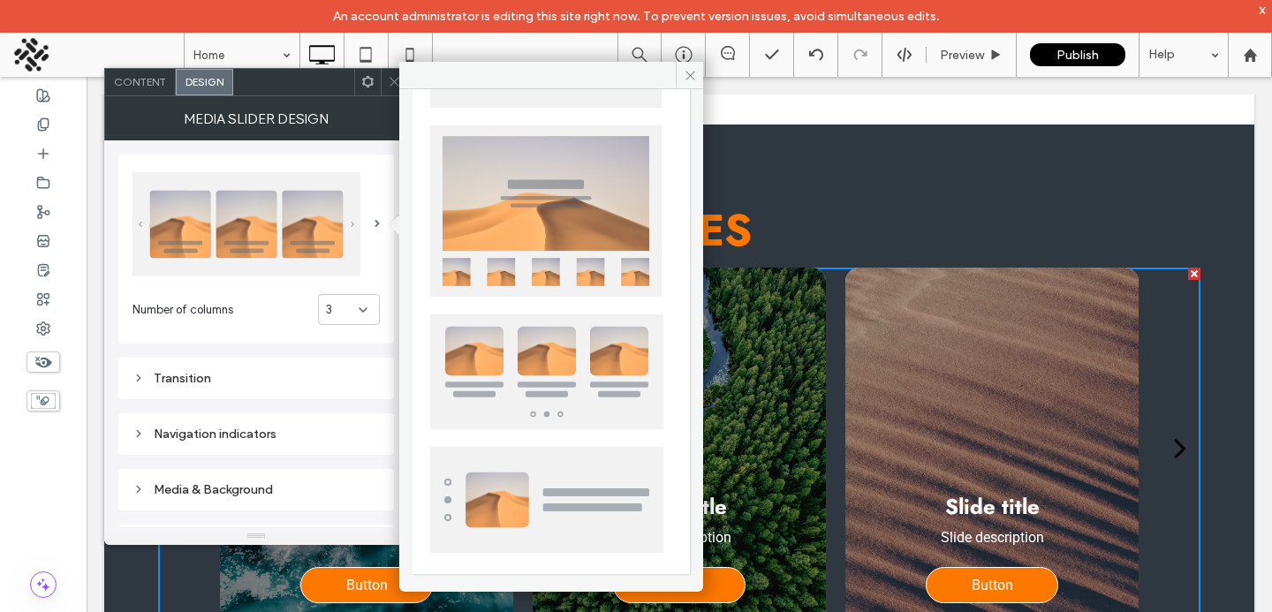
click at [570, 375] on img at bounding box center [546, 371] width 233 height 115
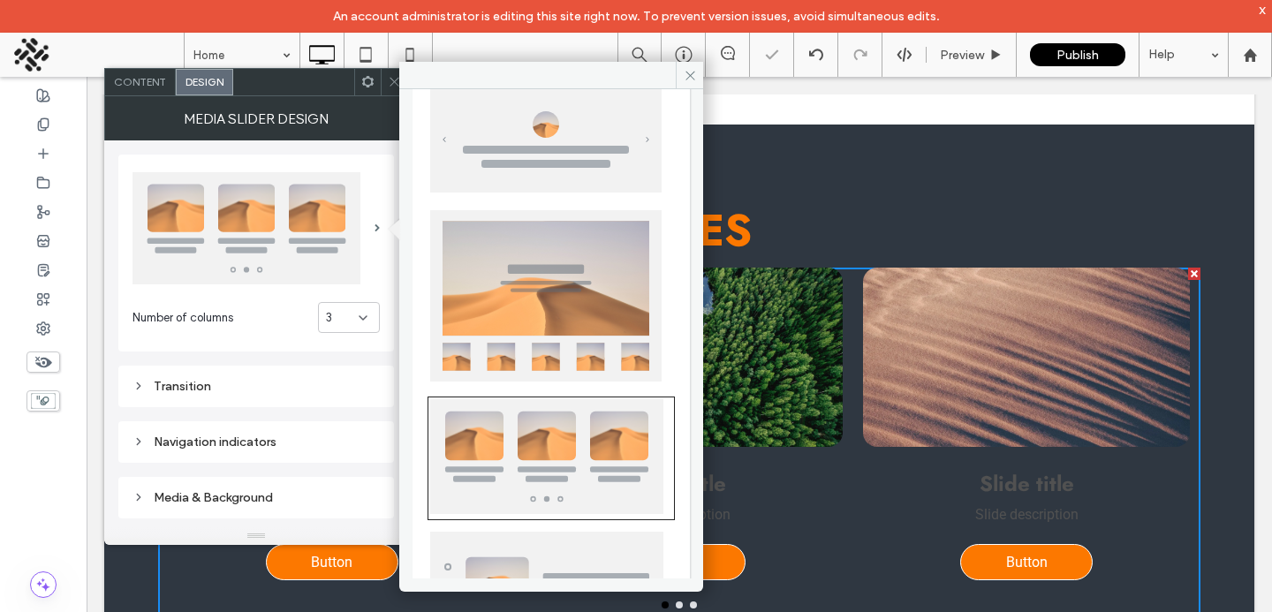
scroll to position [344, 0]
click at [508, 242] on img at bounding box center [545, 296] width 231 height 171
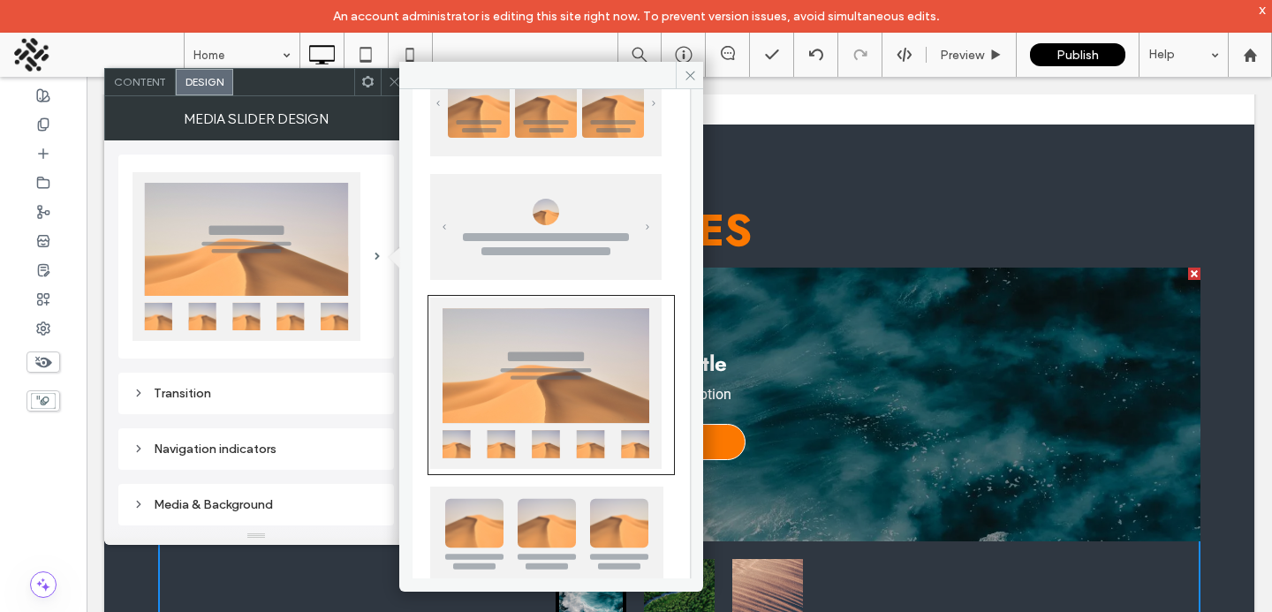
scroll to position [370, 0]
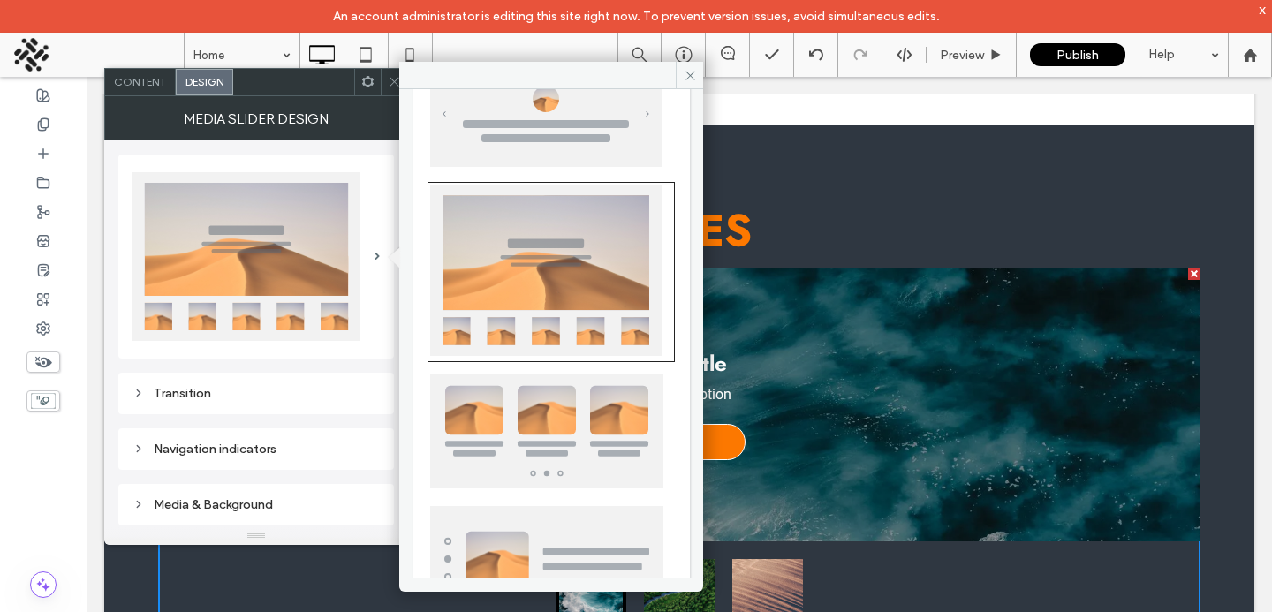
click at [525, 427] on img at bounding box center [546, 431] width 233 height 115
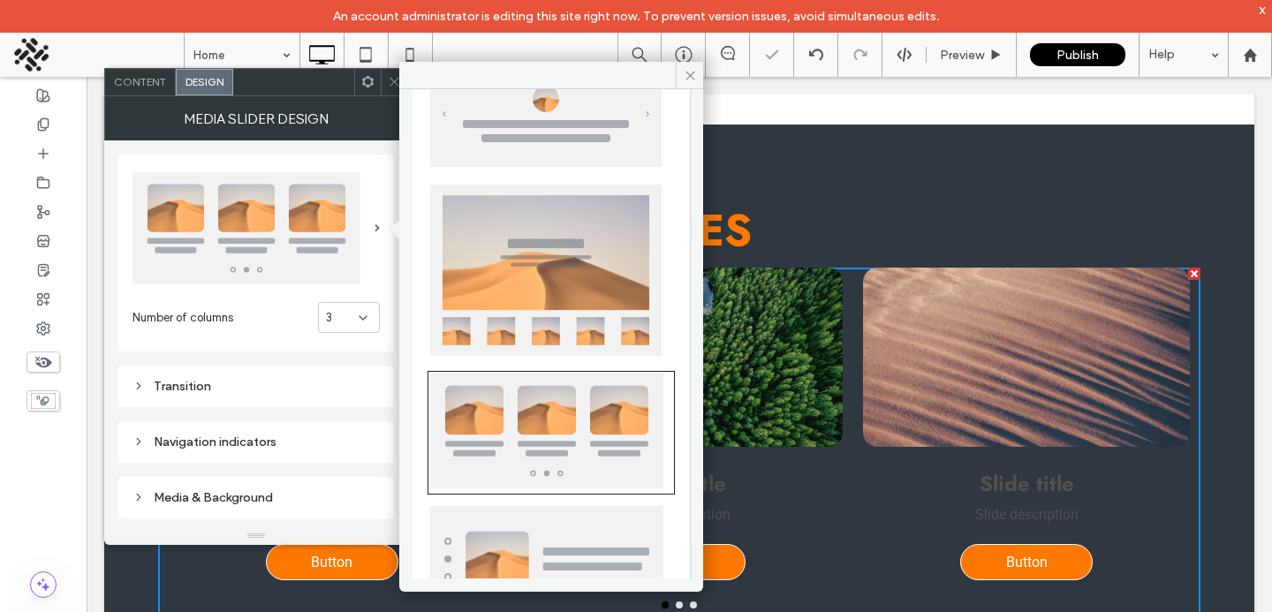
click at [292, 357] on div "Number of columns 3 Transition Navigation indicators Media & Background Text st…" at bounding box center [256, 468] width 276 height 656
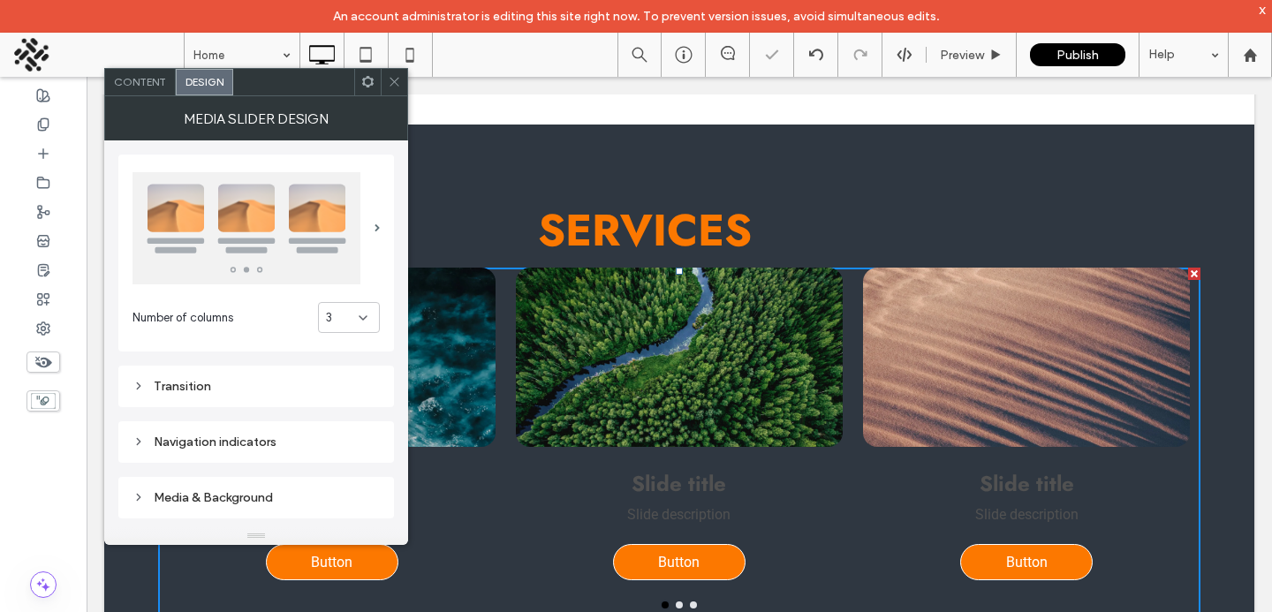
click at [298, 379] on div "Transition" at bounding box center [255, 386] width 247 height 15
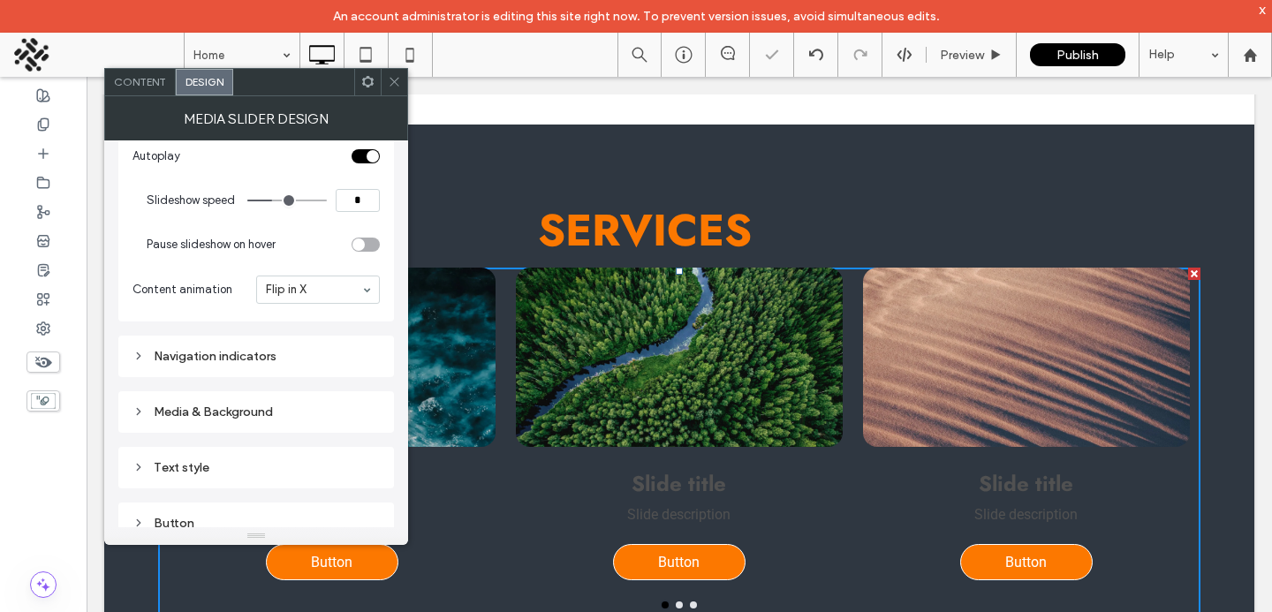
scroll to position [386, 0]
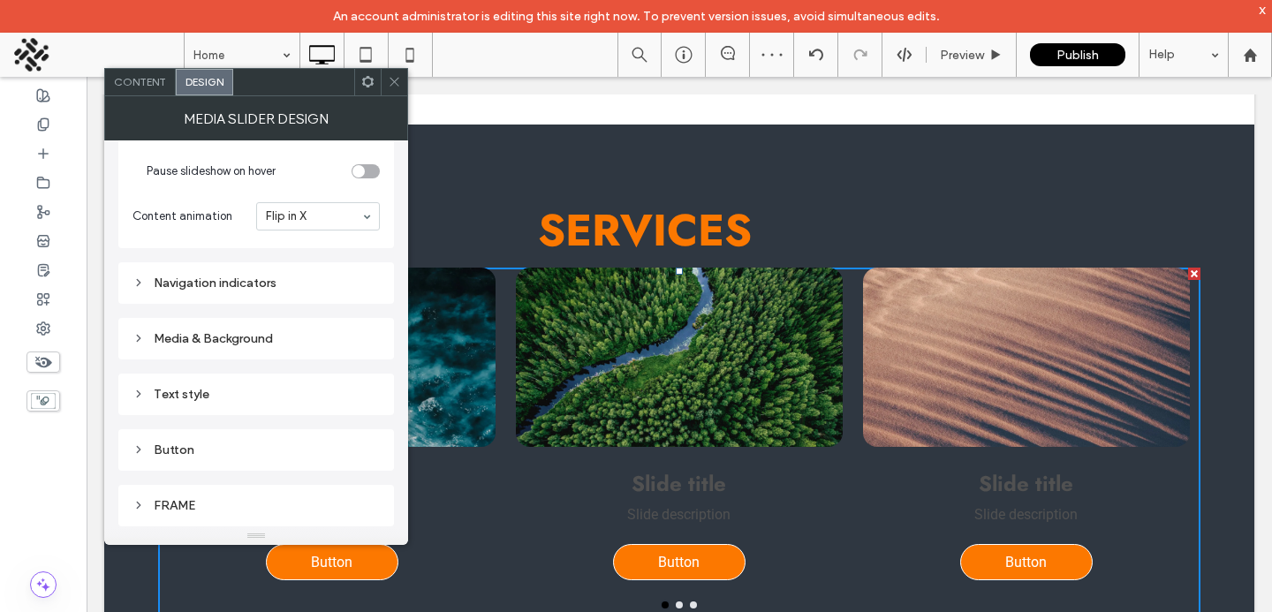
click at [321, 336] on div "Media & Background" at bounding box center [255, 338] width 247 height 15
click at [286, 291] on div "Navigation indicators" at bounding box center [255, 283] width 247 height 24
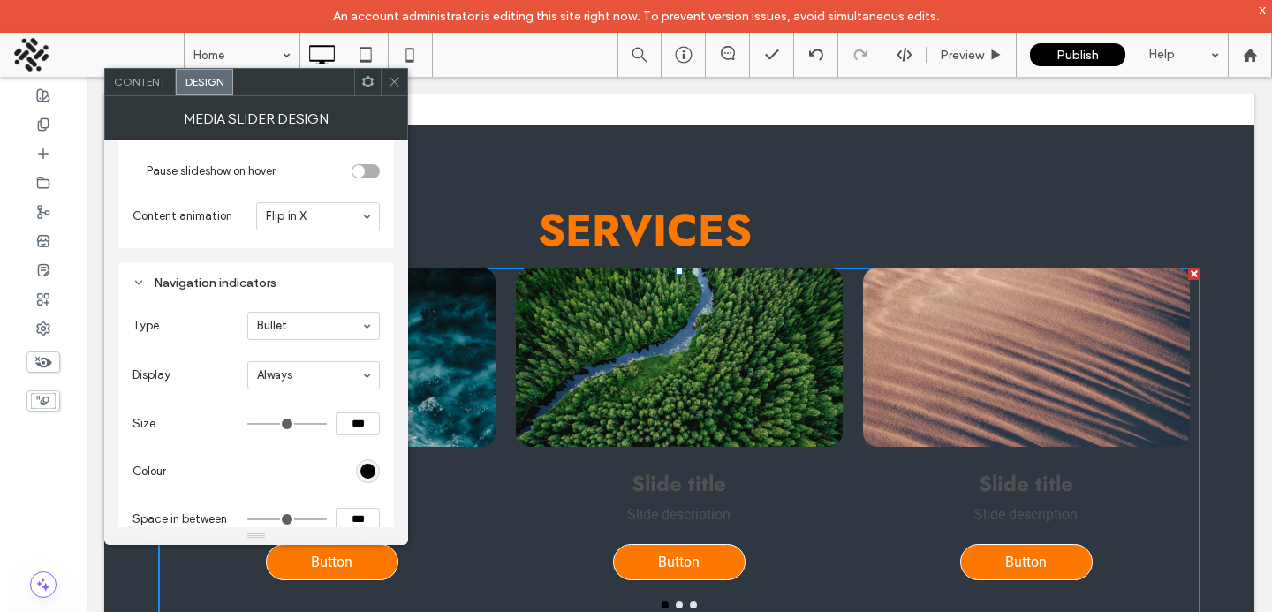
click at [391, 80] on icon at bounding box center [394, 81] width 13 height 13
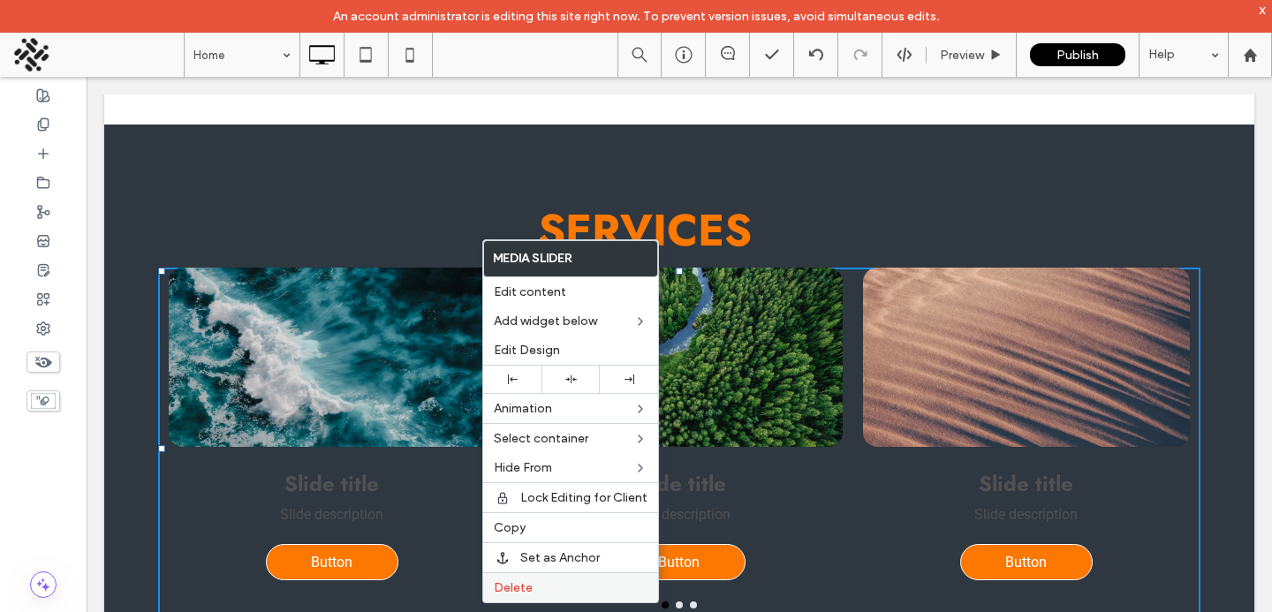
click at [507, 580] on span "Delete" at bounding box center [513, 587] width 39 height 15
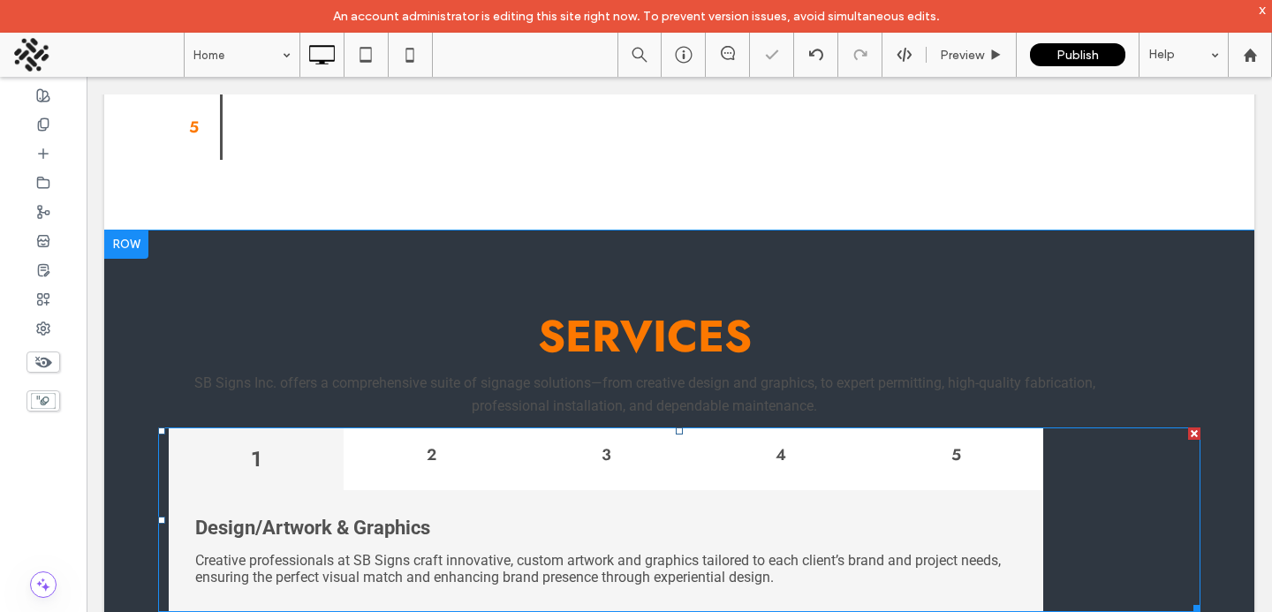
scroll to position [2993, 0]
